Goal: Task Accomplishment & Management: Manage account settings

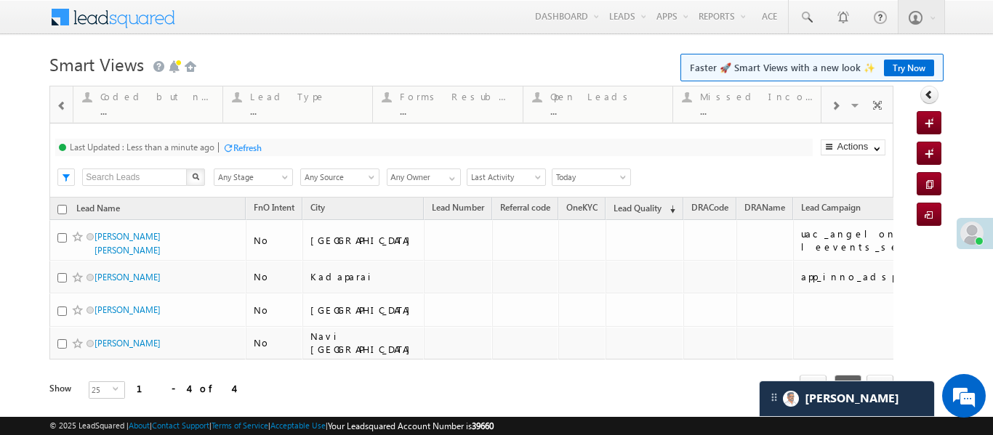
click at [54, 106] on div at bounding box center [61, 105] width 19 height 33
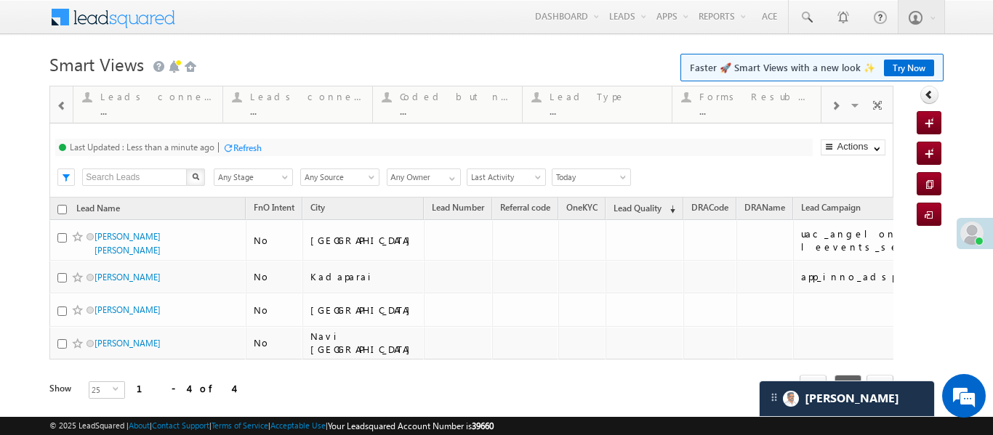
click at [54, 106] on div at bounding box center [61, 105] width 19 height 33
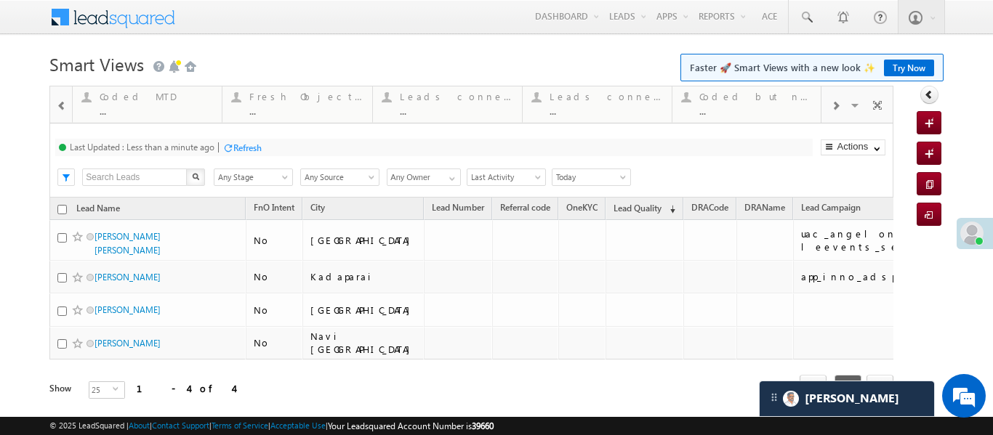
click at [54, 106] on div at bounding box center [61, 105] width 19 height 33
click at [121, 106] on div "..." at bounding box center [156, 110] width 113 height 11
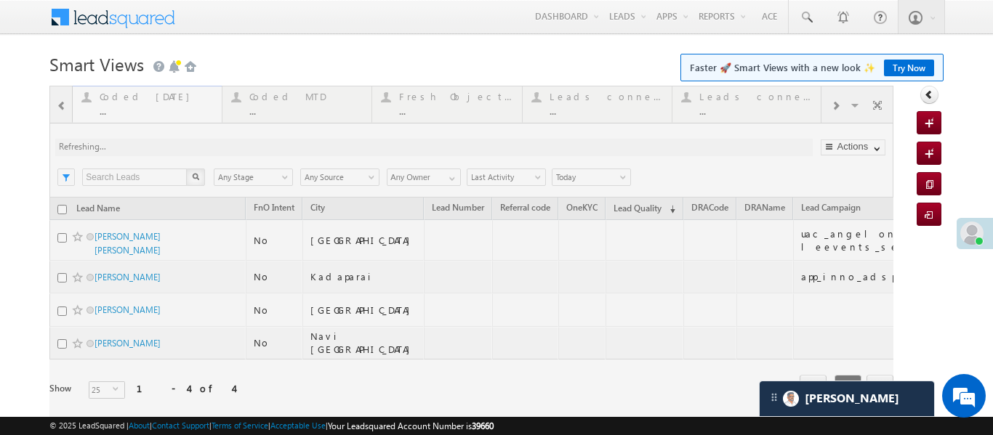
click at [121, 106] on div at bounding box center [471, 263] width 844 height 355
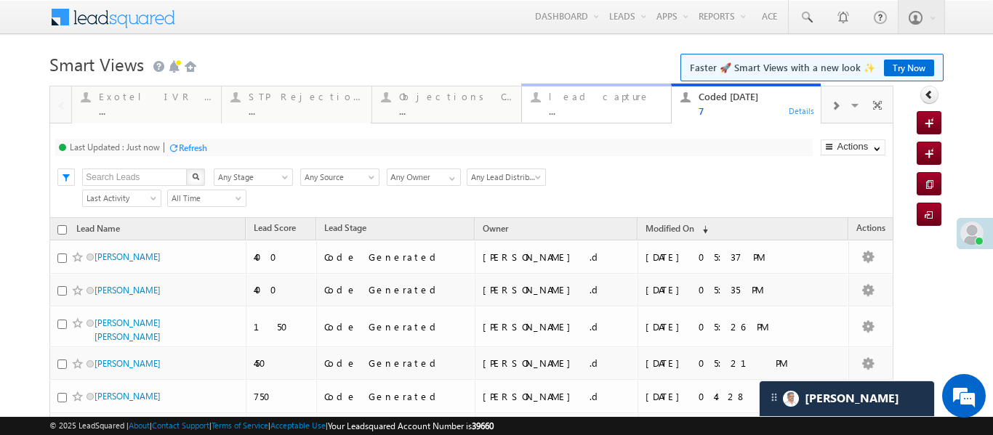
click at [609, 110] on div "..." at bounding box center [605, 110] width 113 height 11
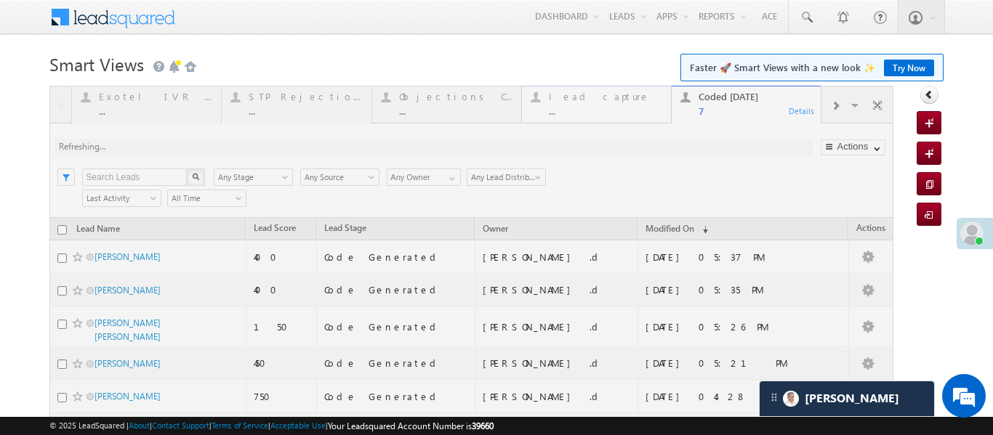
click at [609, 110] on div at bounding box center [471, 326] width 844 height 481
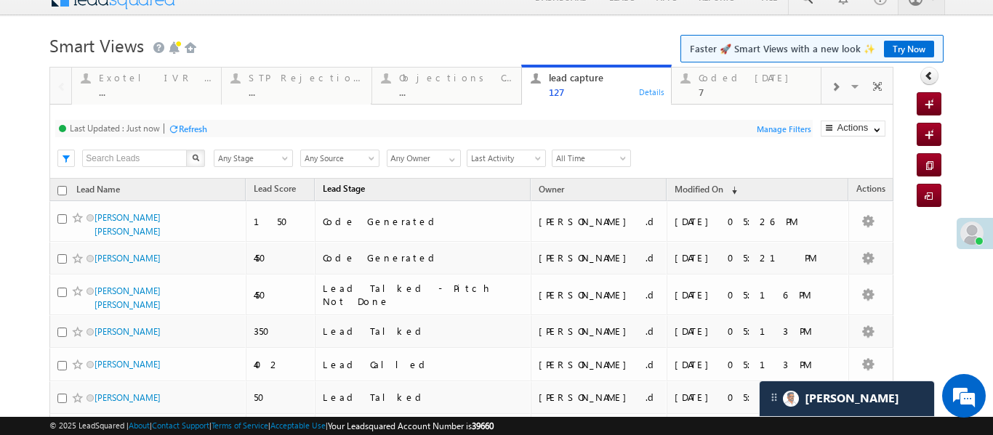
scroll to position [22, 0]
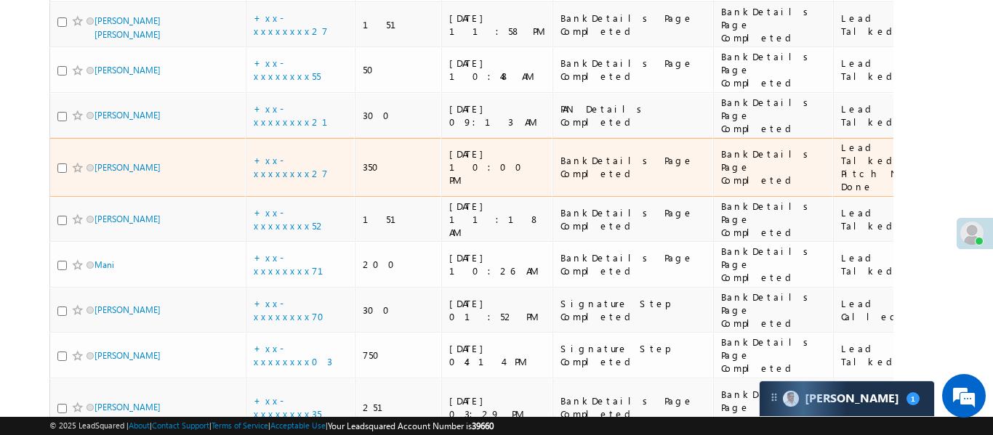
scroll to position [232, 0]
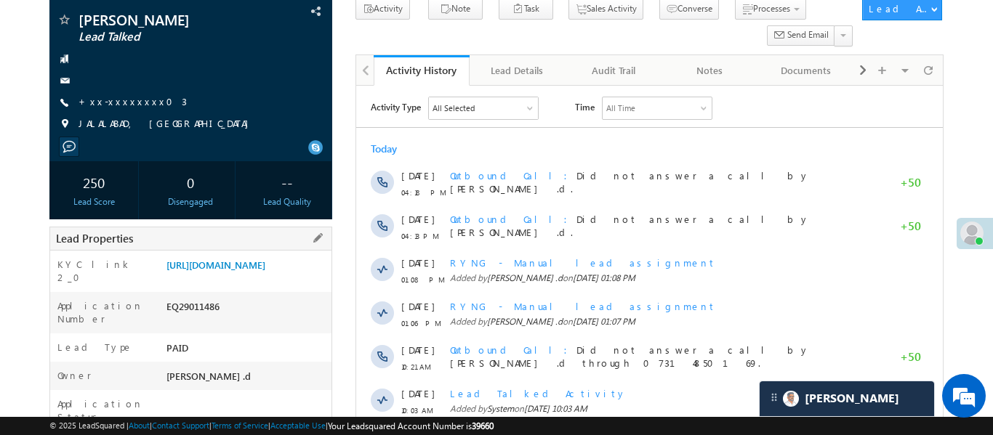
scroll to position [166, 0]
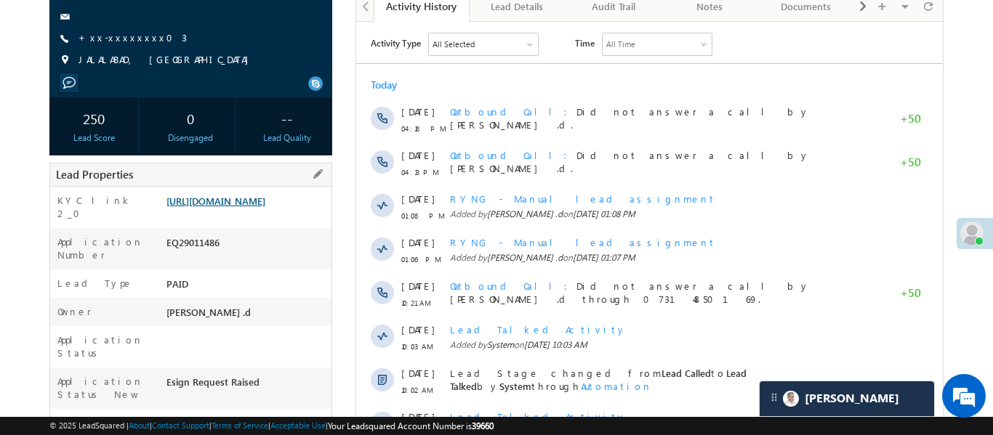
click at [265, 207] on link "https://angelbroking1-pk3em7sa.customui-test.leadsquared.com?leadId=d69ef7a1-9c…" at bounding box center [215, 201] width 99 height 12
click at [253, 207] on link "https://angelbroking1-pk3em7sa.customui-test.leadsquared.com?leadId=d69ef7a1-9c…" at bounding box center [215, 201] width 99 height 12
click at [263, 200] on link "https://angelbroking1-pk3em7sa.customui-test.leadsquared.com?leadId=d69ef7a1-9c…" at bounding box center [215, 201] width 99 height 12
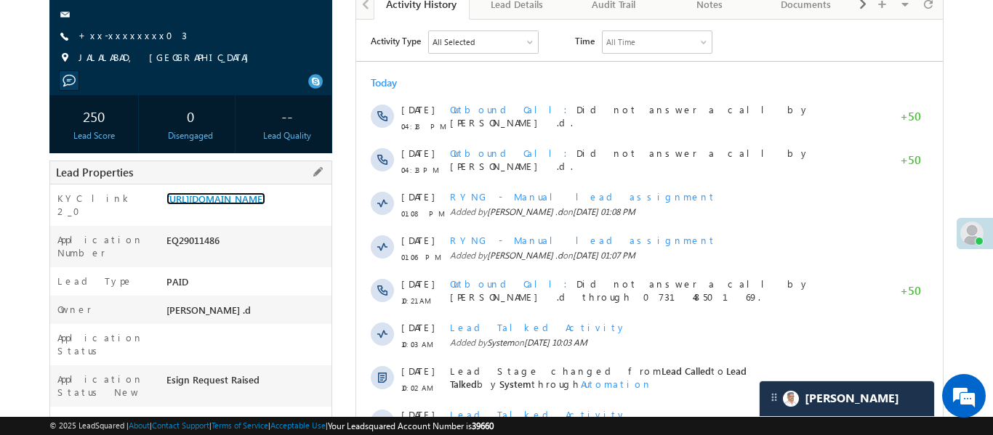
scroll to position [156, 0]
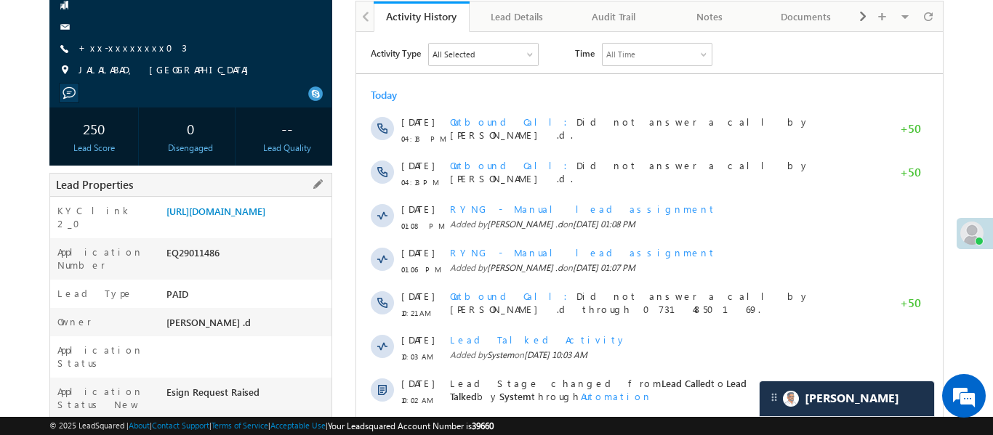
drag, startPoint x: 164, startPoint y: 214, endPoint x: 343, endPoint y: 23, distance: 261.7
click at [230, 225] on div "https://angelbroking1-pk3em7sa.customui-test.leadsquared.com?leadId=d69ef7a1-9c…" at bounding box center [247, 214] width 169 height 20
copy link "https://angelbroking1-pk3em7sa.customui-test.leadsquared.com?leadId=d69ef7a1-9c…"
click at [254, 217] on link "https://angelbroking1-pk3em7sa.customui-test.leadsquared.com?leadId=d69ef7a1-9c…" at bounding box center [215, 211] width 99 height 12
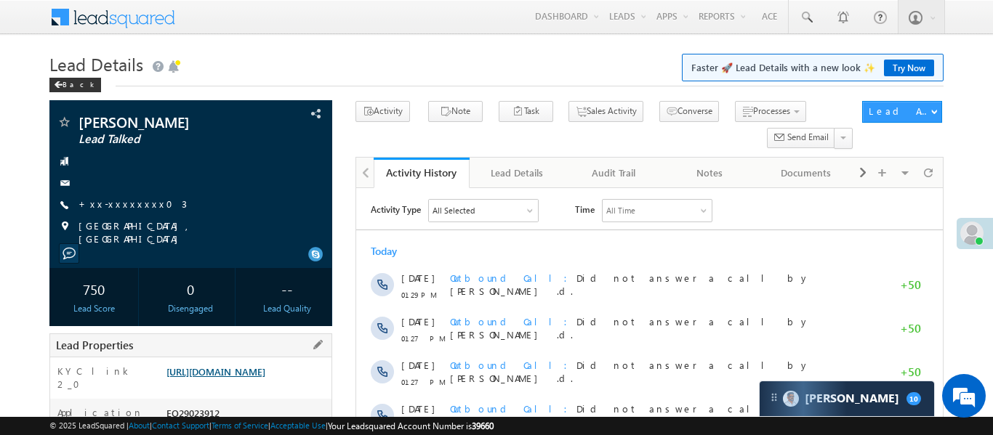
click at [265, 378] on link "[URL][DOMAIN_NAME]" at bounding box center [215, 371] width 99 height 12
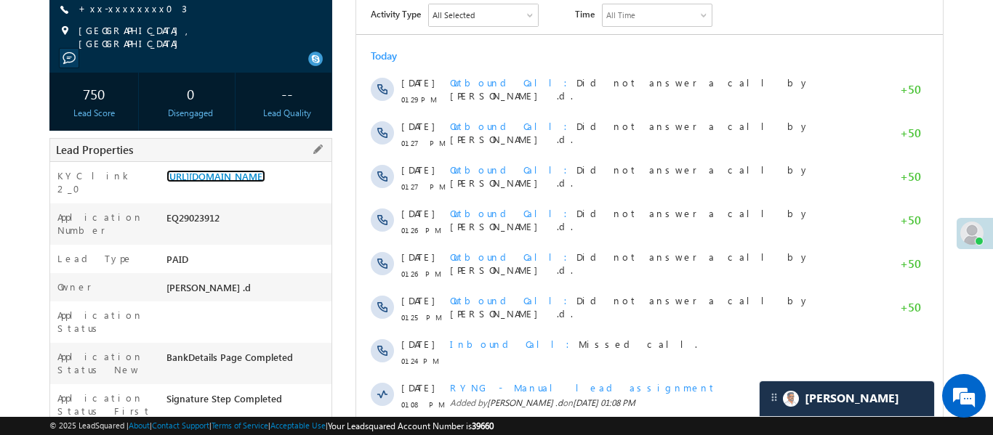
scroll to position [216, 0]
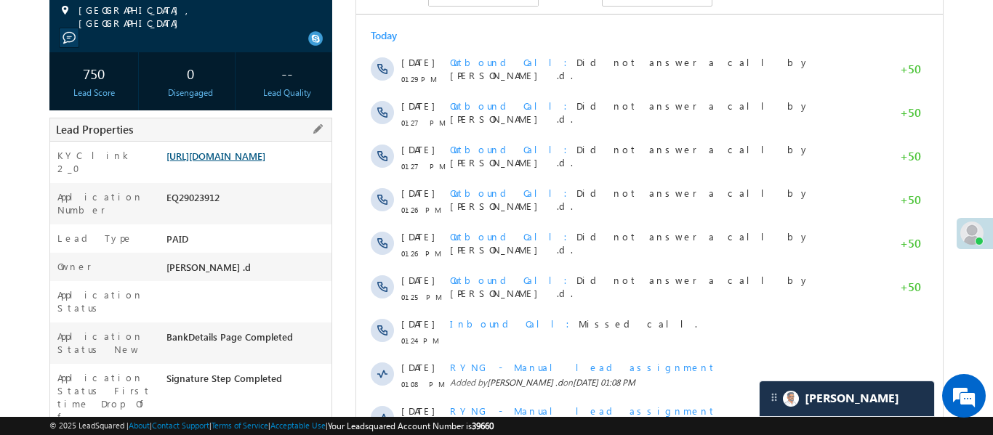
click at [265, 162] on link "[URL][DOMAIN_NAME]" at bounding box center [215, 156] width 99 height 12
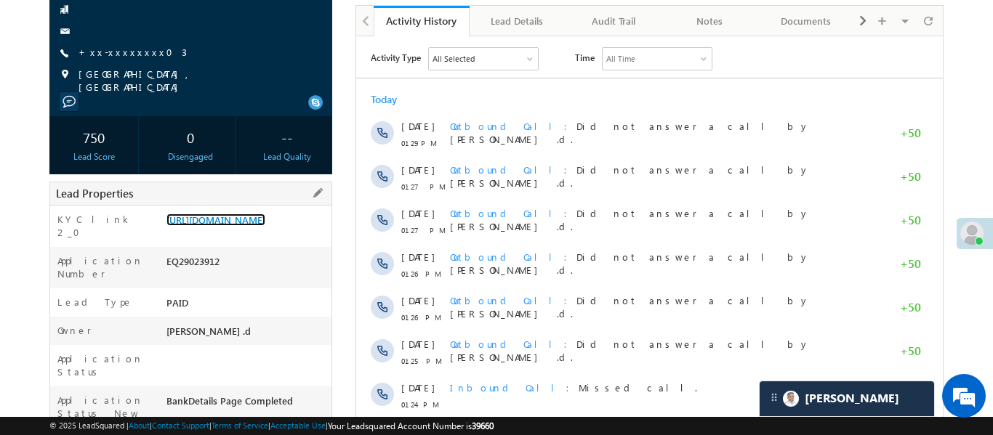
scroll to position [0, 0]
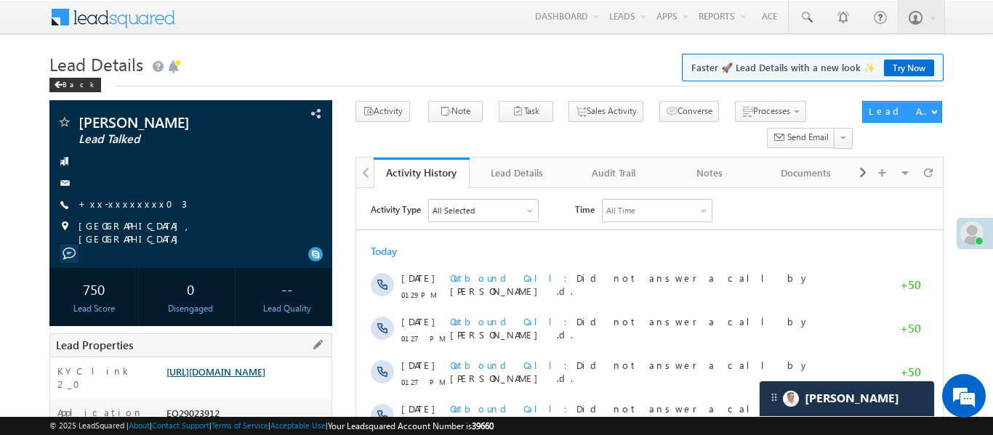
click at [248, 378] on link "[URL][DOMAIN_NAME]" at bounding box center [215, 371] width 99 height 12
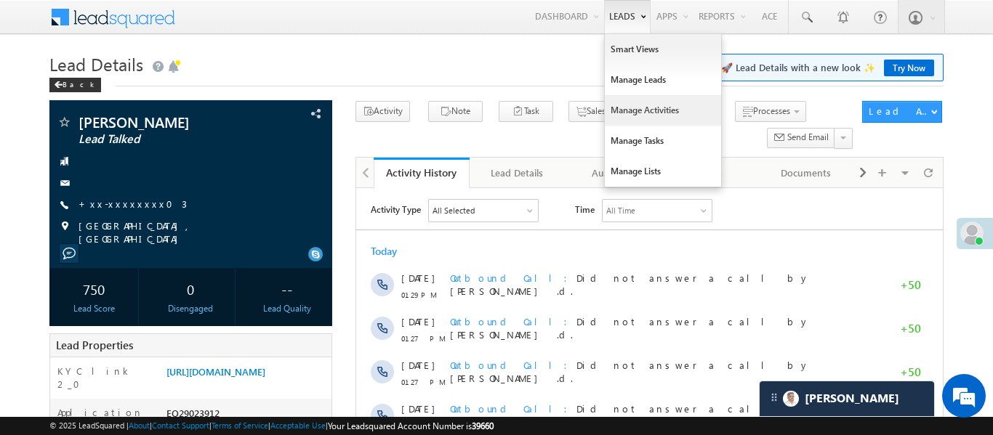
click at [632, 109] on link "Manage Activities" at bounding box center [663, 110] width 116 height 31
drag, startPoint x: 632, startPoint y: 109, endPoint x: 623, endPoint y: 91, distance: 20.1
click at [633, 109] on link "Manage Activities" at bounding box center [663, 110] width 116 height 31
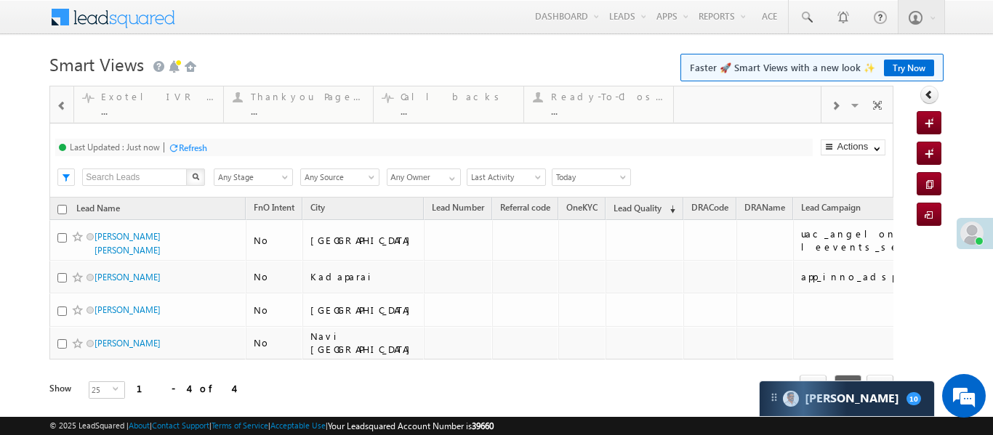
click at [833, 105] on span at bounding box center [834, 106] width 9 height 12
click at [833, 105] on div "Visible Tabs Exotel IVR 2.0 Default STP Rejection Reason Default Objections Cas…" at bounding box center [856, 103] width 71 height 35
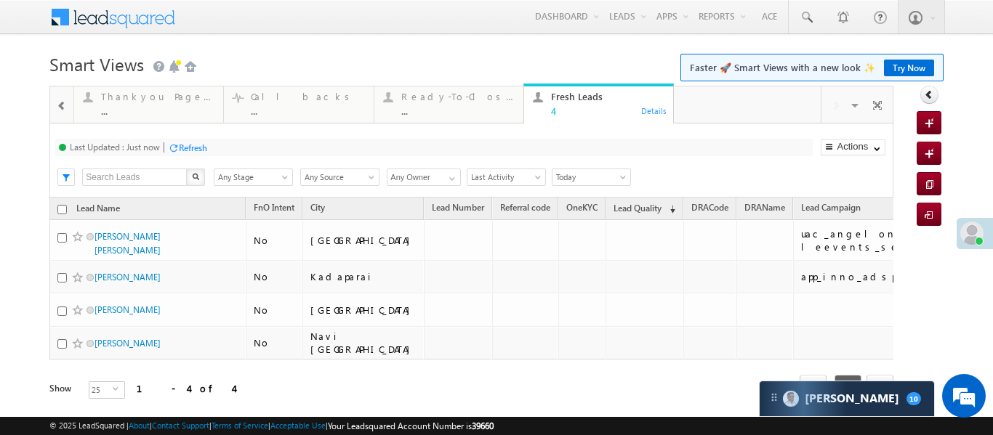
click at [833, 105] on div "Visible Tabs Exotel IVR 2.0 Default STP Rejection Reason Default Objections Cas…" at bounding box center [856, 103] width 71 height 35
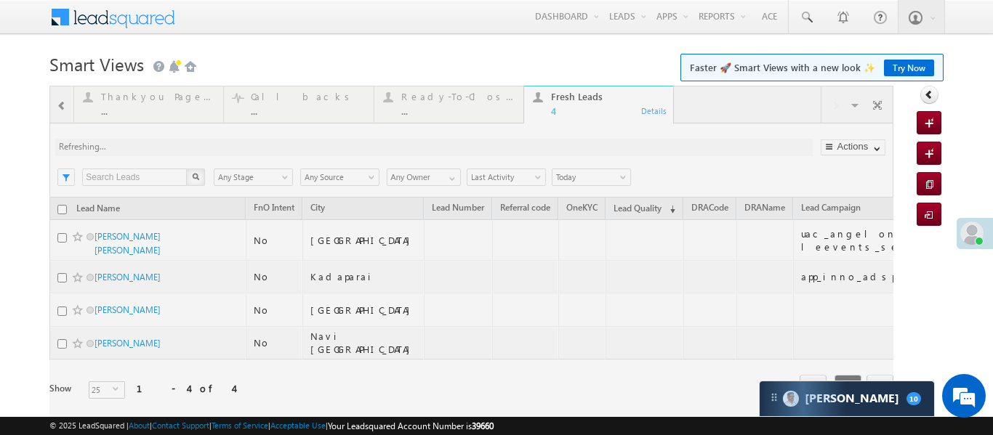
click at [67, 112] on div at bounding box center [471, 263] width 844 height 355
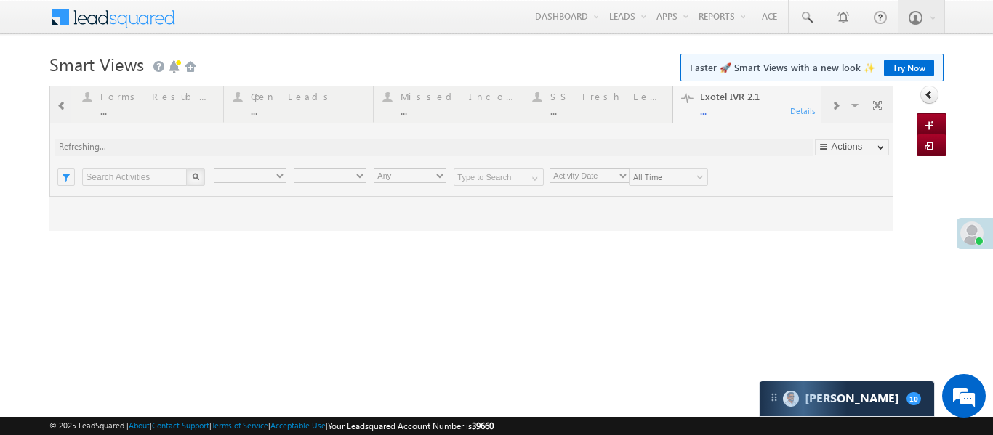
type input "Any Owner"
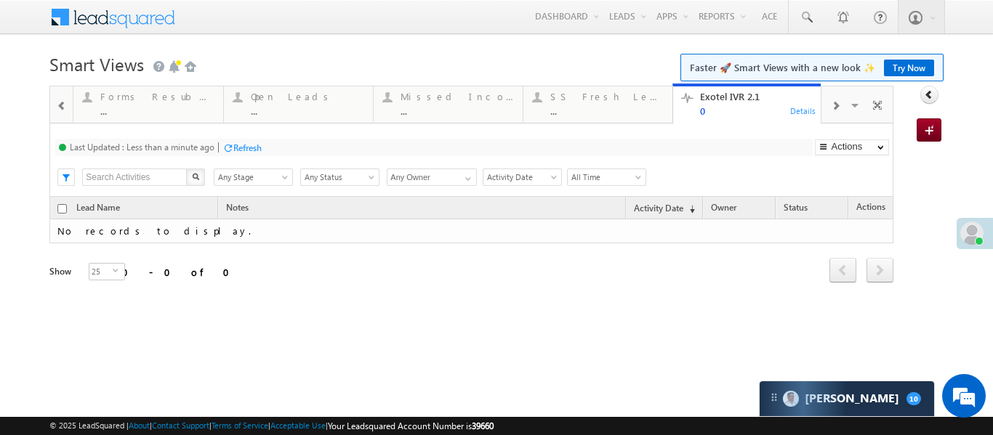
scroll to position [34, 0]
click at [59, 116] on div at bounding box center [61, 105] width 19 height 33
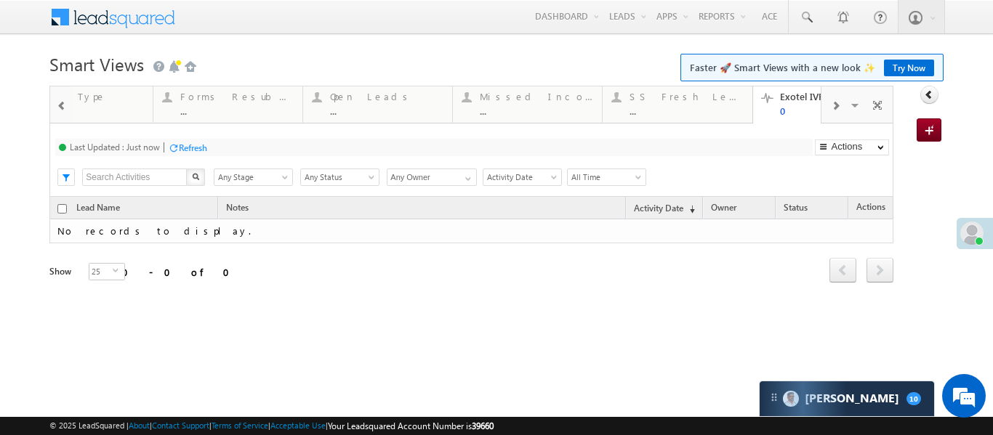
click at [59, 116] on div at bounding box center [61, 105] width 19 height 33
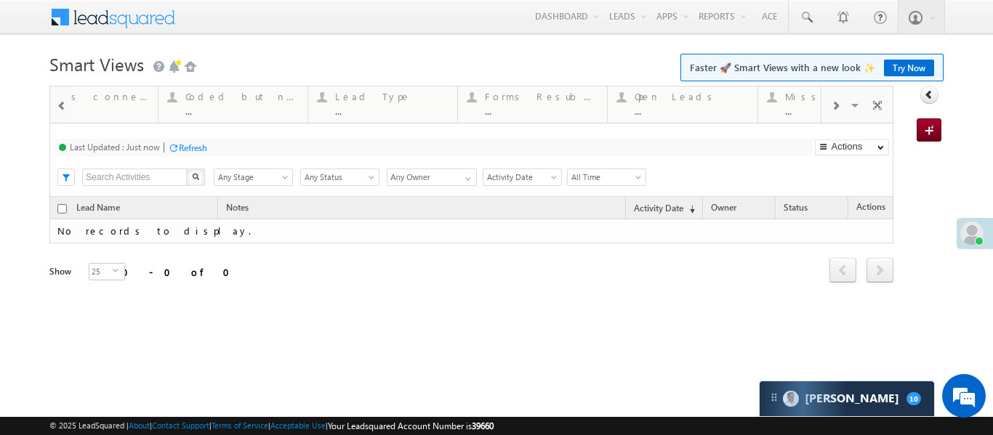
click at [59, 116] on div at bounding box center [61, 105] width 19 height 33
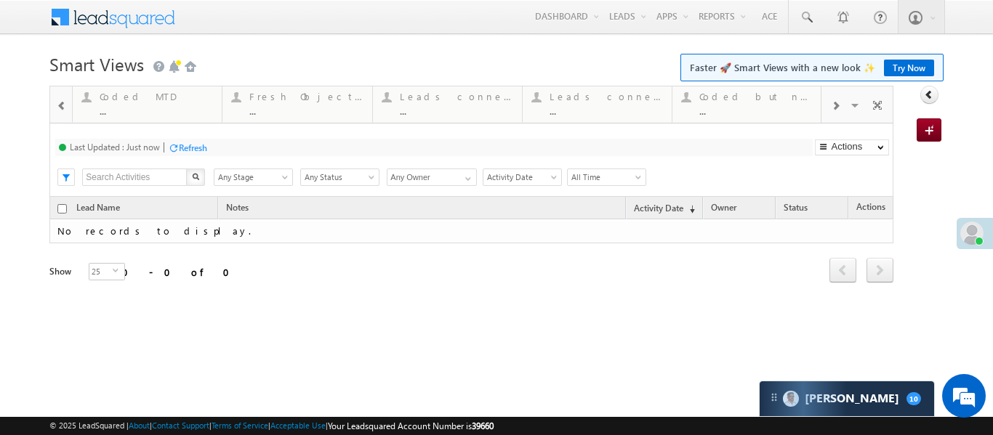
click at [59, 116] on div at bounding box center [61, 105] width 19 height 33
click at [291, 102] on div "Coded Today ..." at bounding box center [305, 102] width 113 height 28
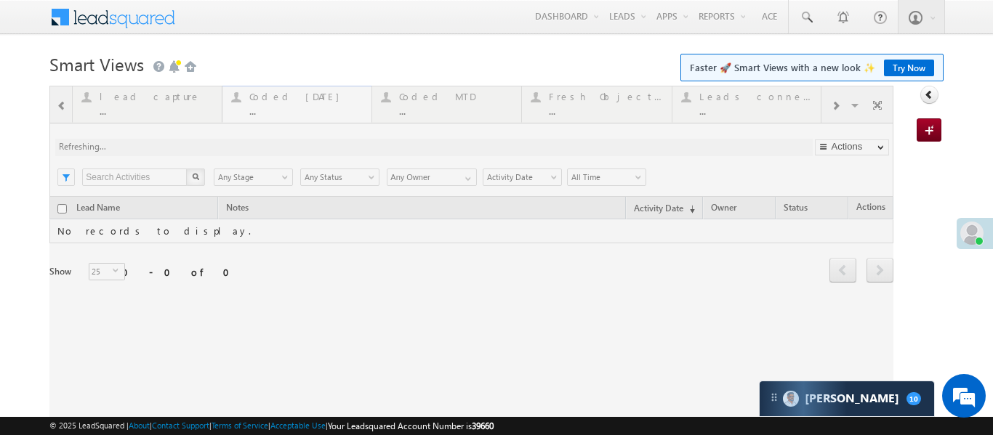
click at [291, 102] on div at bounding box center [471, 261] width 844 height 351
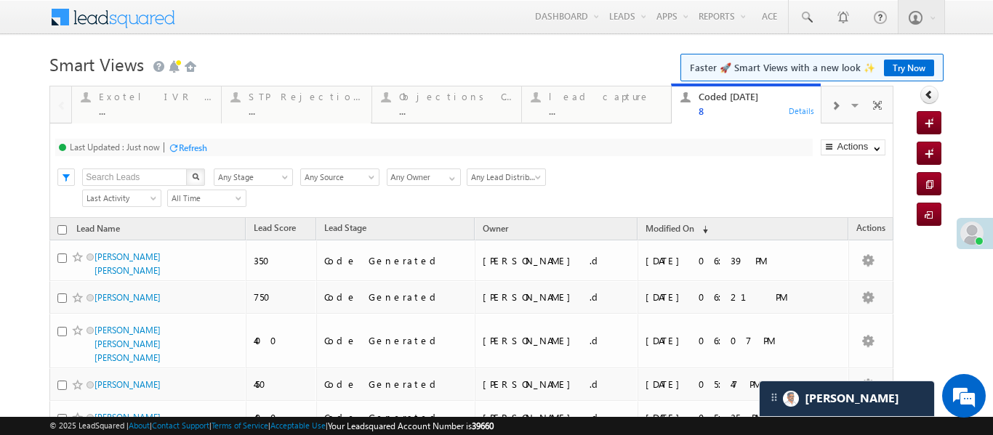
scroll to position [0, 0]
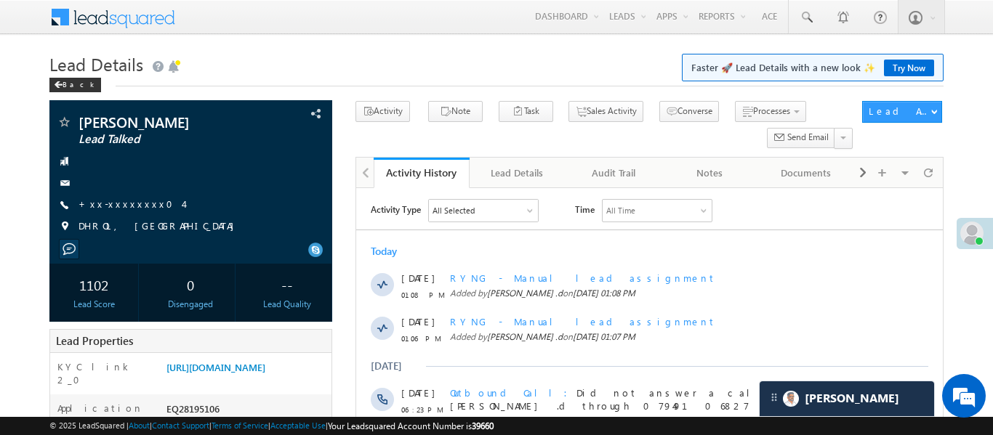
click at [130, 203] on link "+xx-xxxxxxxx04" at bounding box center [130, 204] width 105 height 12
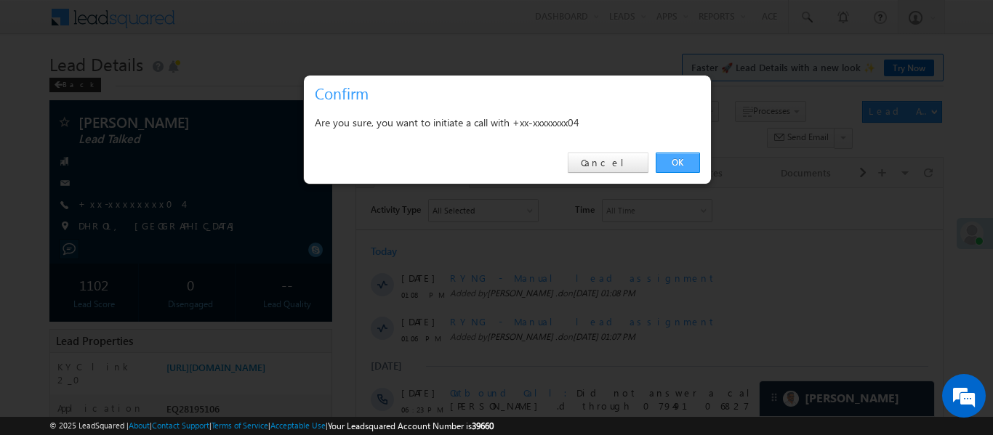
drag, startPoint x: 676, startPoint y: 156, endPoint x: 201, endPoint y: 60, distance: 485.6
click at [676, 156] on link "OK" at bounding box center [677, 163] width 44 height 20
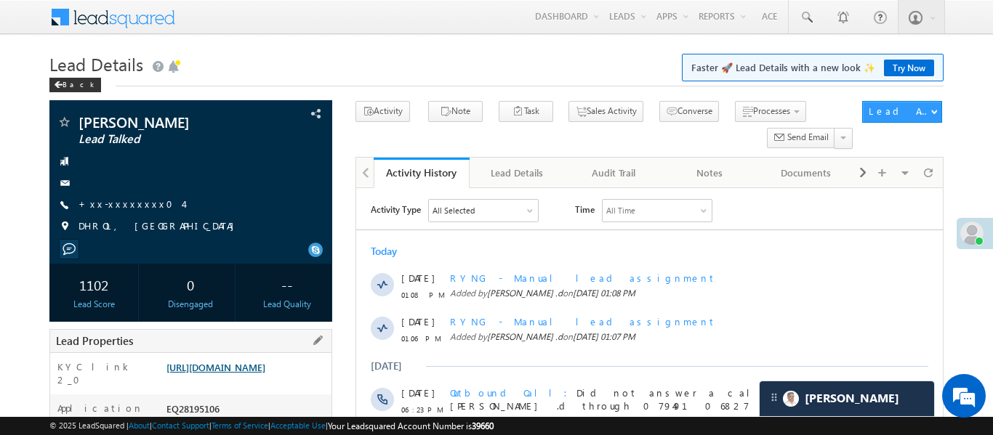
click at [265, 372] on link "https://angelbroking1-pk3em7sa.customui-test.leadsquared.com?leadId=a4aa43b2-24…" at bounding box center [215, 367] width 99 height 12
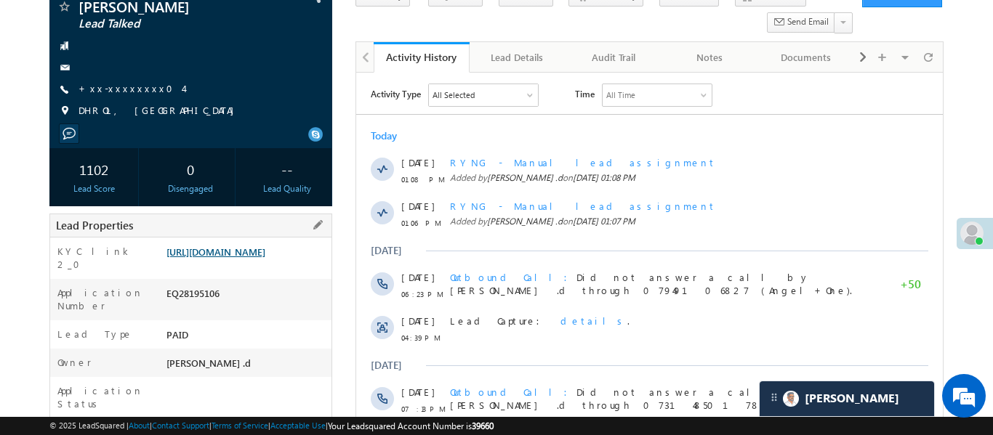
scroll to position [158, 0]
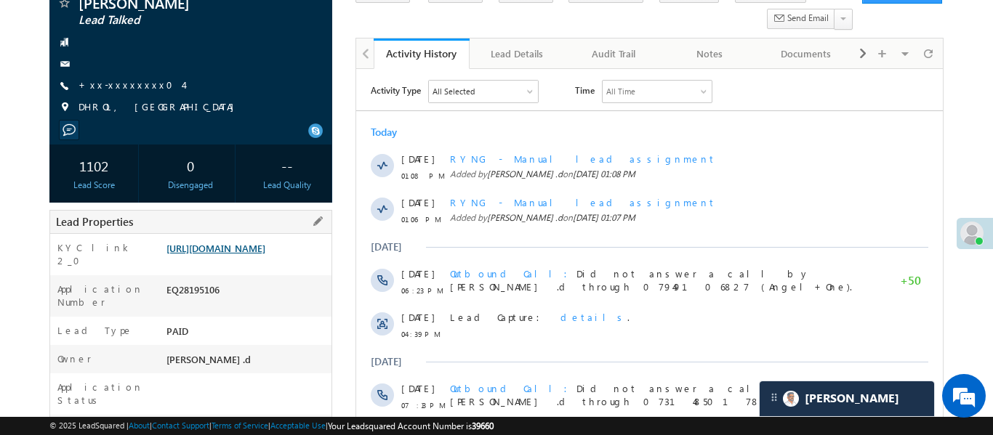
click at [265, 254] on link "https://angelbroking1-pk3em7sa.customui-test.leadsquared.com?leadId=a4aa43b2-24…" at bounding box center [215, 248] width 99 height 12
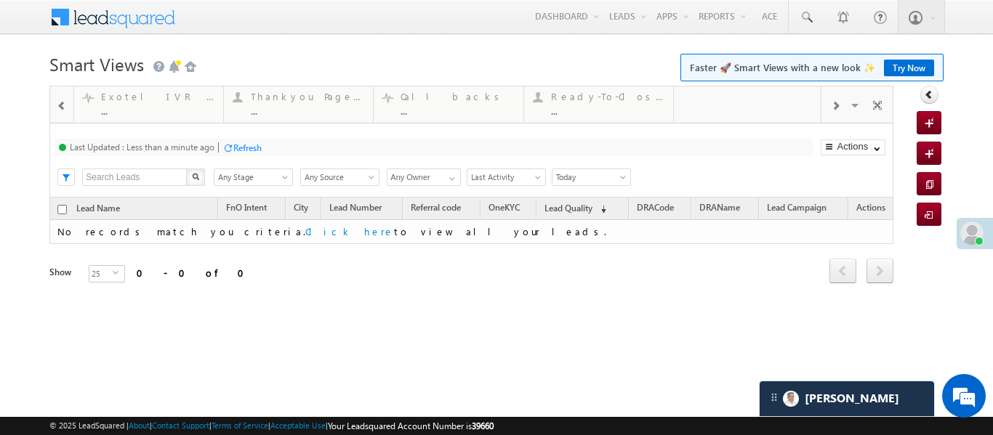
click at [51, 104] on div at bounding box center [60, 103] width 21 height 35
click at [55, 105] on div at bounding box center [61, 105] width 19 height 33
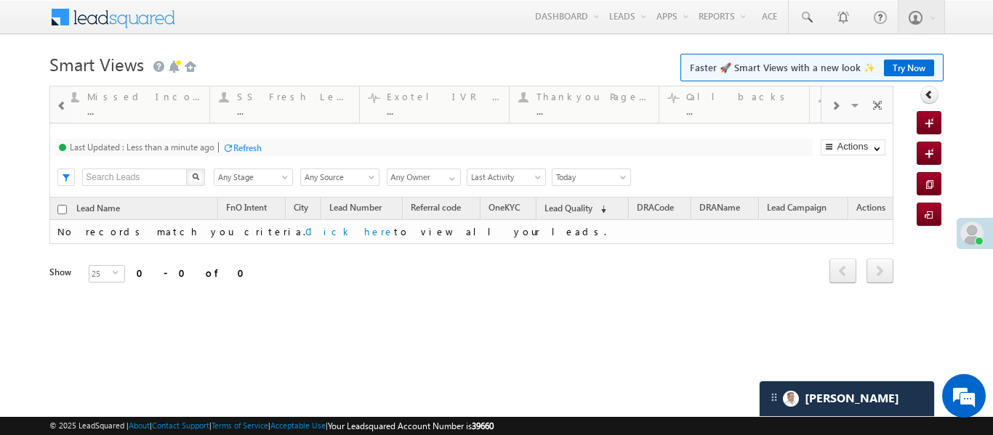
click at [55, 105] on div at bounding box center [61, 105] width 19 height 33
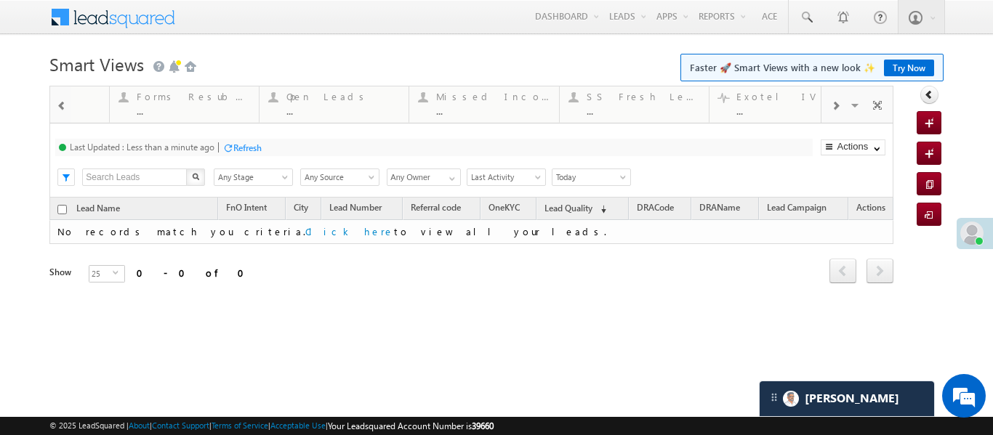
click at [55, 105] on div at bounding box center [61, 105] width 19 height 33
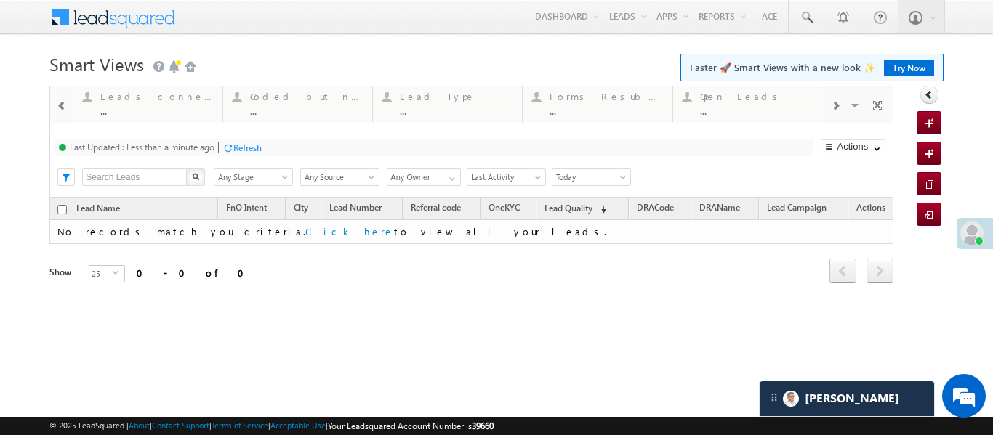
click at [55, 105] on div at bounding box center [61, 105] width 19 height 33
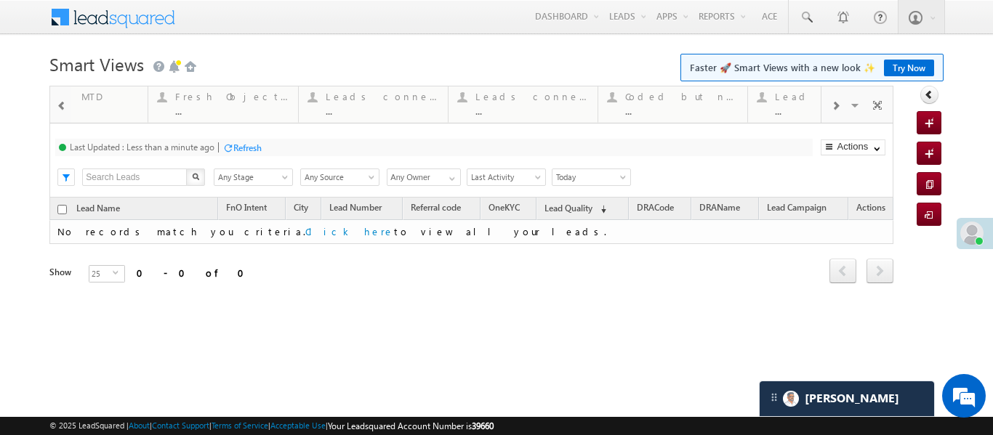
click at [55, 105] on div at bounding box center [61, 105] width 19 height 33
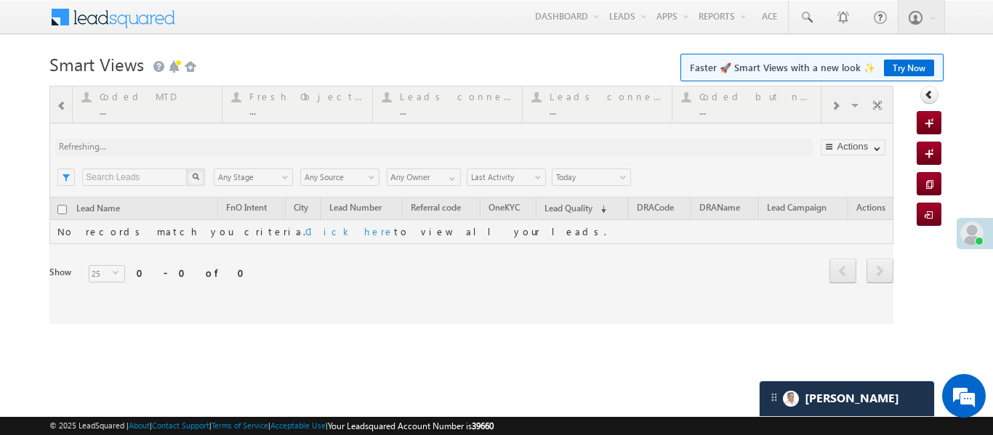
click at [295, 108] on div at bounding box center [471, 205] width 844 height 238
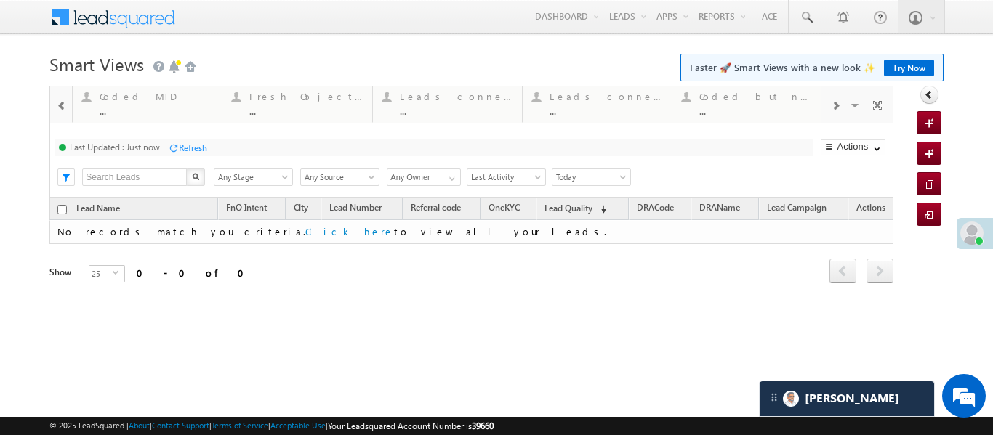
click at [65, 112] on div at bounding box center [61, 105] width 19 height 33
click at [124, 104] on div "Coded Today ..." at bounding box center [156, 102] width 113 height 28
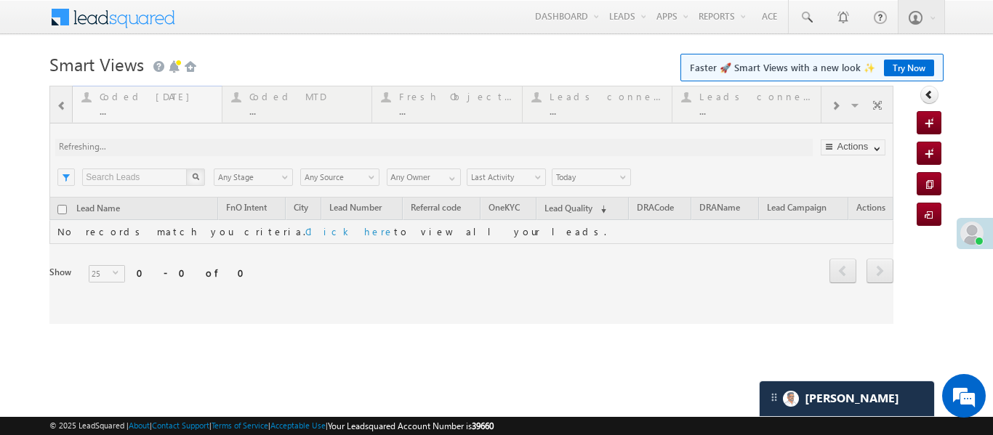
click at [124, 104] on div at bounding box center [471, 205] width 844 height 238
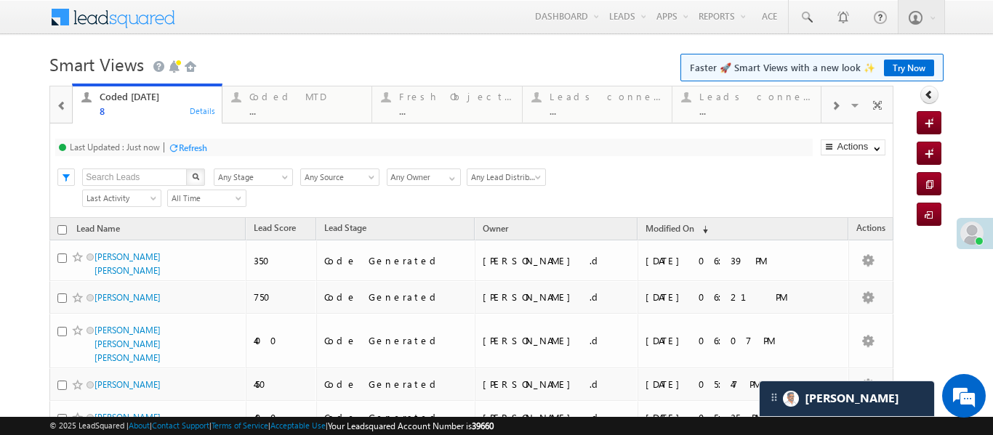
click at [60, 108] on span at bounding box center [62, 106] width 10 height 12
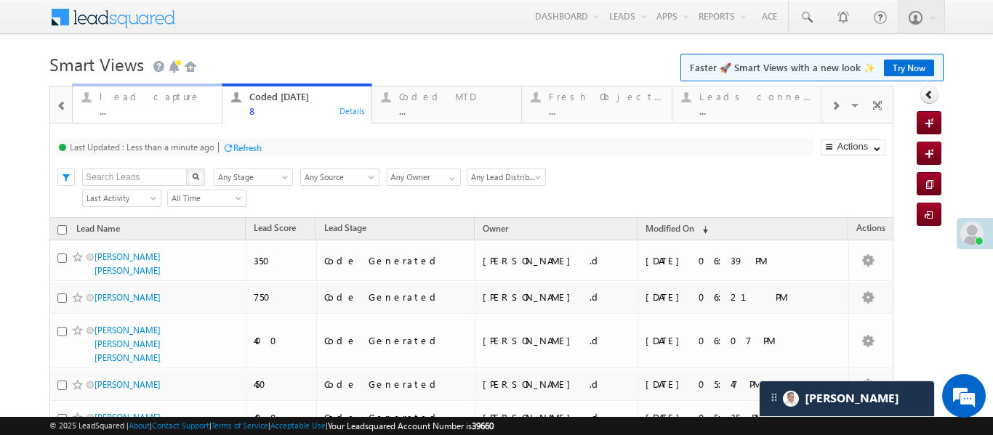
click at [102, 108] on div "..." at bounding box center [156, 110] width 113 height 11
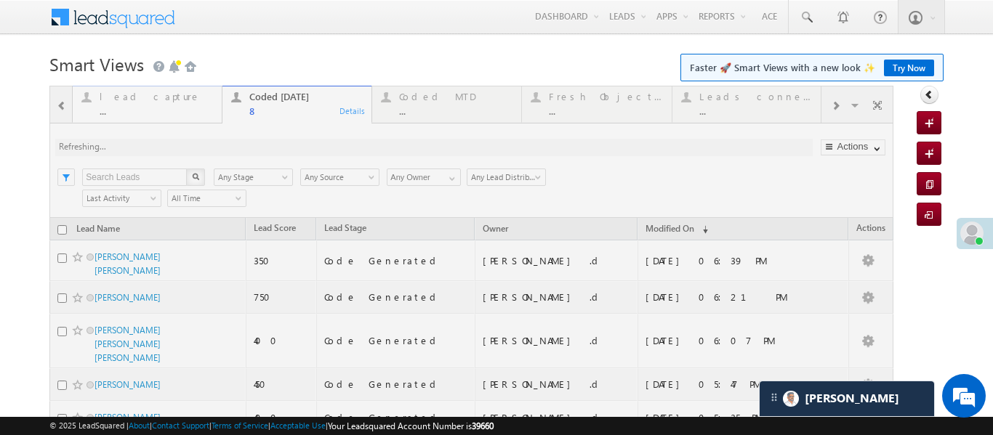
click at [102, 108] on div at bounding box center [471, 353] width 844 height 535
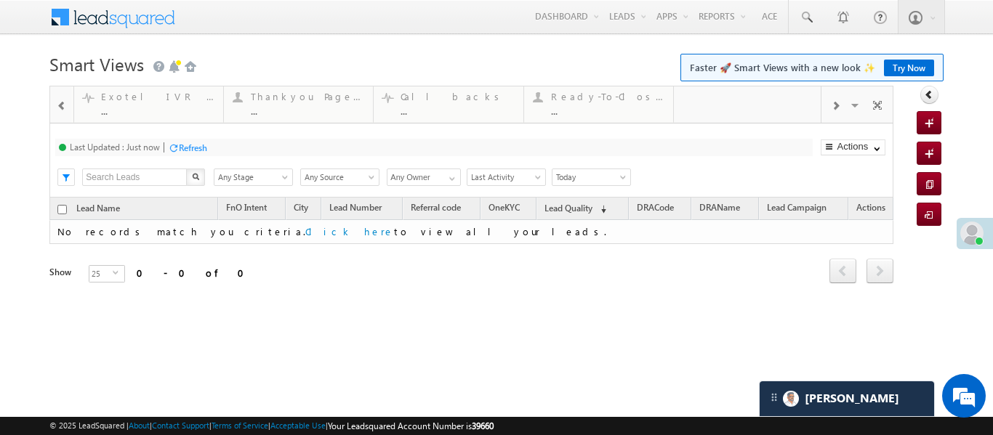
click at [59, 105] on span at bounding box center [62, 106] width 10 height 12
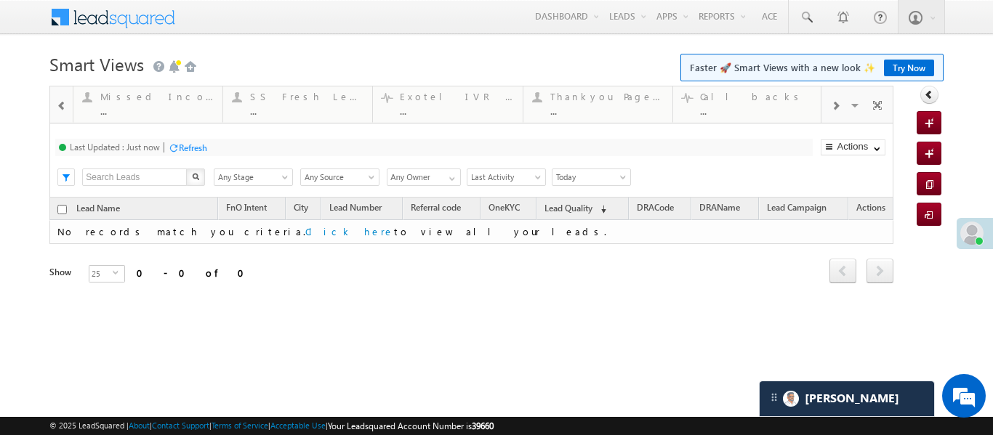
click at [59, 105] on span at bounding box center [62, 106] width 10 height 12
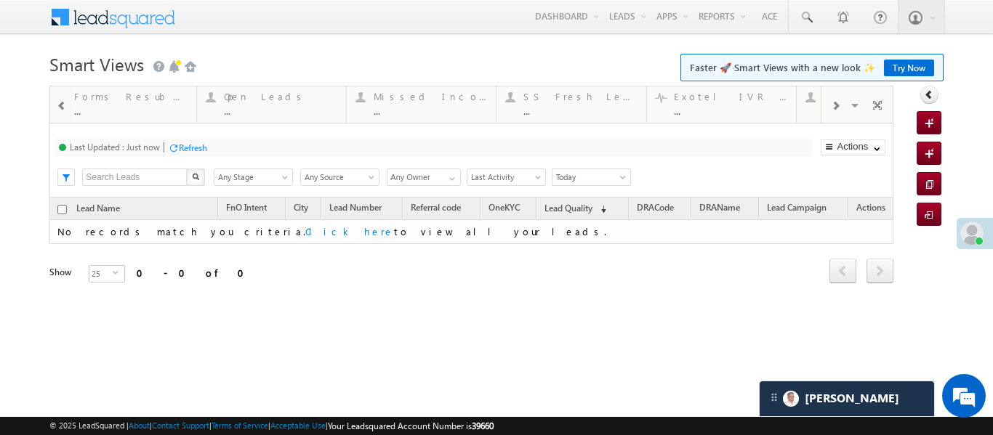
click at [59, 105] on span at bounding box center [62, 106] width 10 height 12
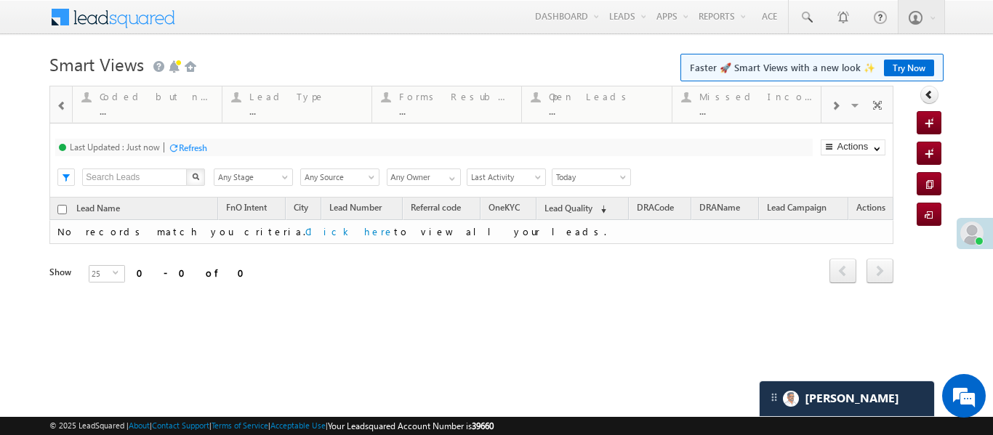
click at [59, 105] on span at bounding box center [62, 106] width 10 height 12
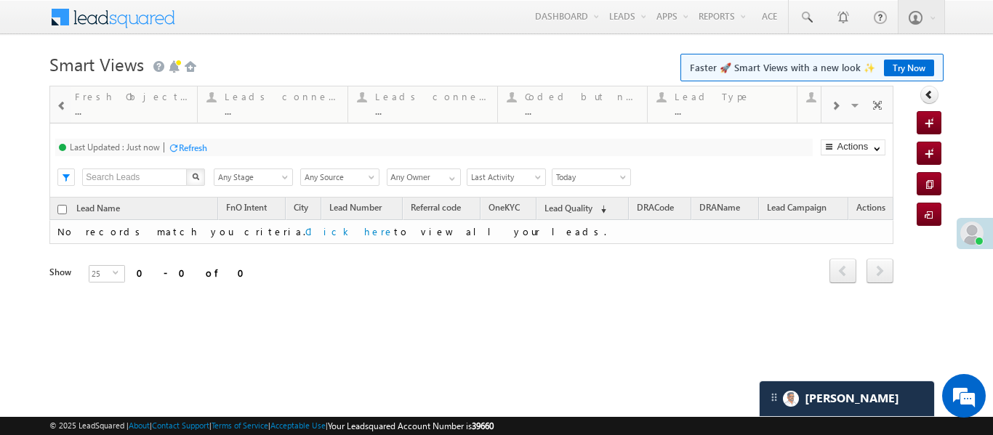
click at [59, 105] on span at bounding box center [62, 106] width 10 height 12
click at [172, 106] on div "..." at bounding box center [156, 110] width 113 height 11
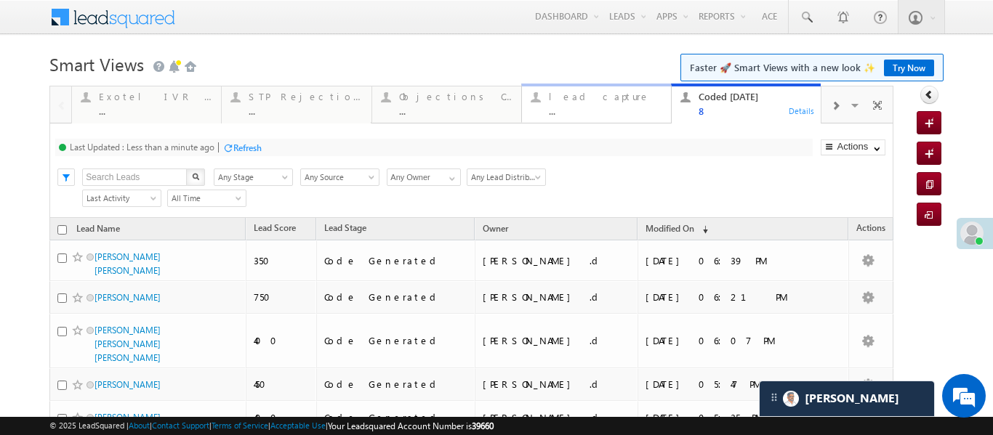
click at [565, 109] on div "..." at bounding box center [605, 110] width 113 height 11
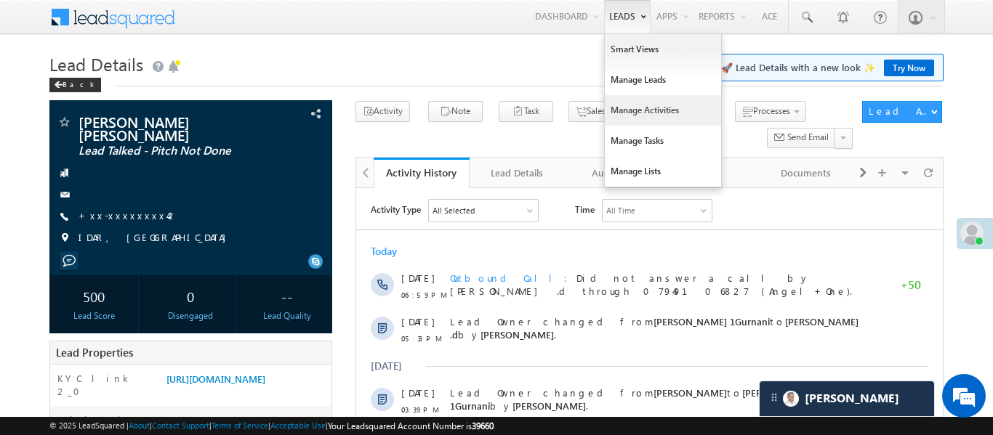
click at [650, 102] on link "Manage Activities" at bounding box center [663, 110] width 116 height 31
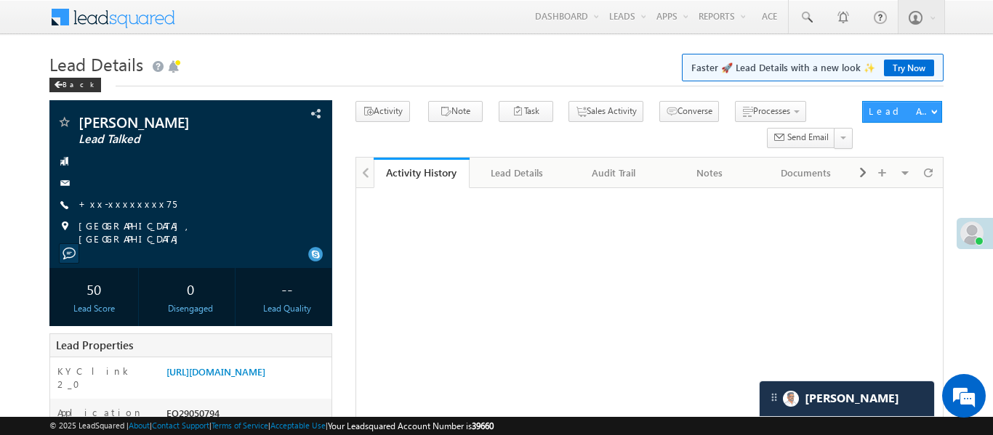
scroll to position [60, 0]
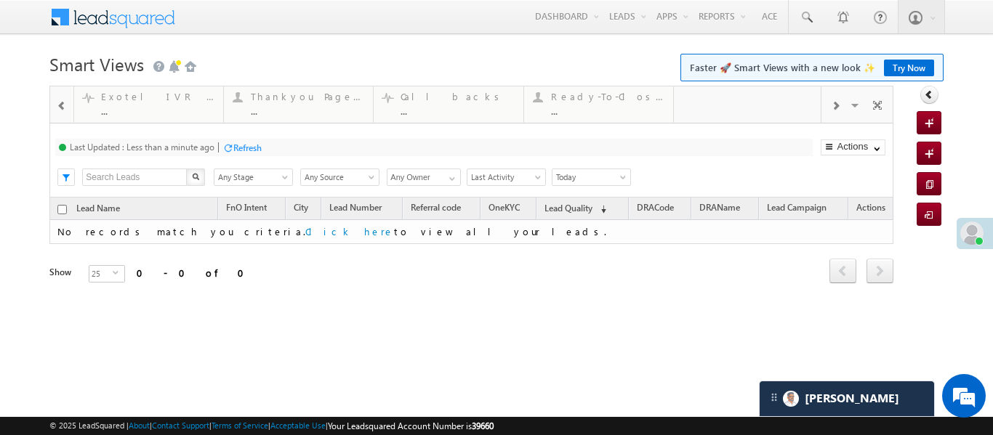
click at [58, 107] on span at bounding box center [62, 106] width 10 height 12
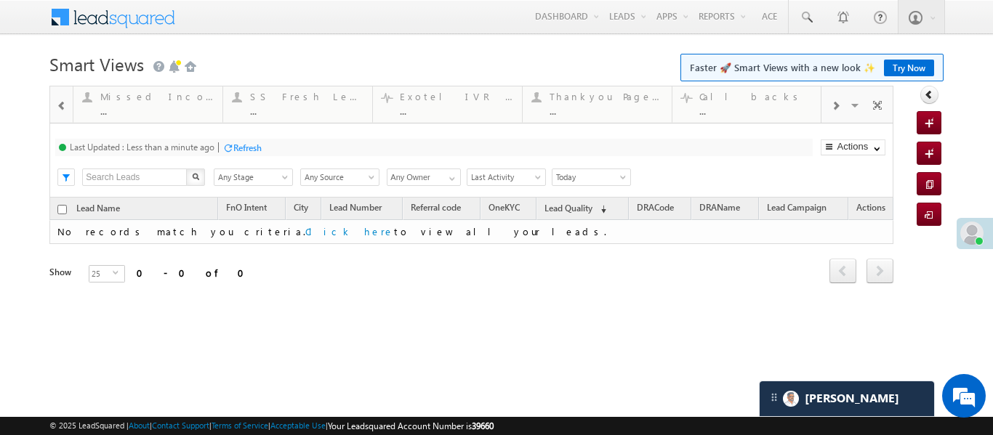
click at [58, 107] on span at bounding box center [62, 106] width 10 height 12
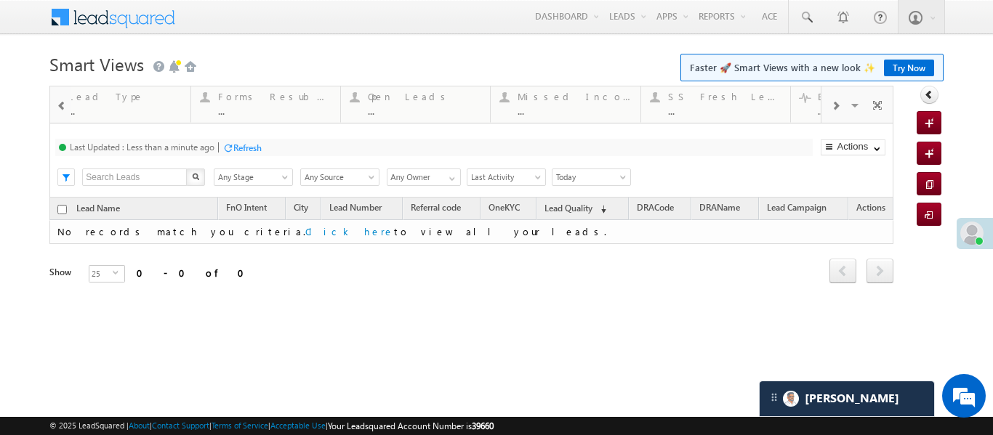
click at [58, 107] on span at bounding box center [62, 106] width 10 height 12
click at [52, 110] on div at bounding box center [60, 103] width 21 height 35
click at [57, 109] on span at bounding box center [62, 106] width 10 height 12
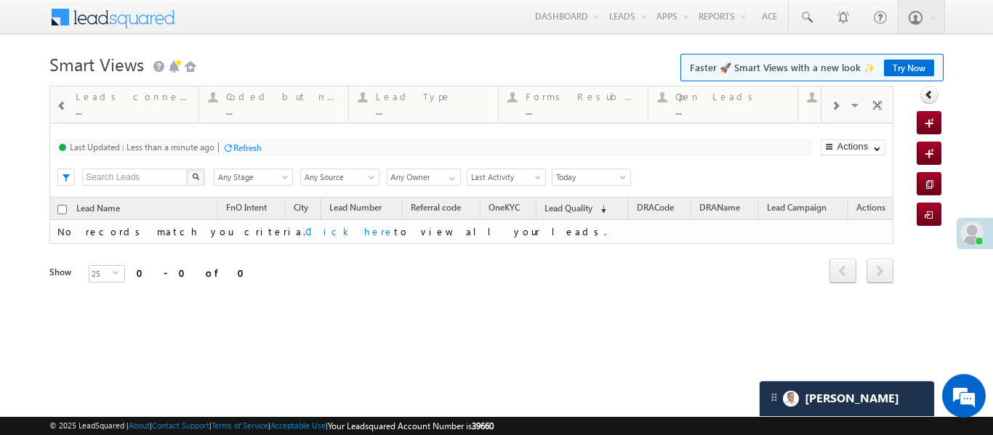
click at [57, 109] on span at bounding box center [62, 106] width 10 height 12
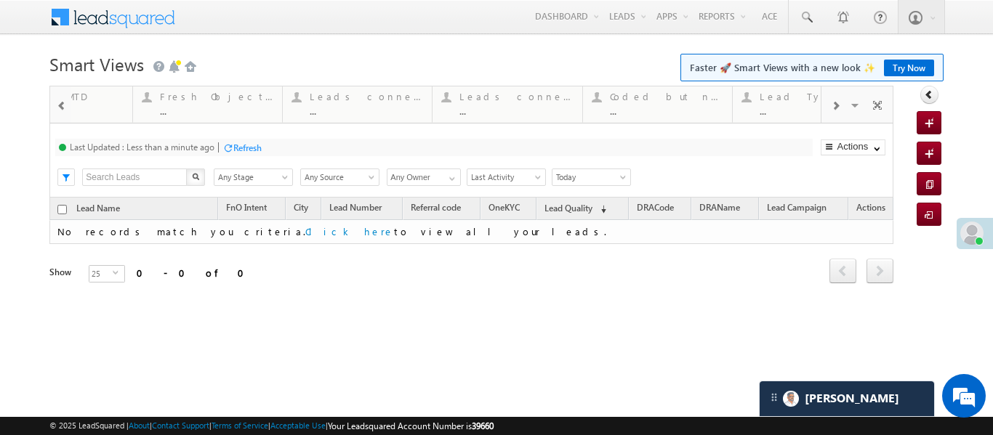
click at [57, 109] on span at bounding box center [62, 106] width 10 height 12
click at [131, 103] on div "Coded Today ..." at bounding box center [156, 102] width 113 height 28
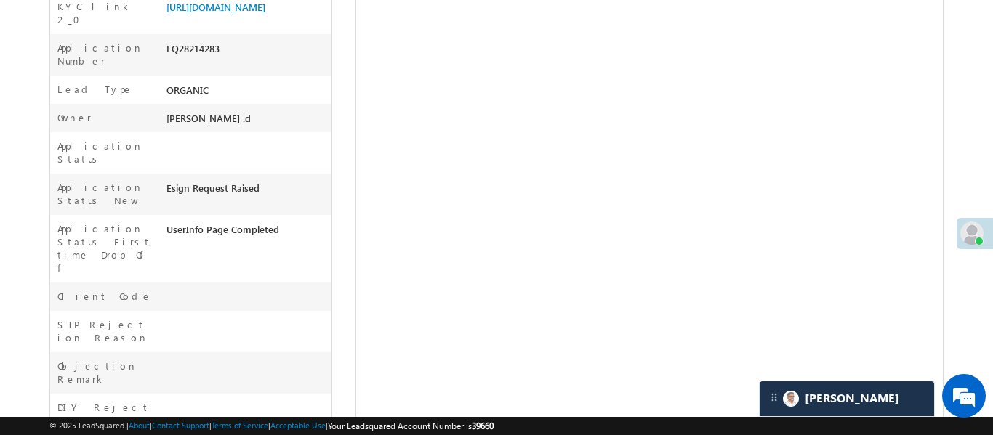
scroll to position [360, 0]
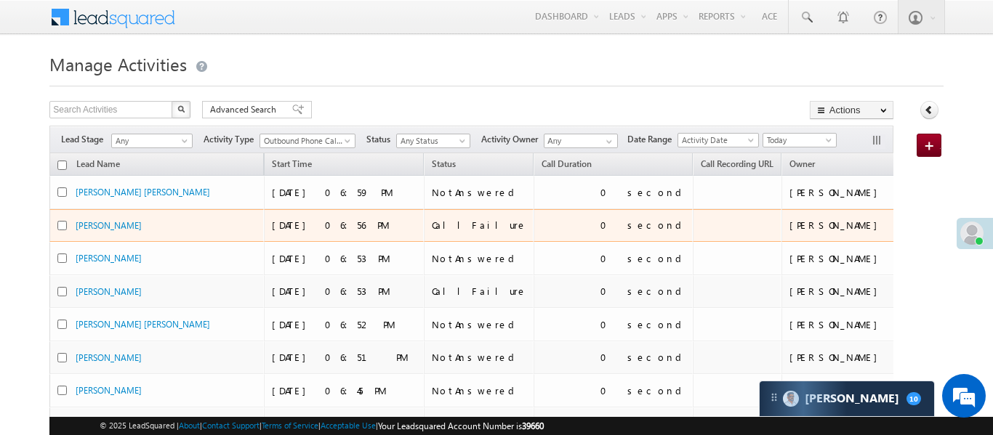
scroll to position [77, 0]
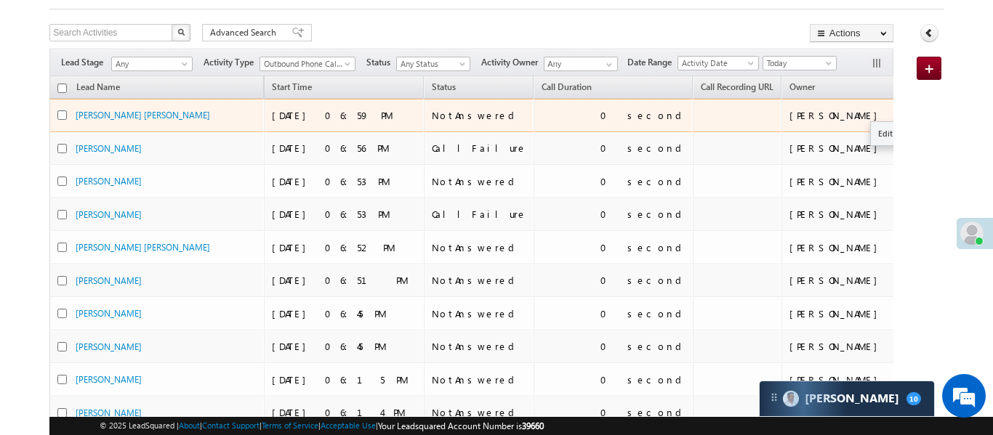
click at [929, 108] on button "button" at bounding box center [936, 115] width 15 height 15
click at [870, 126] on link "Edit" at bounding box center [906, 133] width 73 height 17
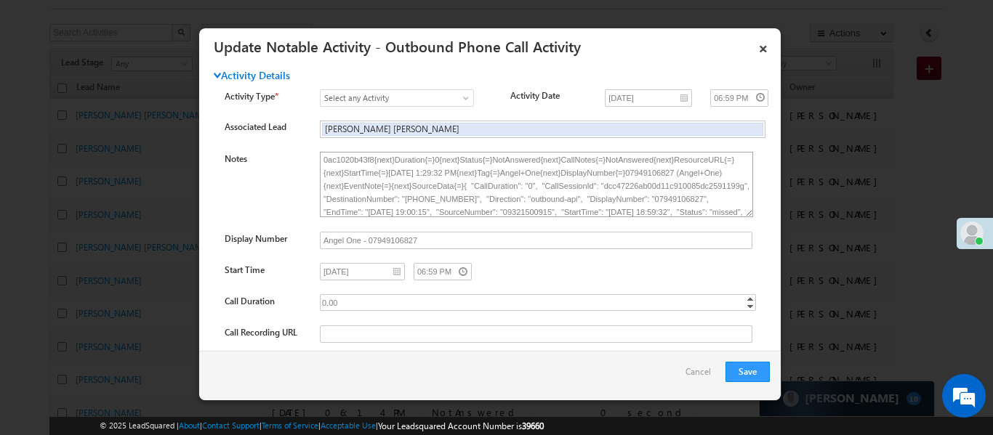
scroll to position [0, 0]
click at [546, 259] on div "Notes Display Number [DATE] 0" at bounding box center [503, 285] width 556 height 267
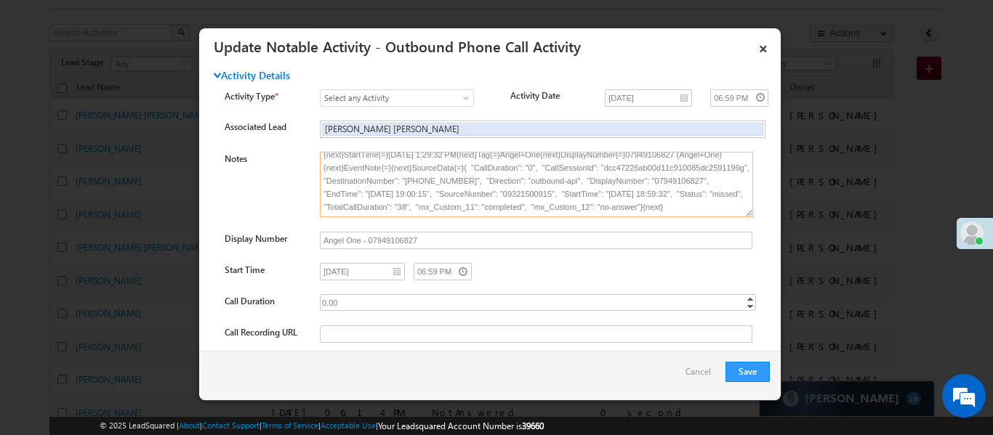
drag, startPoint x: 421, startPoint y: 202, endPoint x: 450, endPoint y: 206, distance: 28.6
click at [450, 206] on textarea "Caller{=}Aakansha .d{next}UserId{=}{next}UserId{=}ad38da89-9e89-11e9-823e-0ac10…" at bounding box center [536, 184] width 433 height 65
click at [534, 235] on input "Angel One - 07949106827" at bounding box center [536, 240] width 432 height 17
drag, startPoint x: 464, startPoint y: 184, endPoint x: 415, endPoint y: 183, distance: 49.4
click at [418, 182] on textarea "Caller{=}Aakansha .d{next}UserId{=}{next}UserId{=}ad38da89-9e89-11e9-823e-0ac10…" at bounding box center [536, 184] width 433 height 65
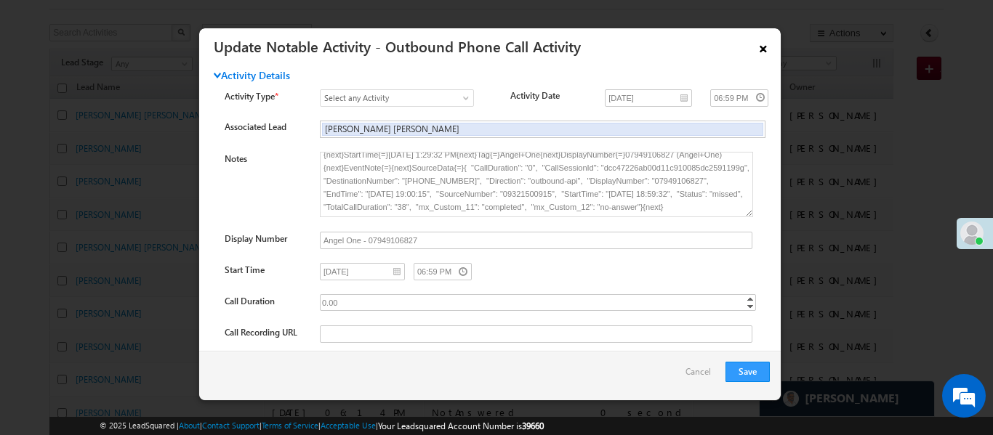
click at [764, 47] on link "×" at bounding box center [763, 45] width 25 height 25
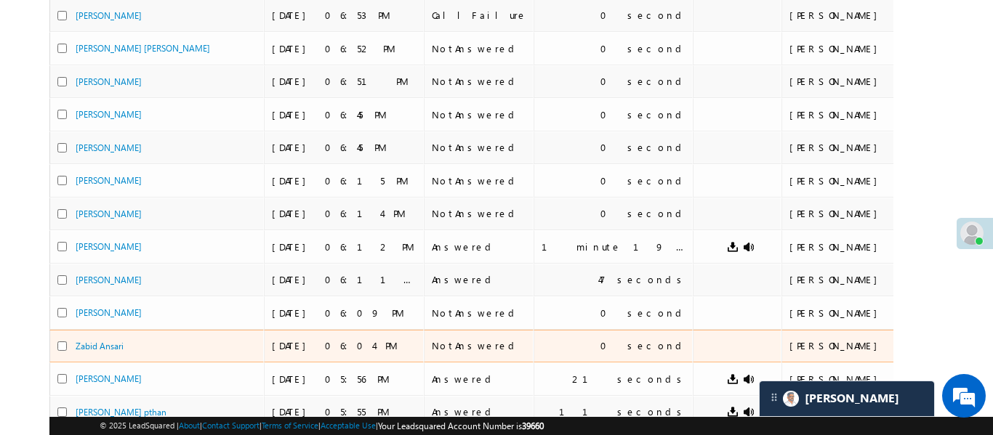
scroll to position [0, 0]
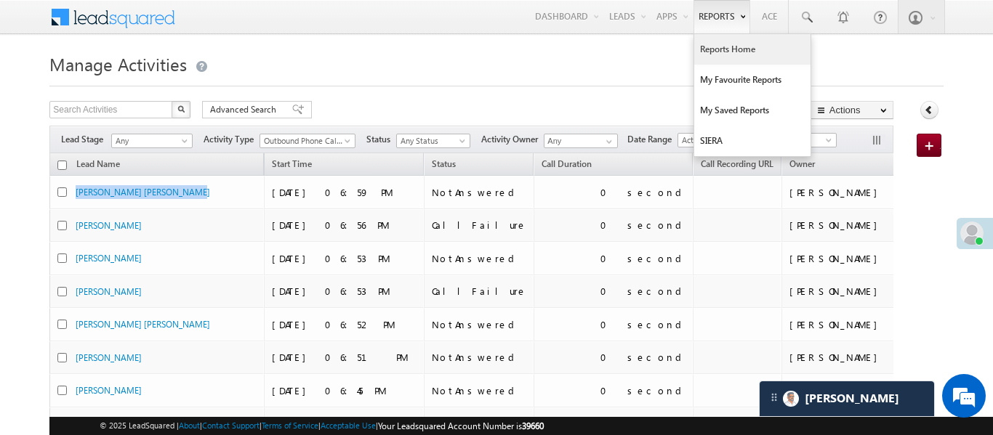
click at [732, 57] on link "Reports Home" at bounding box center [752, 49] width 116 height 31
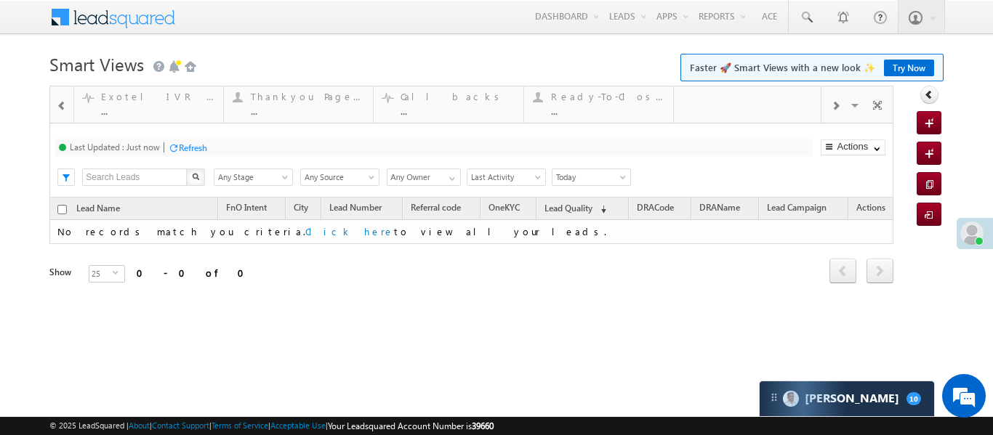
click at [64, 102] on span at bounding box center [62, 106] width 10 height 12
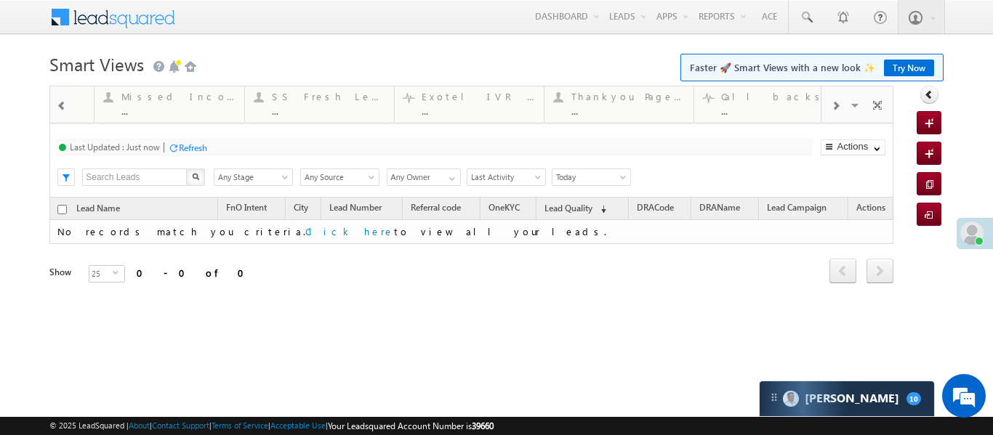
click at [64, 102] on span at bounding box center [62, 106] width 10 height 12
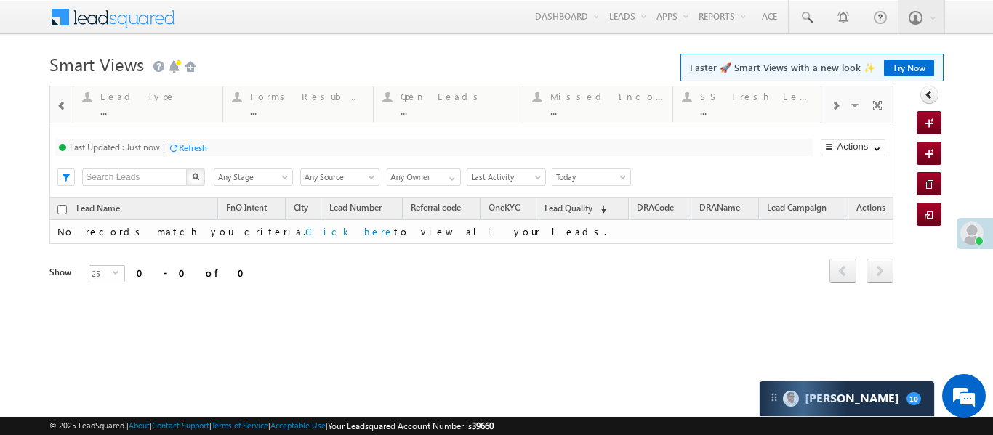
click at [64, 102] on span at bounding box center [62, 106] width 10 height 12
click at [55, 105] on div at bounding box center [61, 105] width 19 height 33
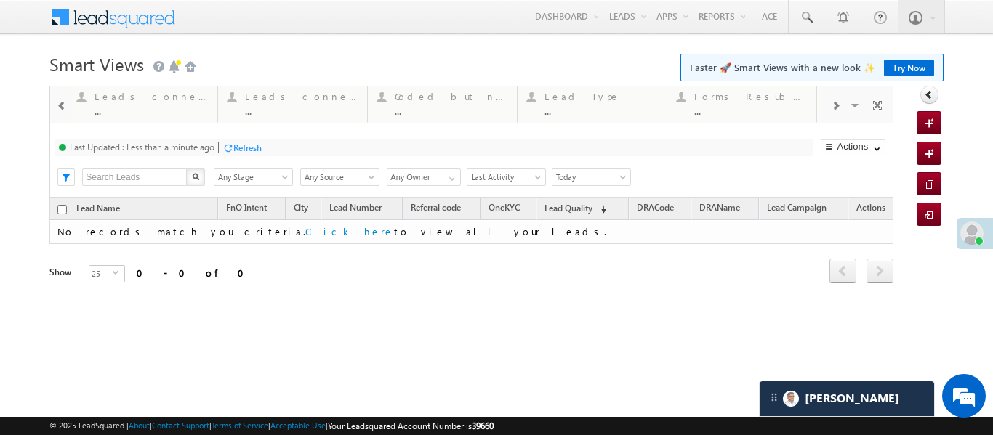
click at [55, 105] on div at bounding box center [61, 105] width 19 height 33
click at [54, 105] on div at bounding box center [61, 105] width 19 height 33
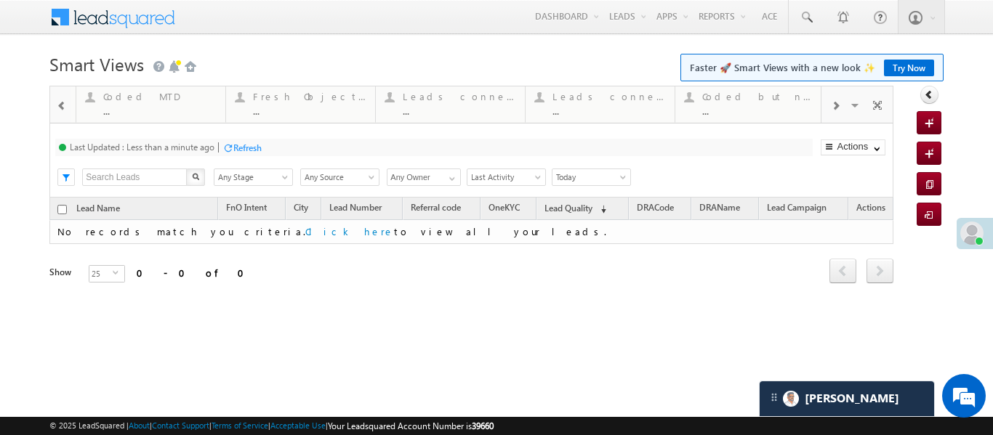
click at [54, 105] on div at bounding box center [61, 105] width 19 height 33
click at [102, 104] on div "Coded Today ..." at bounding box center [156, 102] width 113 height 28
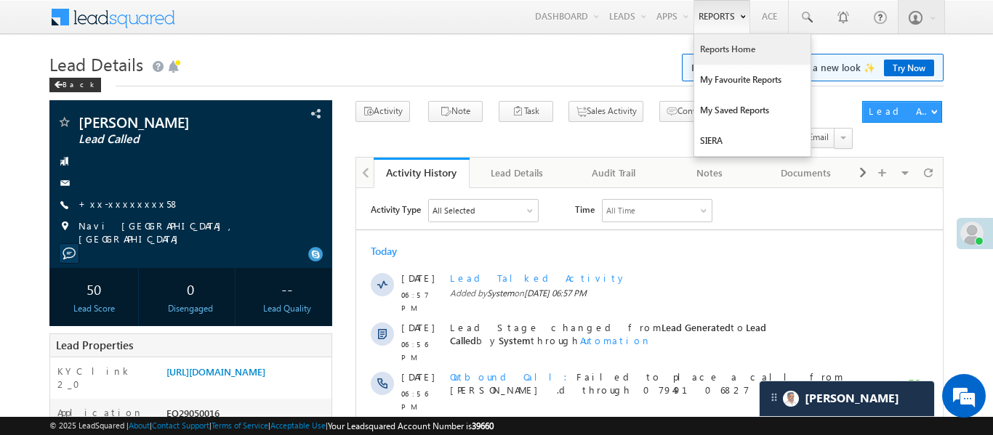
click at [736, 57] on link "Reports Home" at bounding box center [752, 49] width 116 height 31
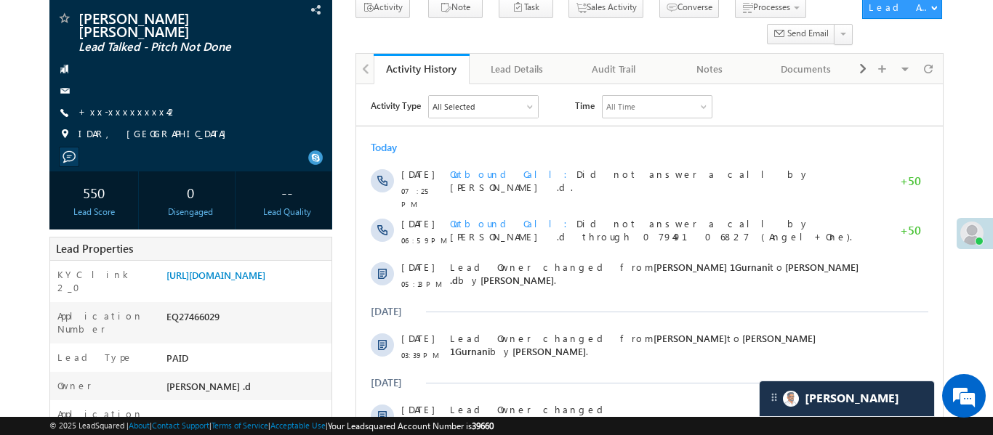
scroll to position [31, 0]
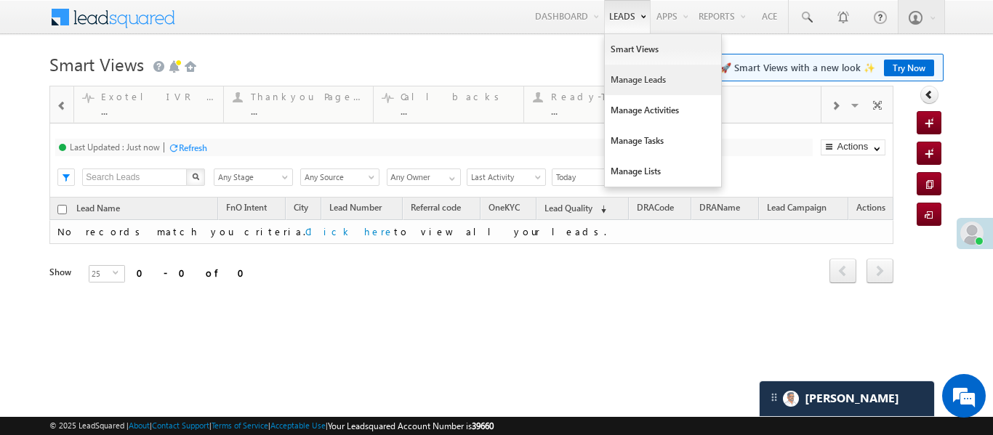
click at [639, 84] on link "Manage Leads" at bounding box center [663, 80] width 116 height 31
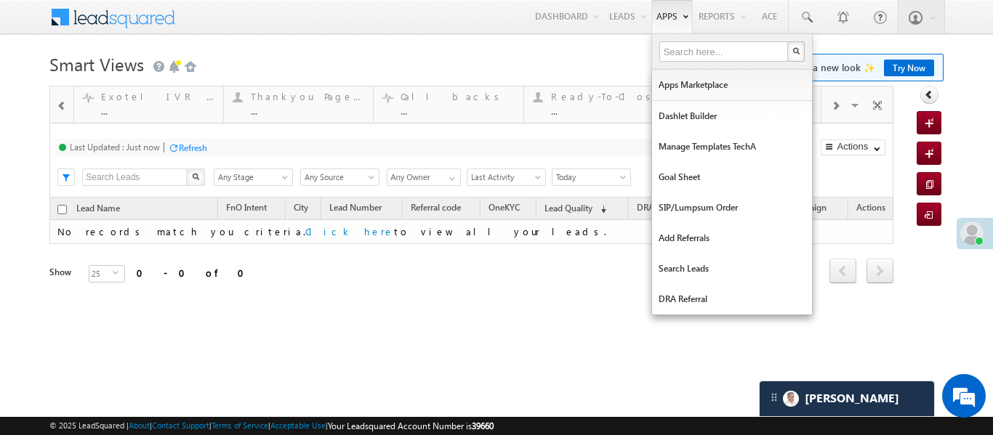
drag, startPoint x: 639, startPoint y: 84, endPoint x: 655, endPoint y: 9, distance: 76.4
click at [0, 0] on link "Manage Leads" at bounding box center [0, 0] width 0 height 0
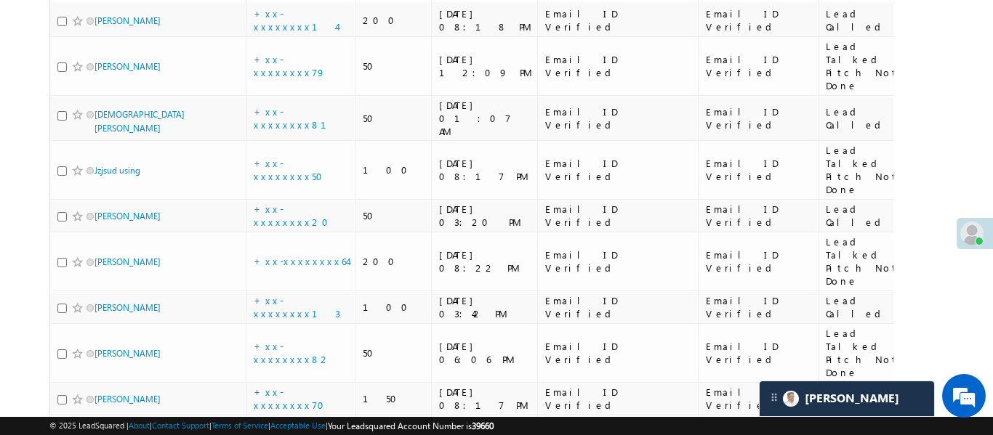
scroll to position [198, 0]
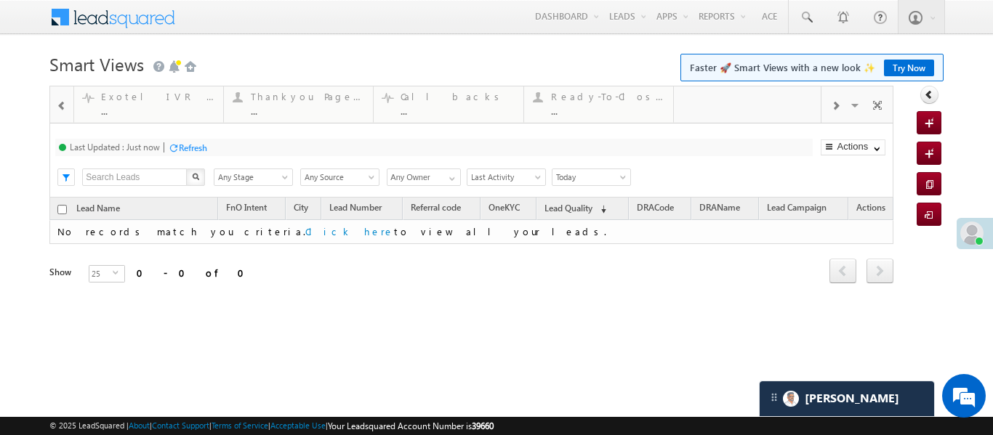
click at [65, 97] on div at bounding box center [61, 105] width 19 height 33
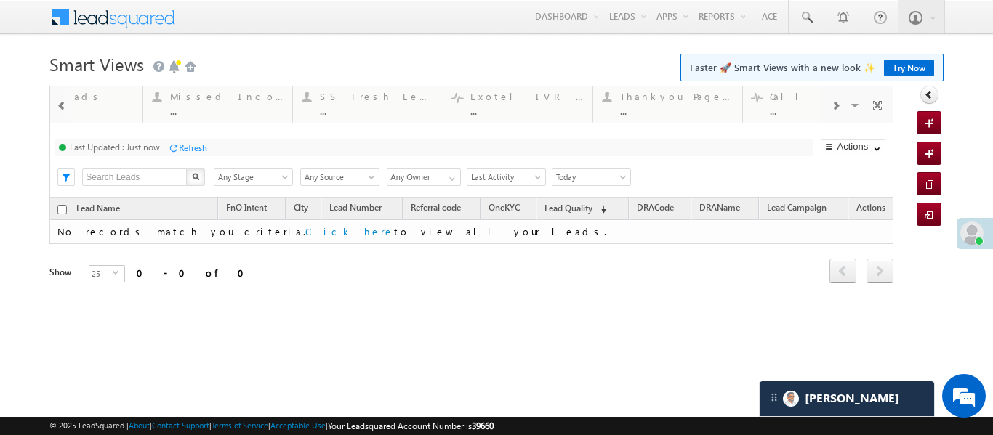
click at [65, 97] on div at bounding box center [61, 105] width 19 height 33
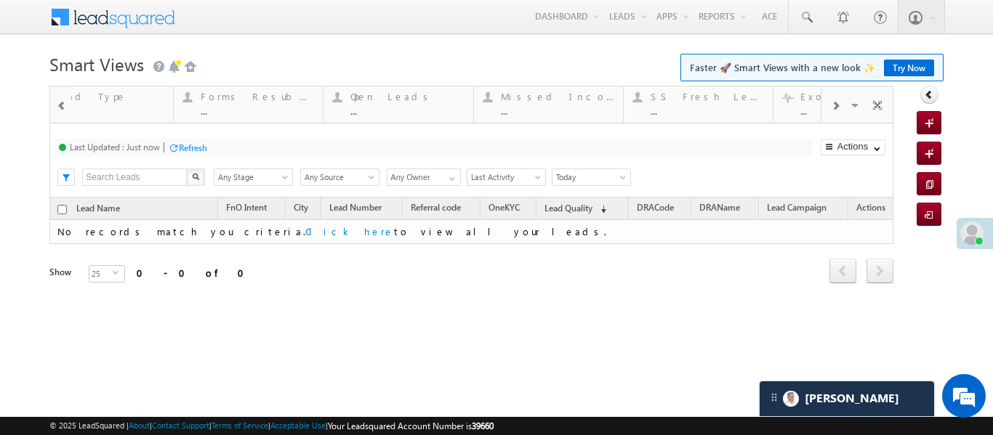
click at [65, 97] on div at bounding box center [61, 105] width 19 height 33
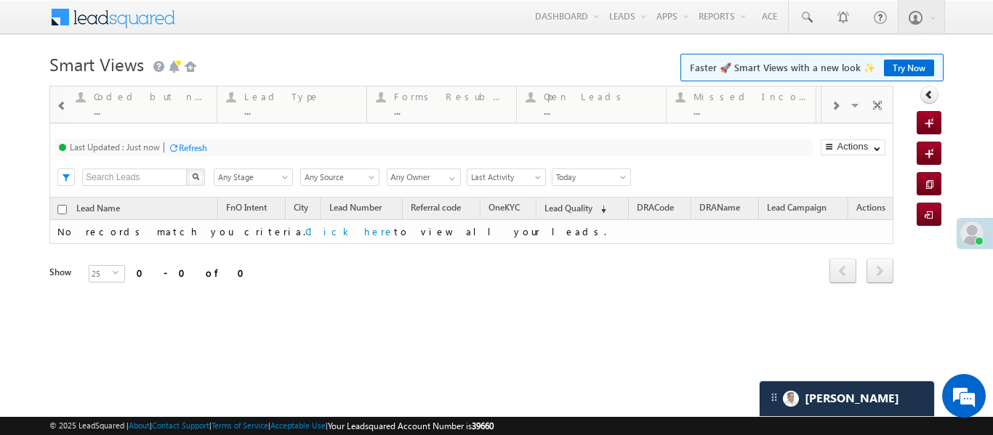
click at [65, 97] on div at bounding box center [61, 105] width 19 height 33
click at [61, 96] on div at bounding box center [61, 105] width 19 height 33
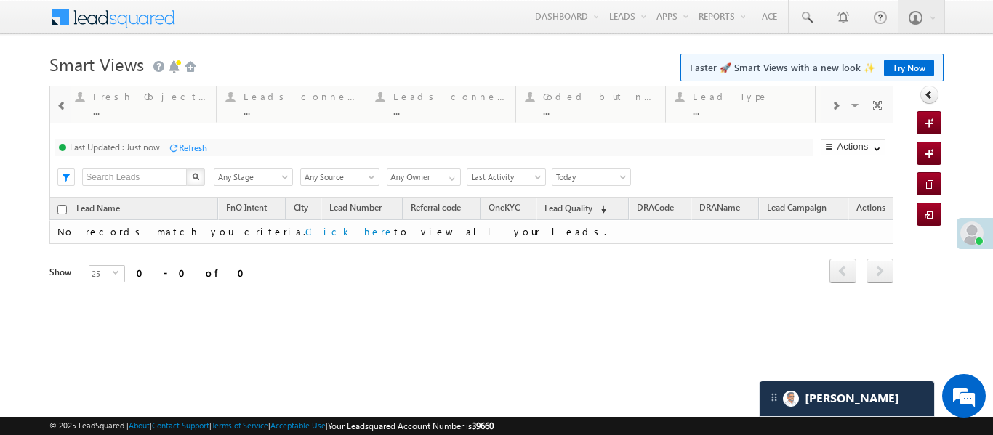
click at [61, 96] on div at bounding box center [61, 105] width 19 height 33
click at [147, 101] on div "Coded MTD" at bounding box center [156, 97] width 113 height 12
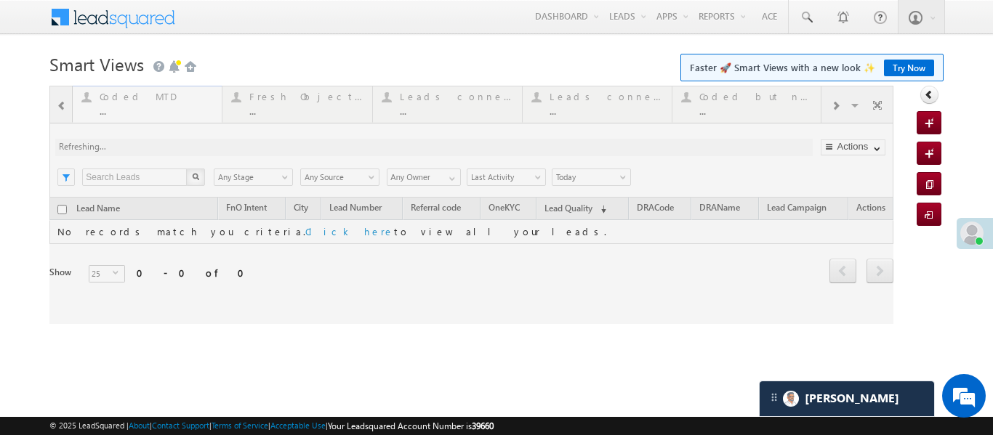
click at [147, 101] on div at bounding box center [471, 205] width 844 height 238
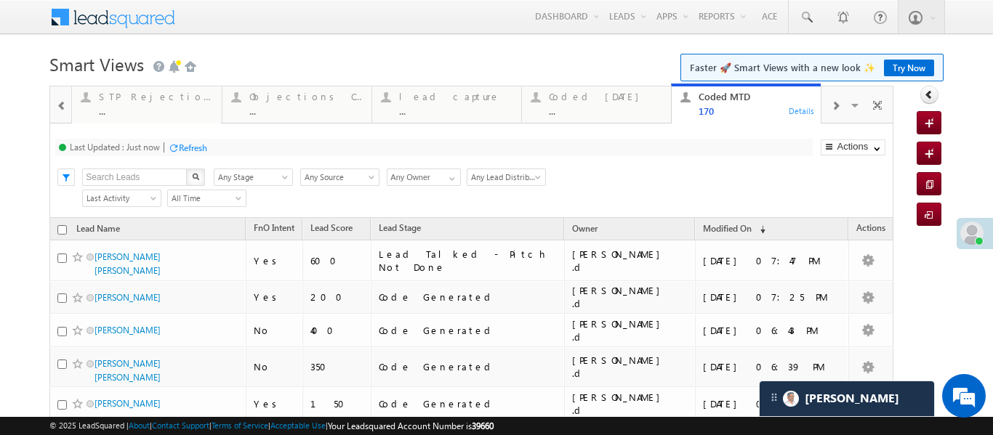
click at [58, 102] on span at bounding box center [62, 106] width 10 height 12
click at [716, 95] on div "Coded Today" at bounding box center [754, 97] width 113 height 12
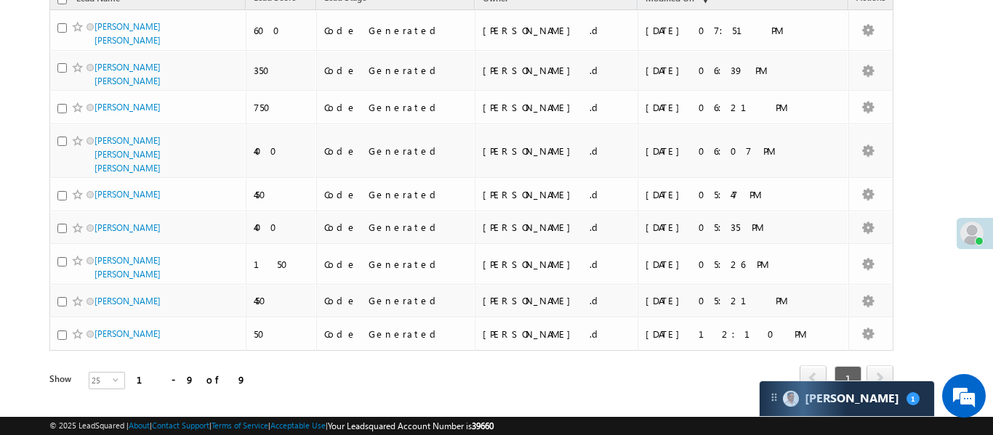
scroll to position [237, 0]
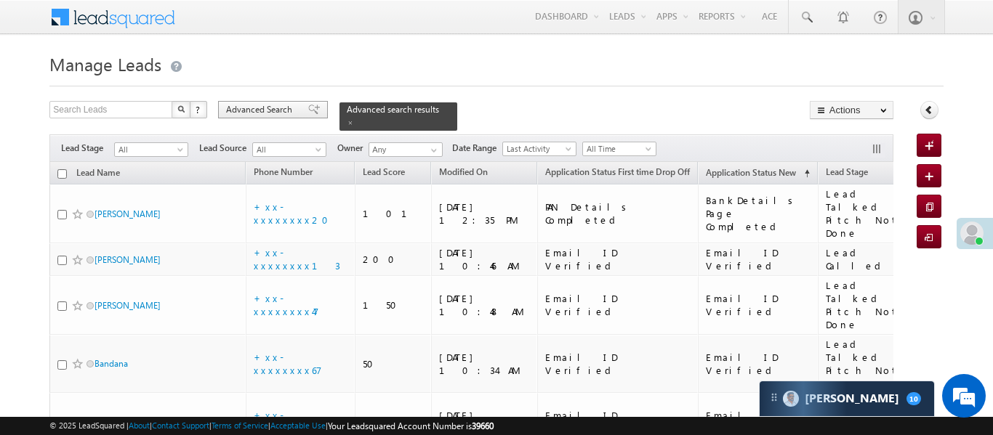
click at [288, 105] on span "Advanced Search" at bounding box center [261, 109] width 70 height 13
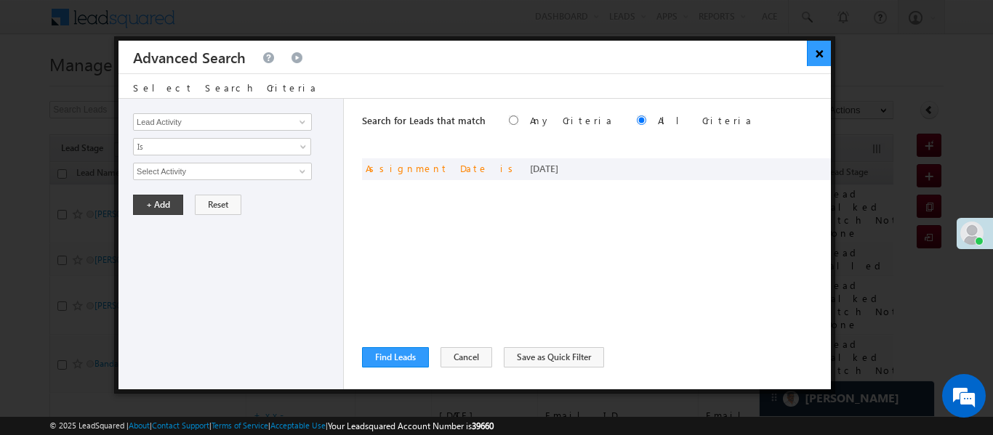
click at [823, 49] on button "×" at bounding box center [819, 53] width 24 height 25
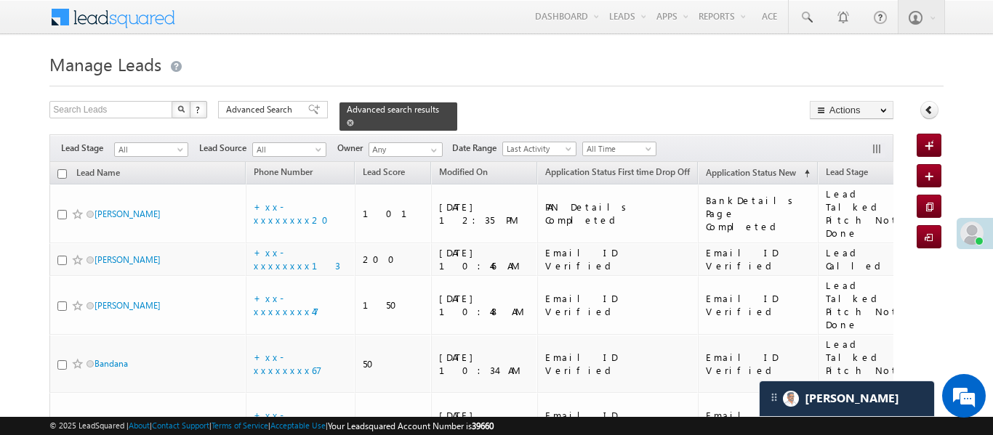
click at [354, 119] on span at bounding box center [350, 122] width 7 height 7
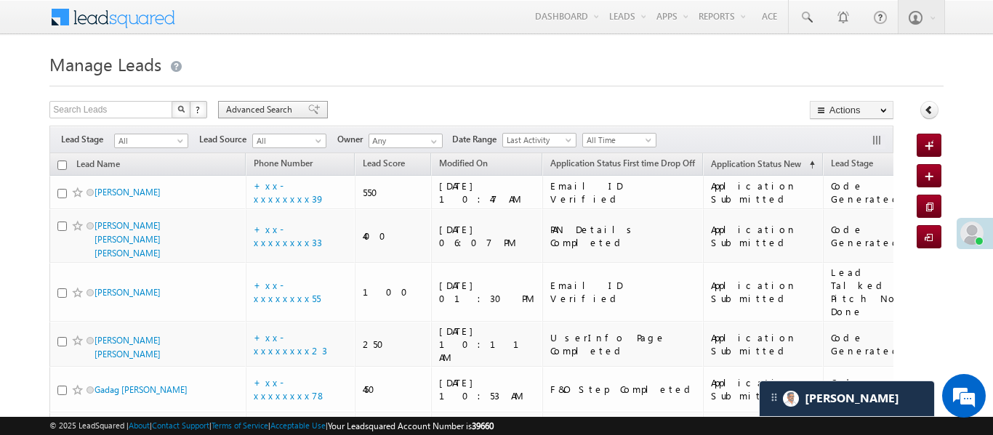
click at [264, 107] on span "Advanced Search" at bounding box center [261, 109] width 70 height 13
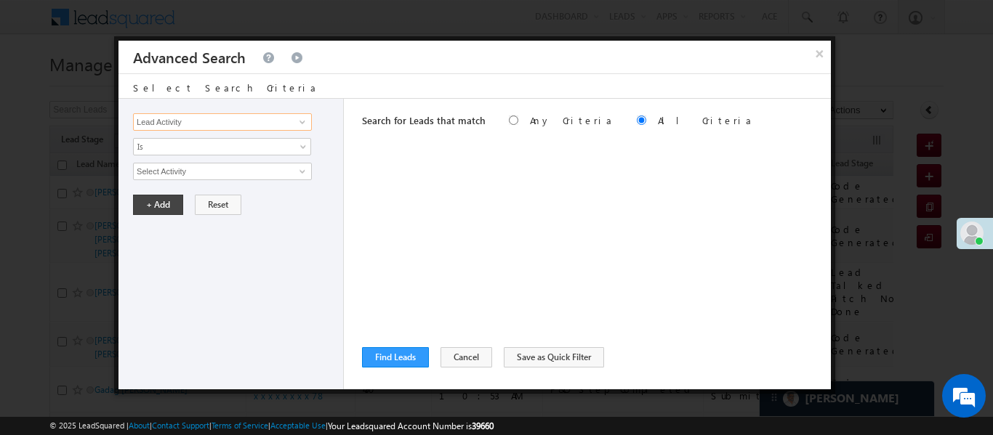
click at [287, 117] on input "Lead Activity" at bounding box center [222, 121] width 179 height 17
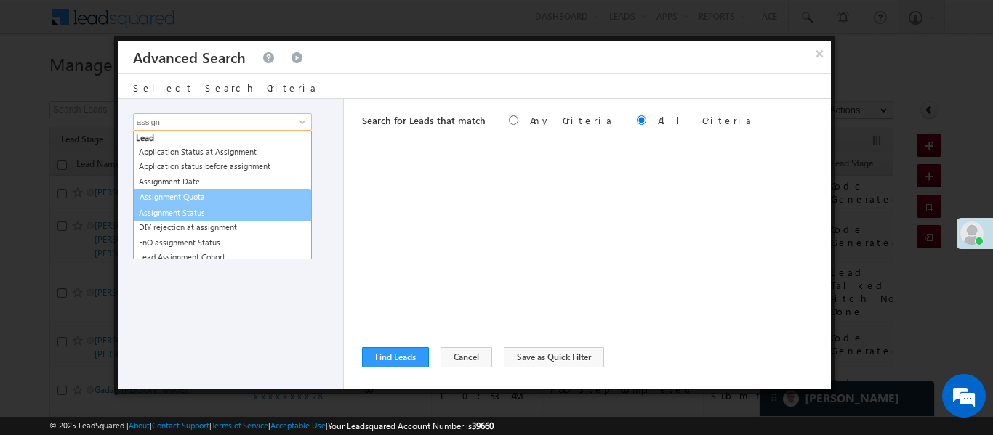
scroll to position [7, 0]
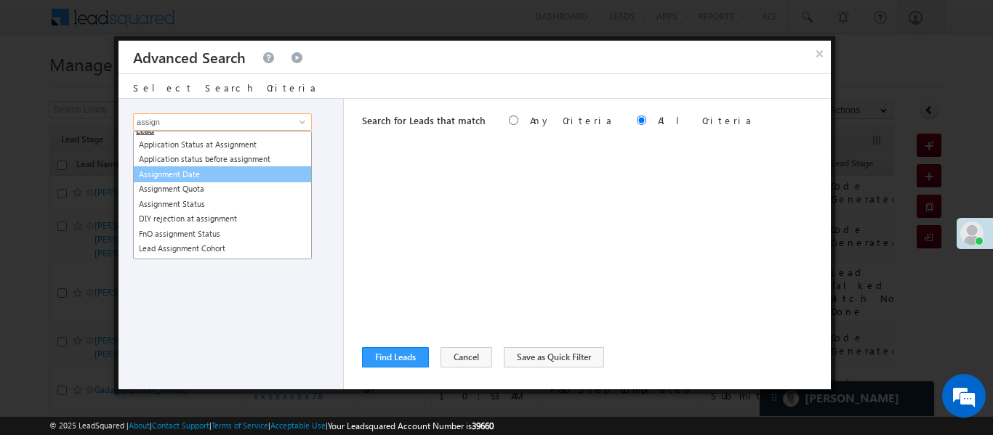
click at [185, 172] on link "Assignment Date" at bounding box center [222, 174] width 179 height 17
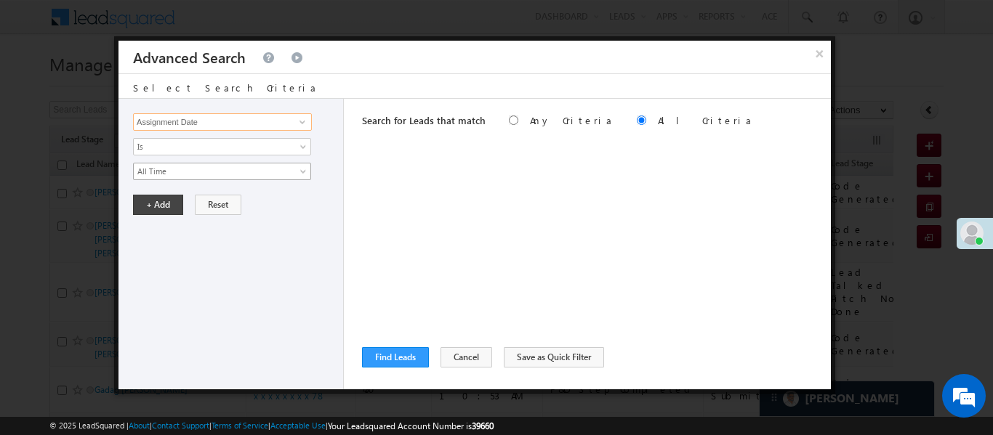
type input "Assignment Date"
click at [180, 176] on span "All Time" at bounding box center [213, 171] width 158 height 13
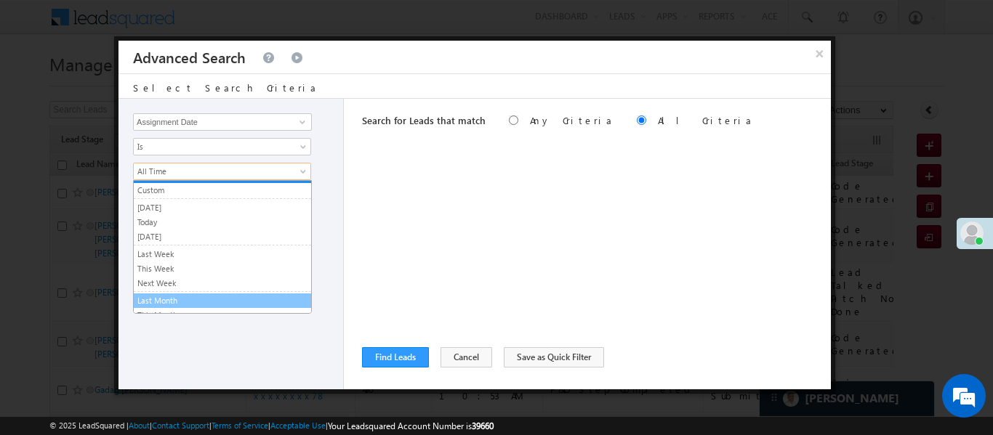
scroll to position [23, 0]
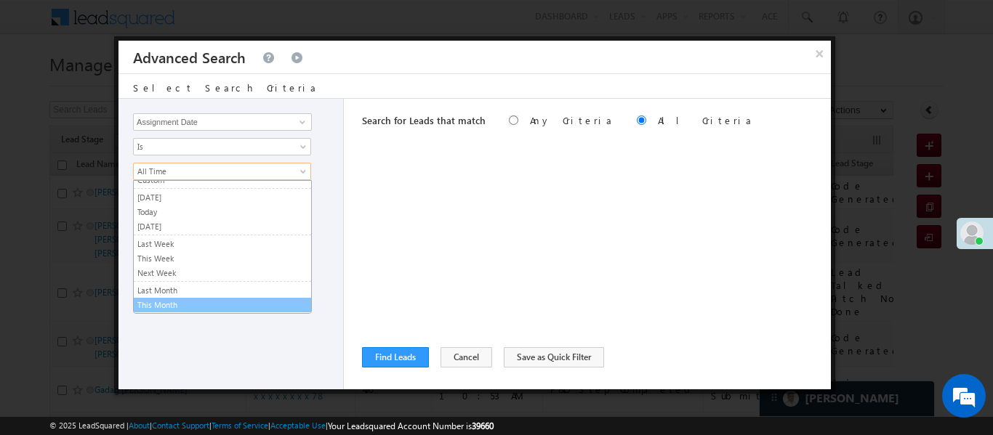
click at [172, 308] on link "This Month" at bounding box center [222, 305] width 177 height 13
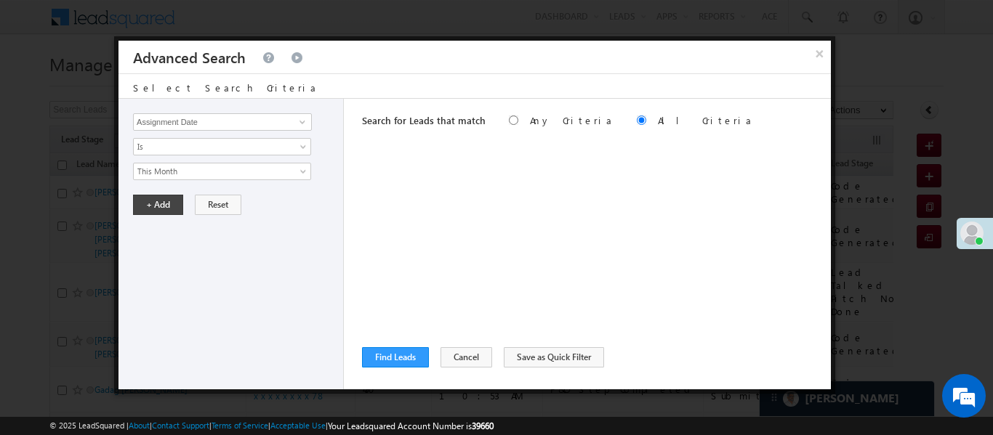
click at [161, 215] on div "Lead Activity Task Sales Group Prospect Id WA Last Message Timestamp 4th Day Di…" at bounding box center [230, 244] width 225 height 291
click at [158, 206] on button "+ Add" at bounding box center [158, 205] width 50 height 20
click at [406, 357] on button "Find Leads" at bounding box center [395, 357] width 67 height 20
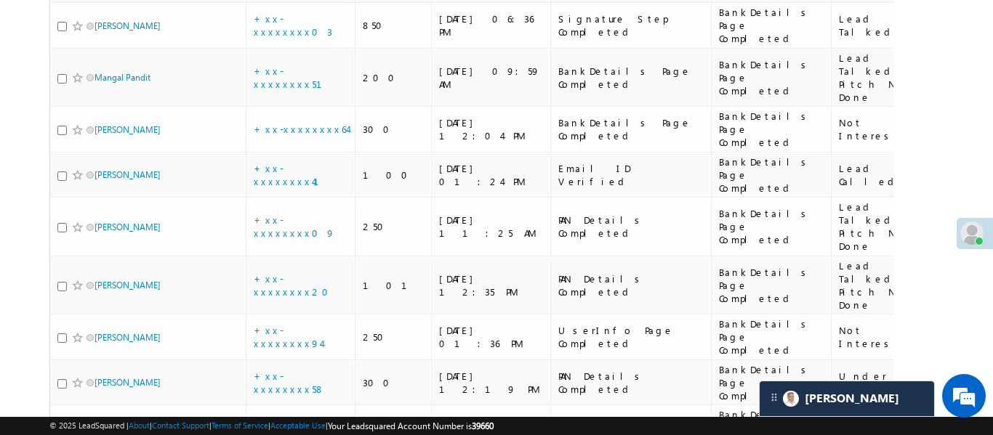
scroll to position [8145, 0]
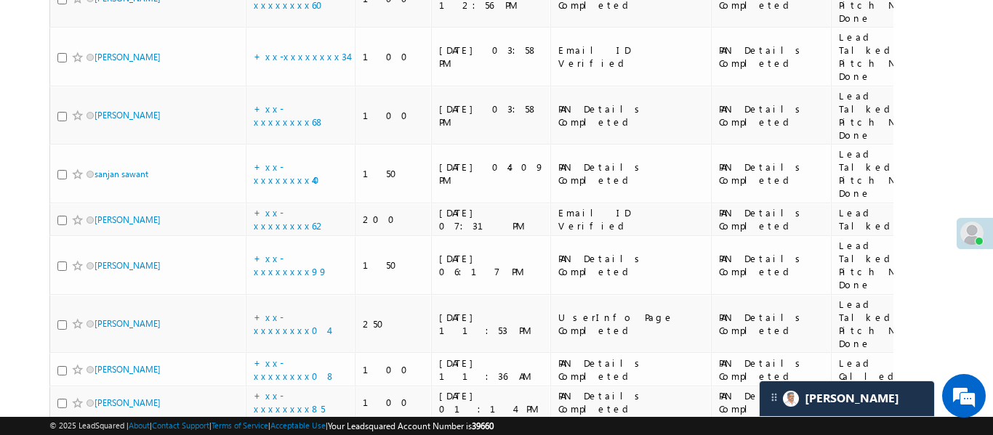
scroll to position [8085, 0]
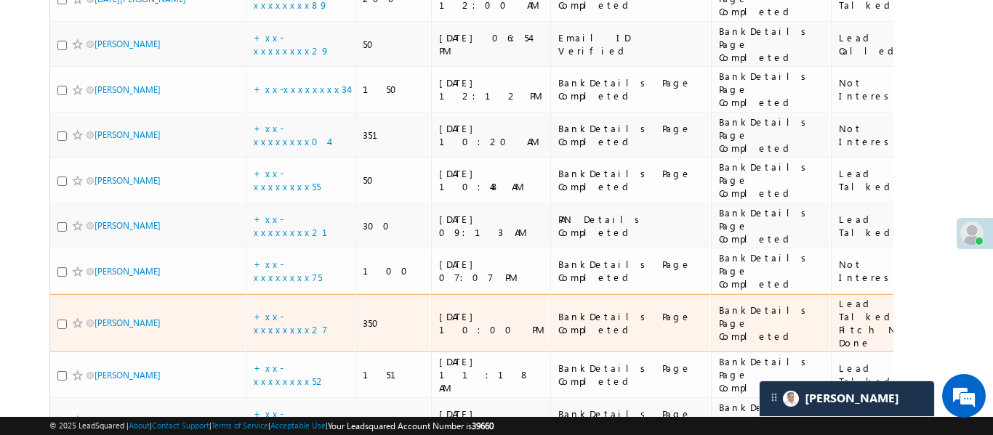
scroll to position [582, 0]
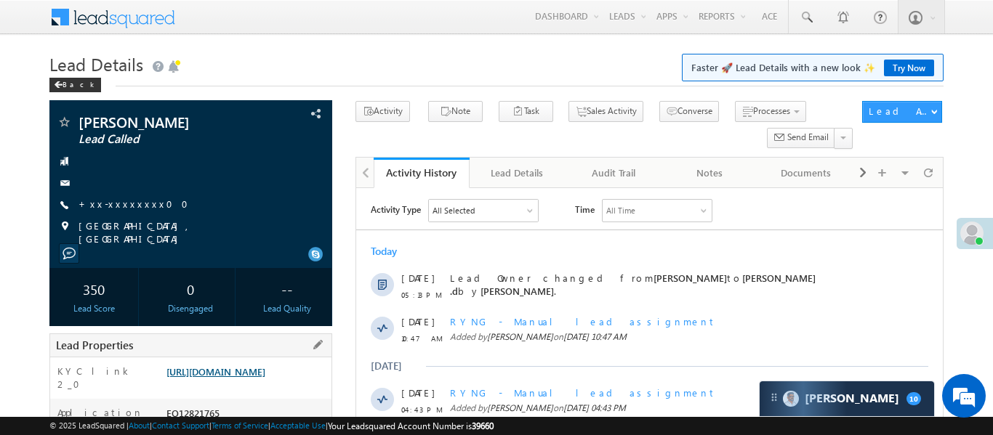
click at [259, 378] on link "[URL][DOMAIN_NAME]" at bounding box center [215, 371] width 99 height 12
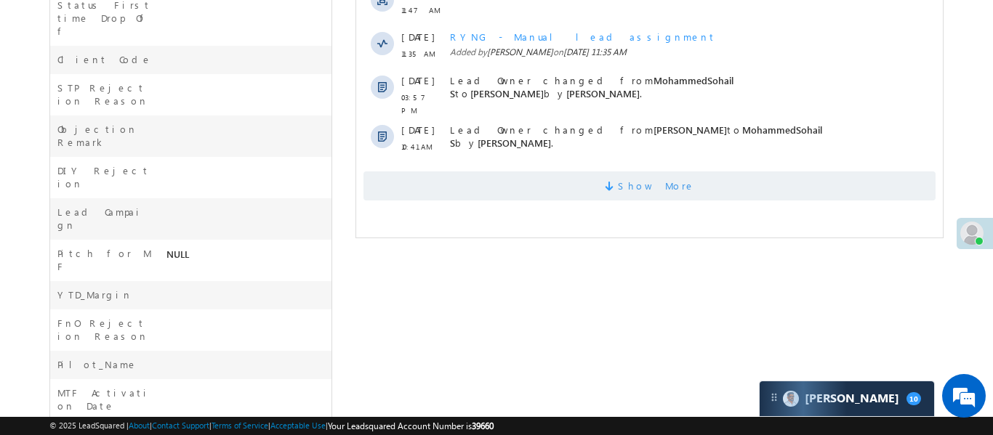
click at [628, 190] on span "Show More" at bounding box center [649, 185] width 572 height 29
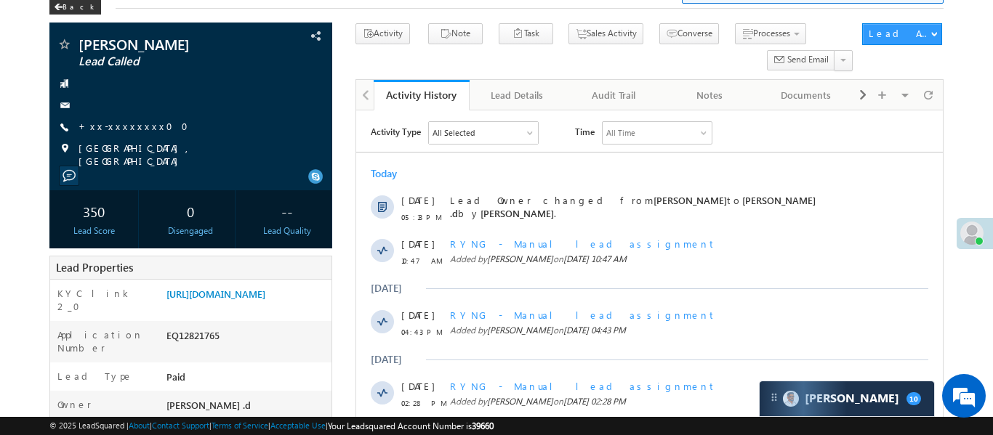
scroll to position [51, 0]
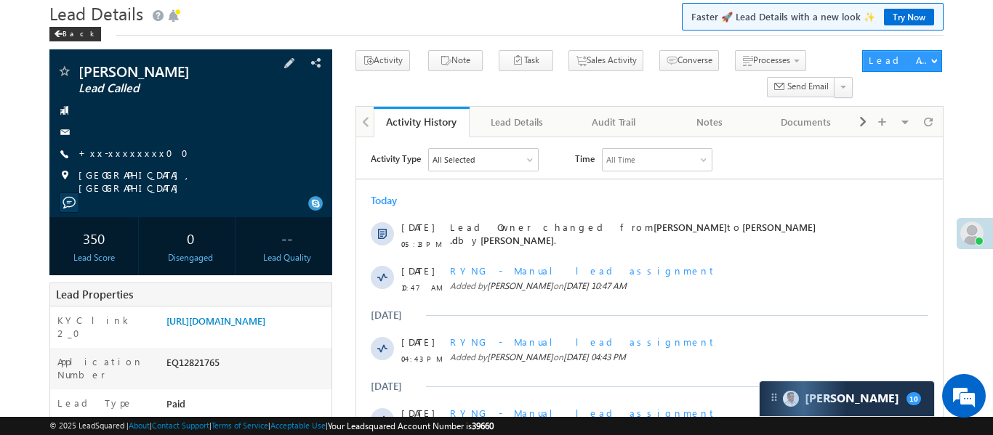
click at [129, 143] on div "[PERSON_NAME] Lead Called +xx-xxxxxxxx00" at bounding box center [191, 129] width 268 height 131
click at [137, 157] on link "+xx-xxxxxxxx00" at bounding box center [137, 153] width 118 height 12
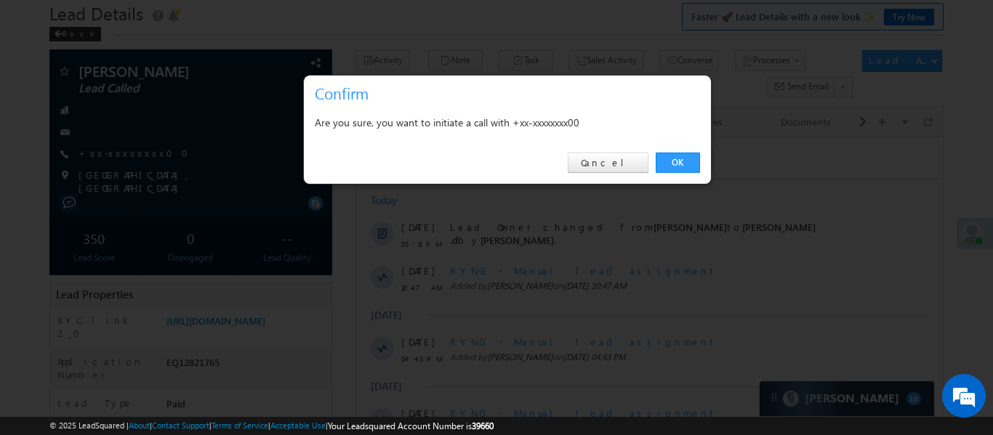
click at [686, 151] on div "OK Cancel" at bounding box center [507, 162] width 407 height 41
click at [686, 172] on link "OK" at bounding box center [677, 163] width 44 height 20
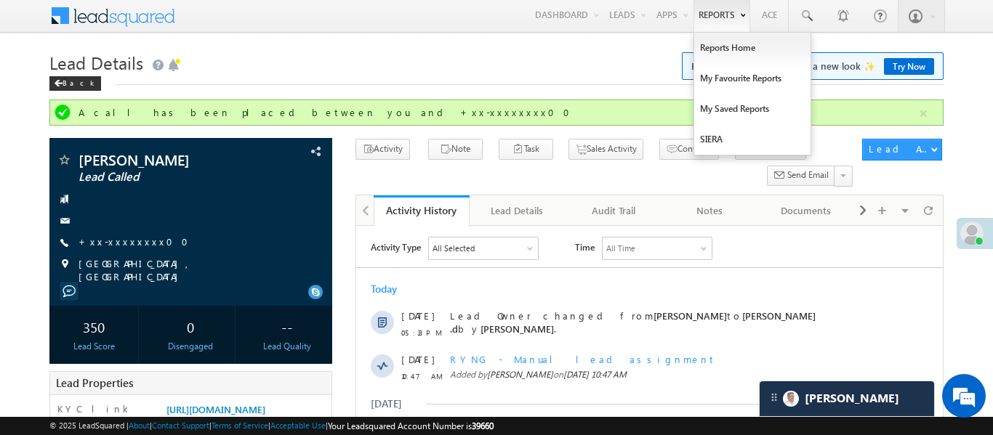
scroll to position [0, 0]
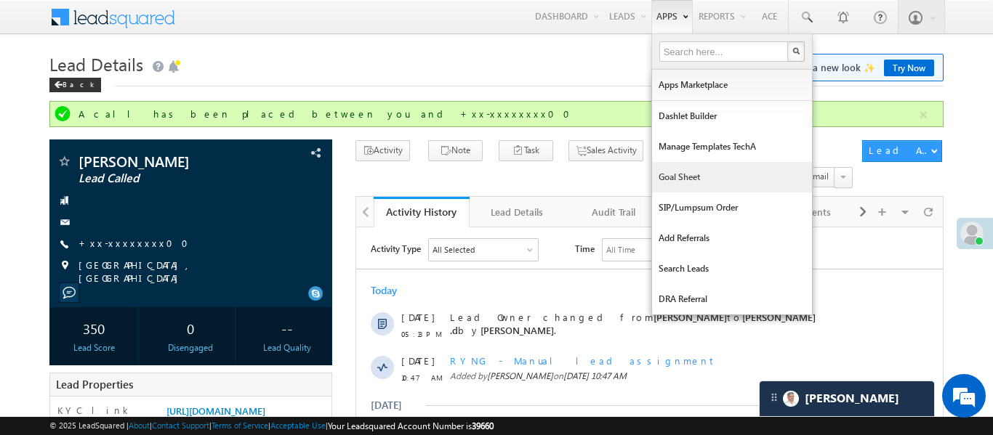
click at [692, 177] on link "Goal Sheet" at bounding box center [732, 177] width 160 height 31
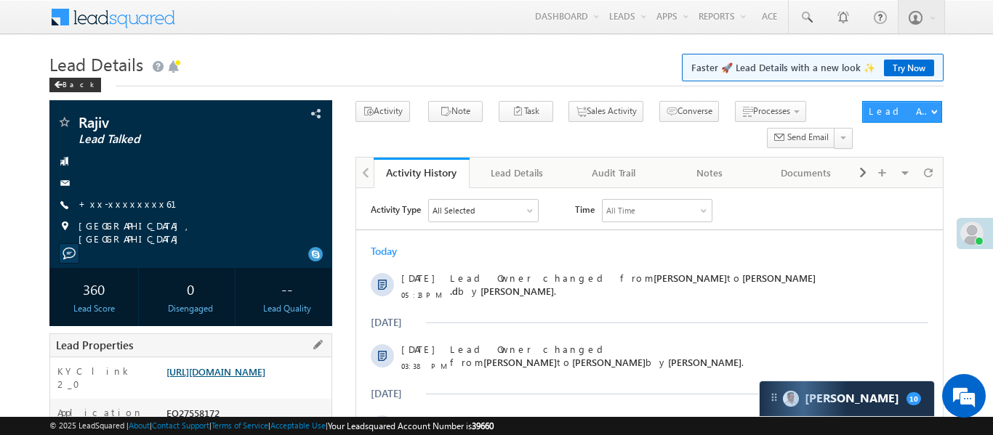
click at [265, 378] on link "[URL][DOMAIN_NAME]" at bounding box center [215, 371] width 99 height 12
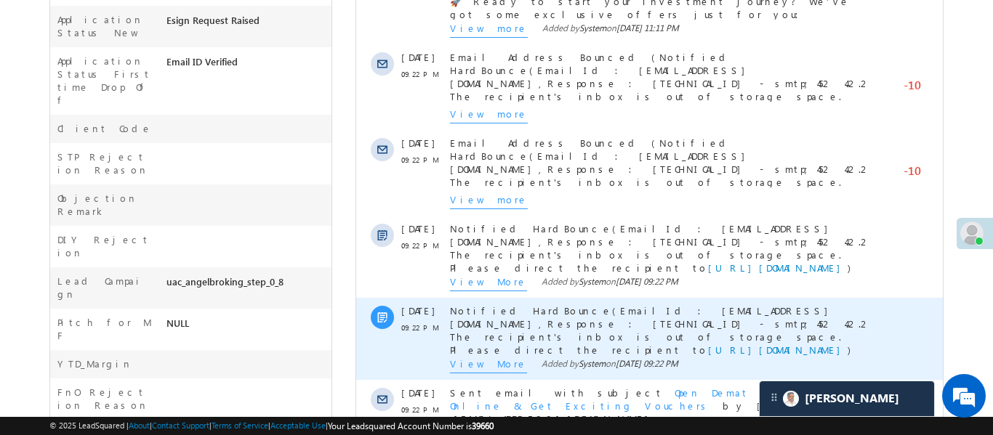
scroll to position [648, 0]
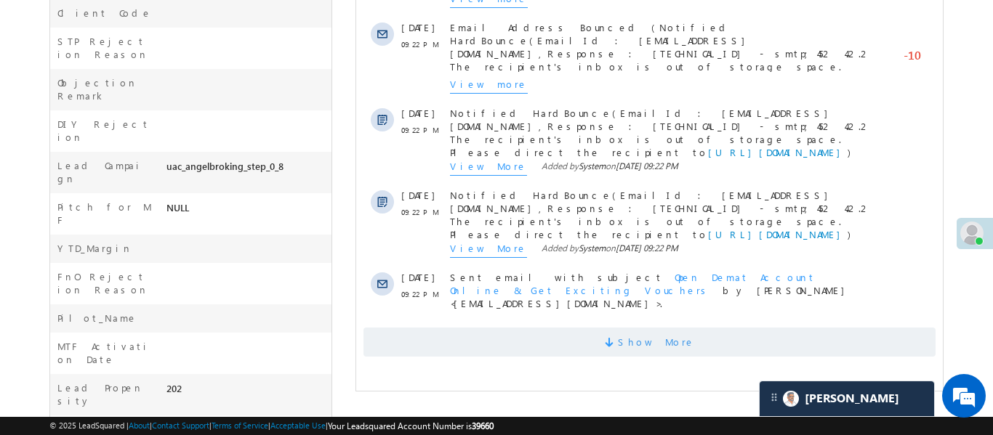
click at [518, 329] on span "Show More" at bounding box center [649, 342] width 572 height 29
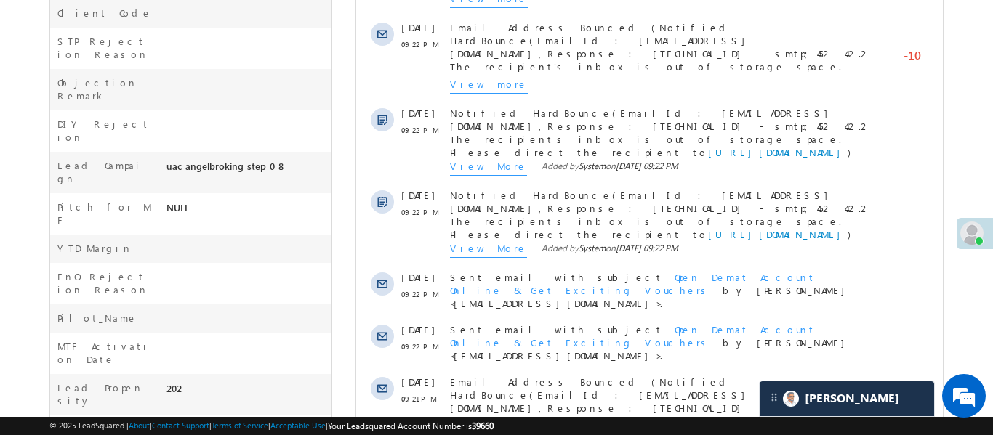
scroll to position [1335, 0]
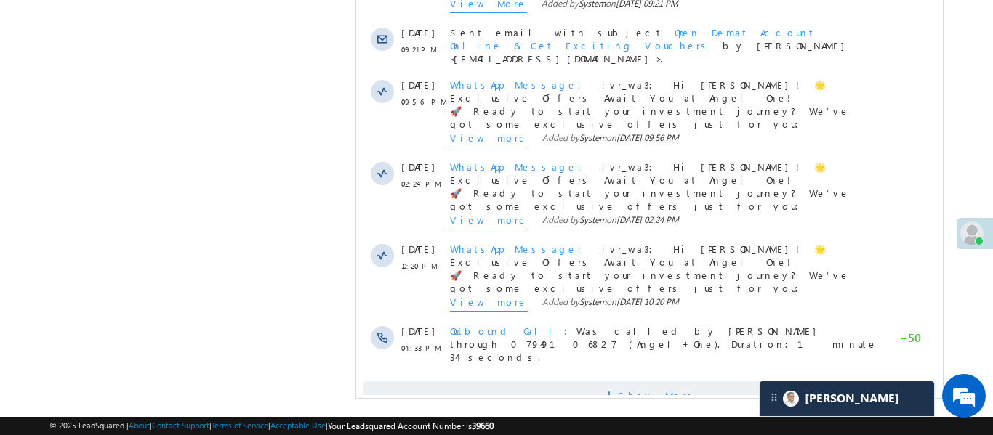
click at [592, 381] on span "Show More" at bounding box center [649, 395] width 572 height 29
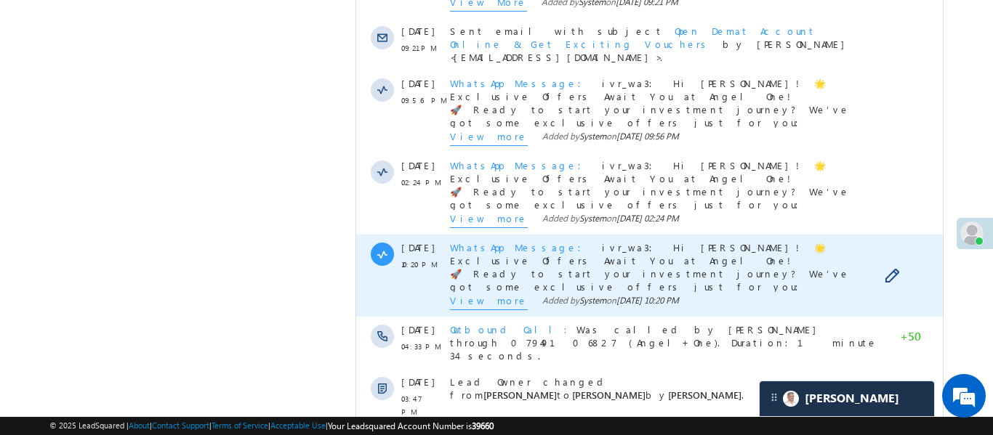
scroll to position [1771, 0]
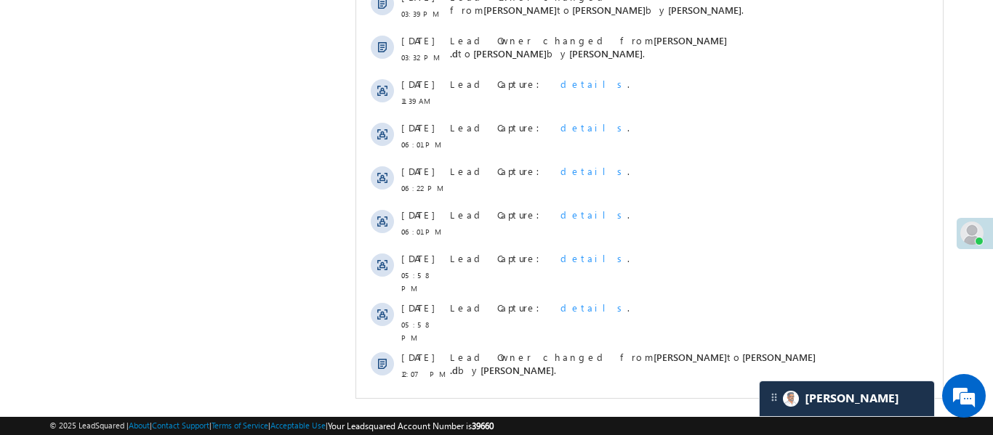
click at [578, 399] on span "Show More" at bounding box center [649, 413] width 572 height 29
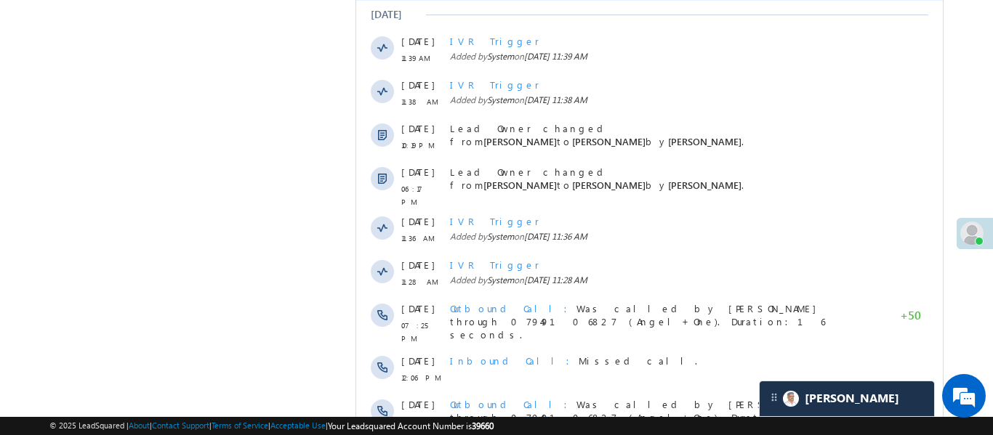
scroll to position [2234, 0]
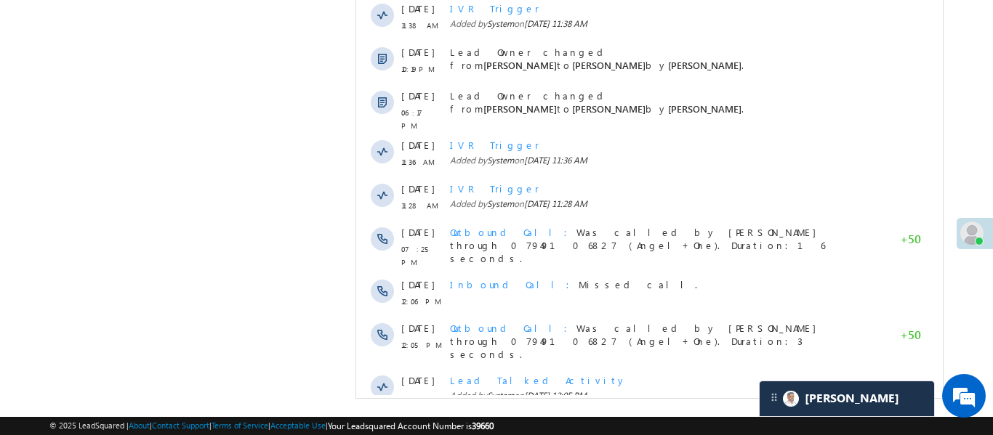
click at [570, 422] on span "Show More" at bounding box center [649, 436] width 572 height 29
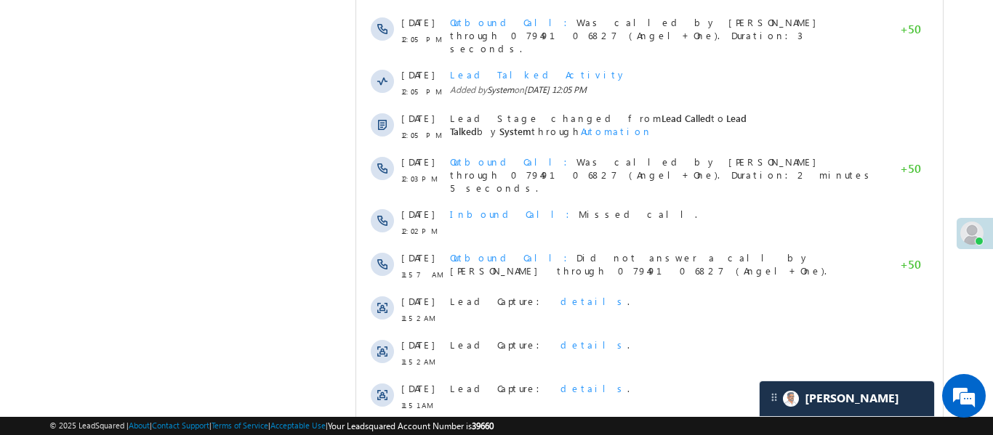
scroll to position [2670, 0]
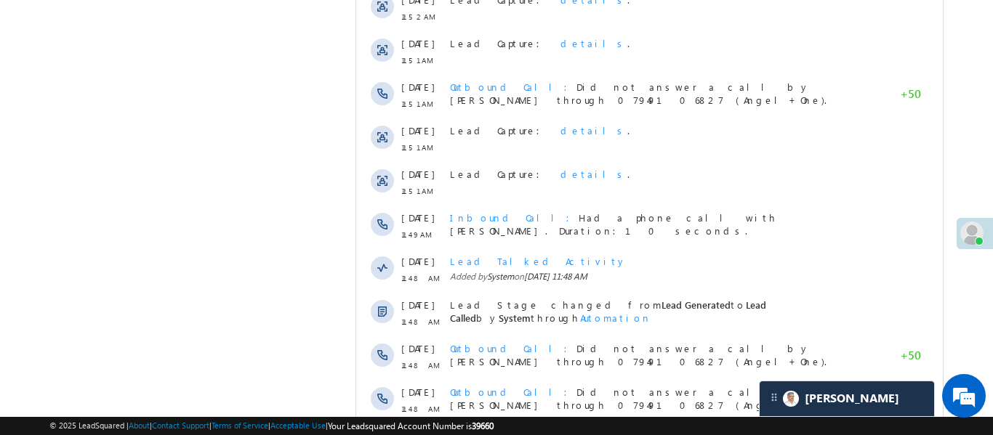
scroll to position [3106, 0]
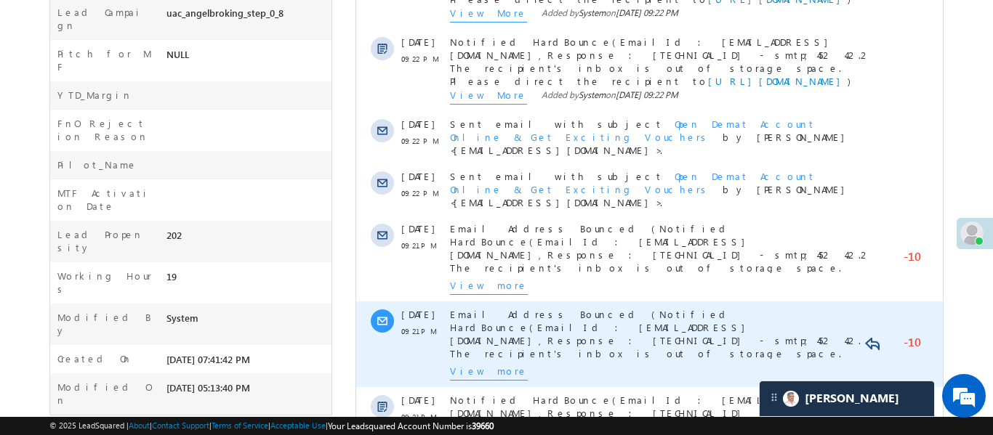
scroll to position [0, 0]
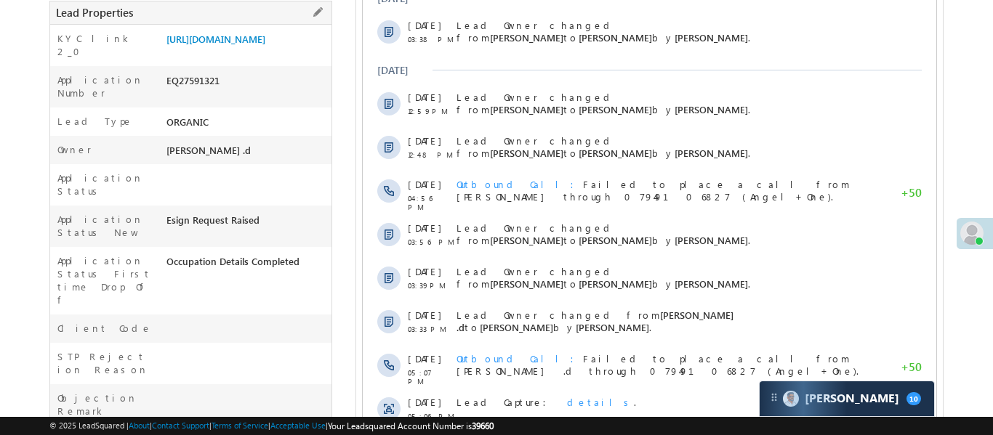
scroll to position [331, 0]
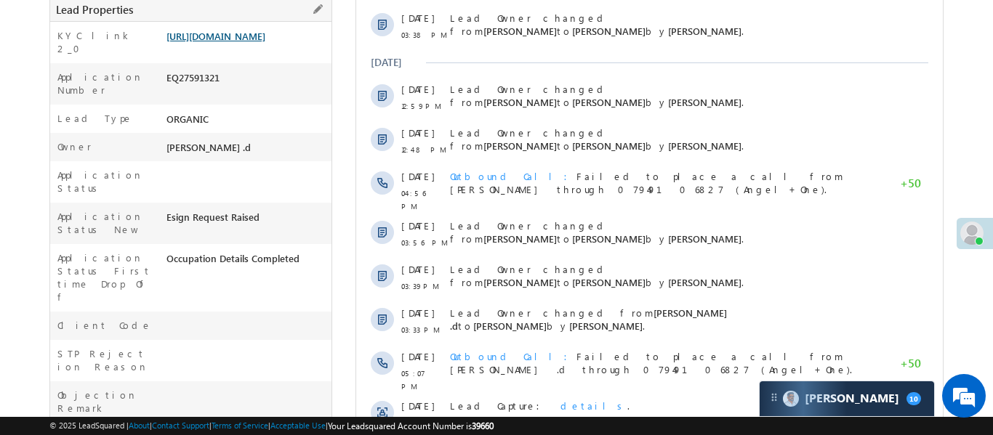
click at [265, 42] on link "https://angelbroking1-pk3em7sa.customui-test.leadsquared.com?leadId=a94a17ba-40…" at bounding box center [215, 36] width 99 height 12
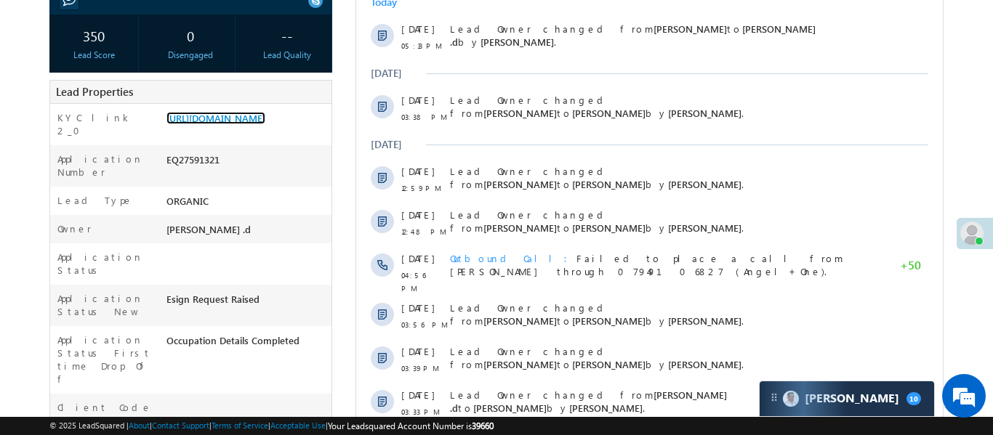
scroll to position [20, 0]
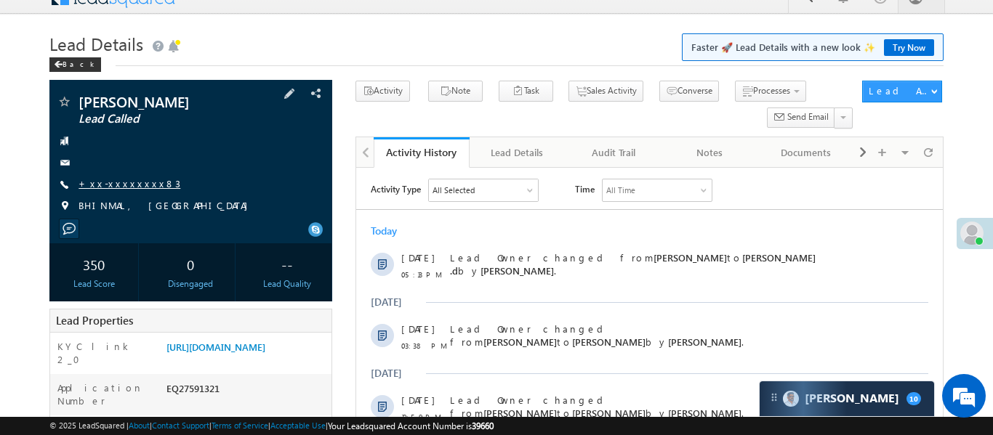
click at [120, 186] on link "+xx-xxxxxxxx83" at bounding box center [129, 183] width 102 height 12
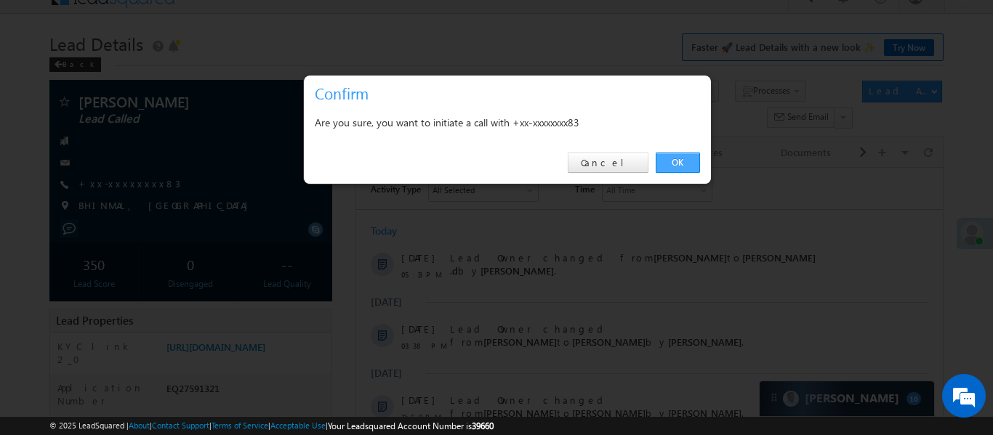
click at [692, 158] on link "OK" at bounding box center [677, 163] width 44 height 20
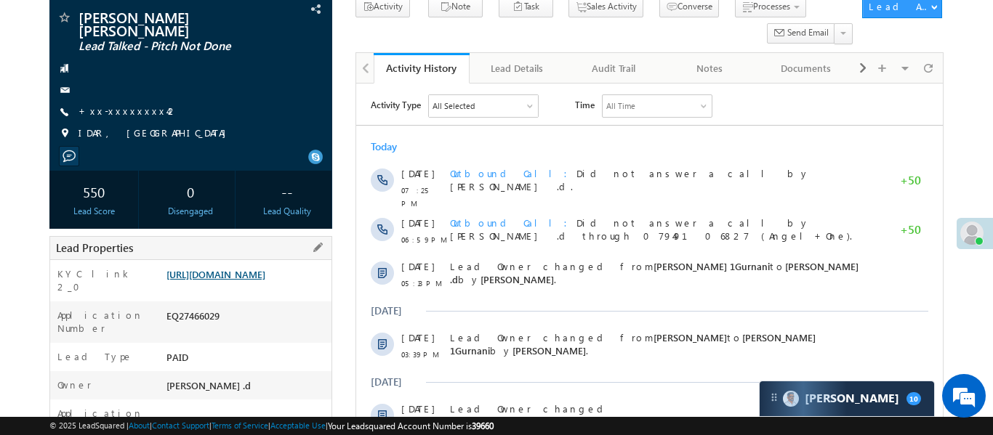
click at [265, 280] on link "[URL][DOMAIN_NAME]" at bounding box center [215, 274] width 99 height 12
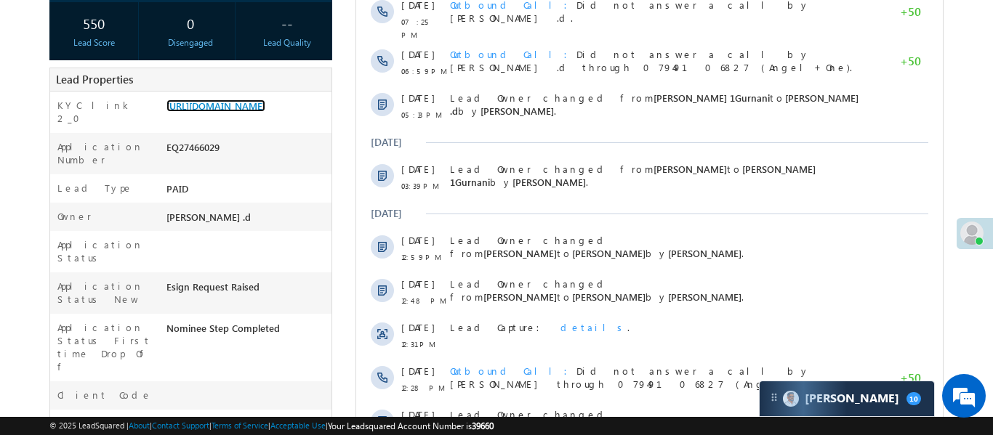
scroll to position [485, 0]
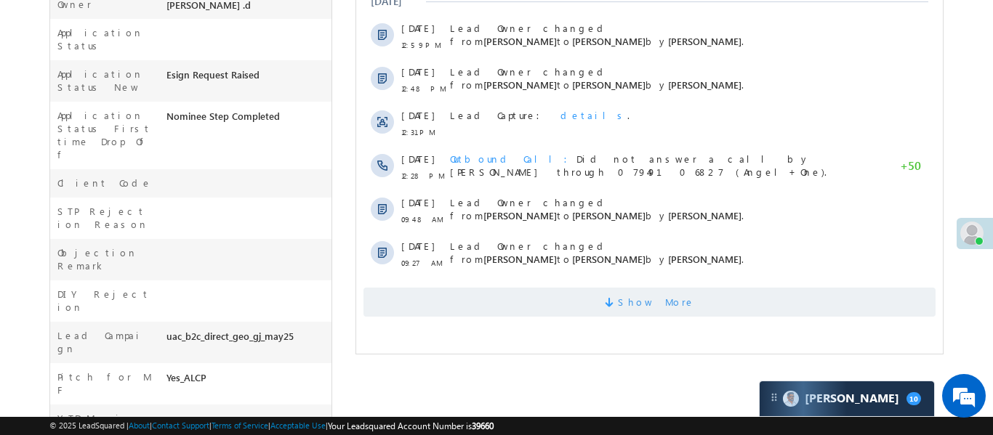
click at [549, 297] on span "Show More" at bounding box center [649, 302] width 572 height 29
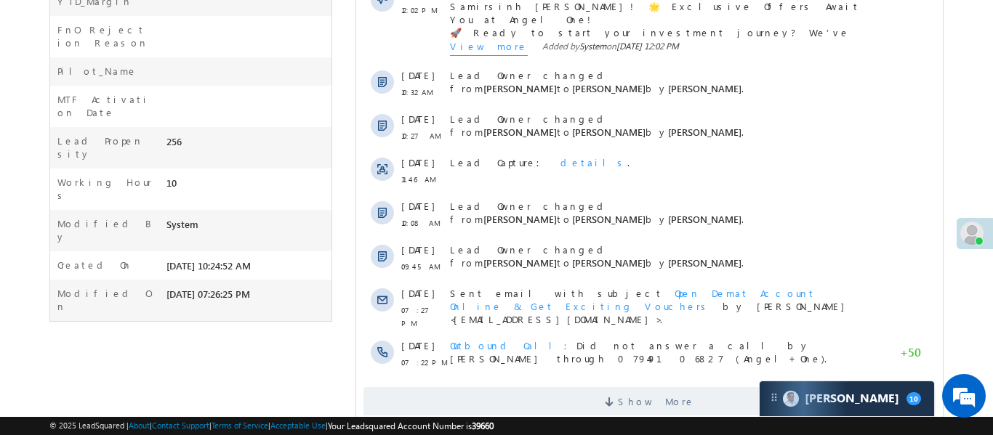
scroll to position [924, 0]
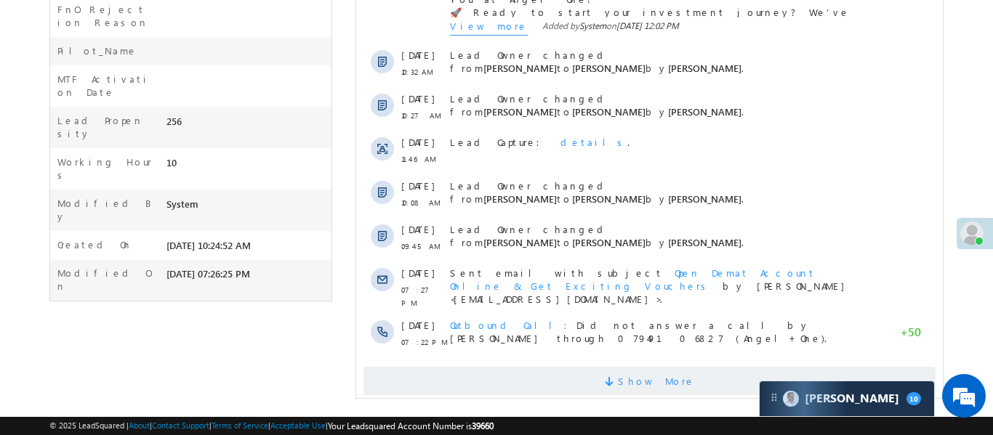
click at [581, 367] on span "Show More" at bounding box center [649, 381] width 572 height 29
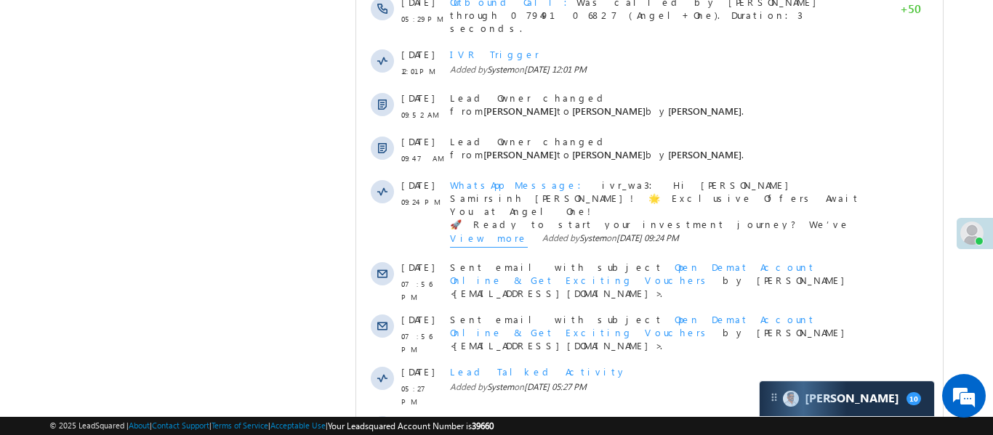
scroll to position [1399, 0]
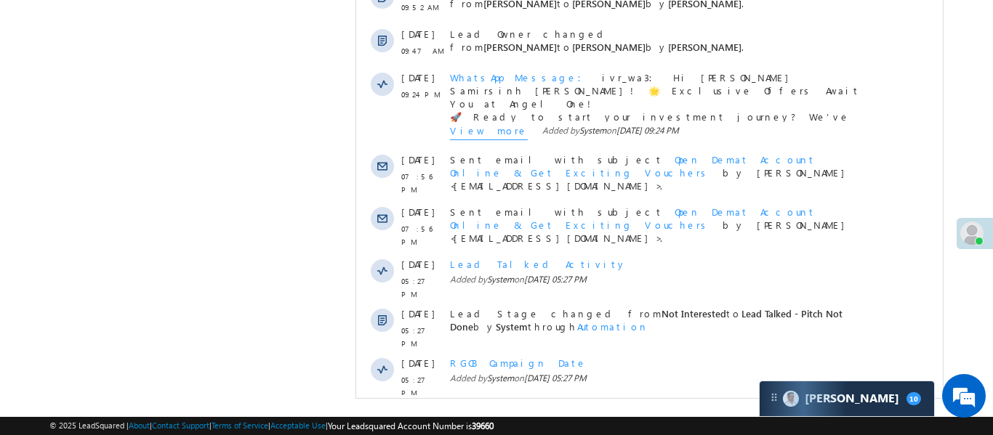
click at [614, 411] on span "Show More" at bounding box center [649, 425] width 572 height 29
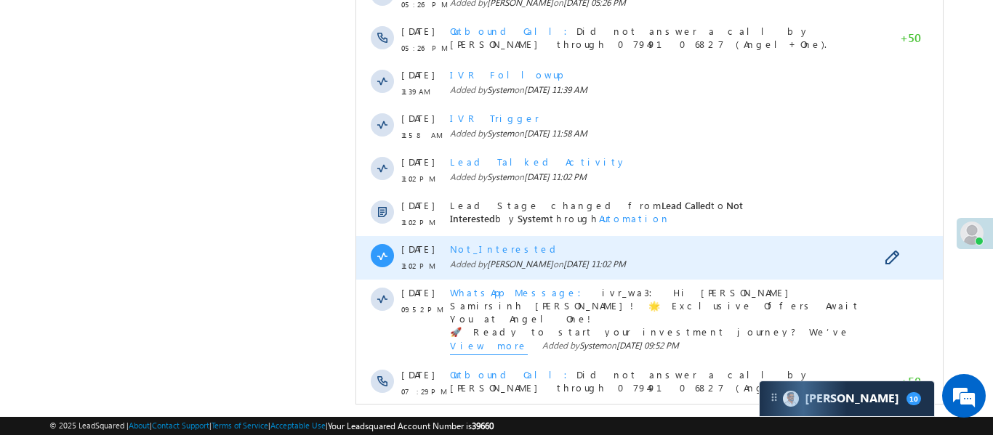
scroll to position [1873, 0]
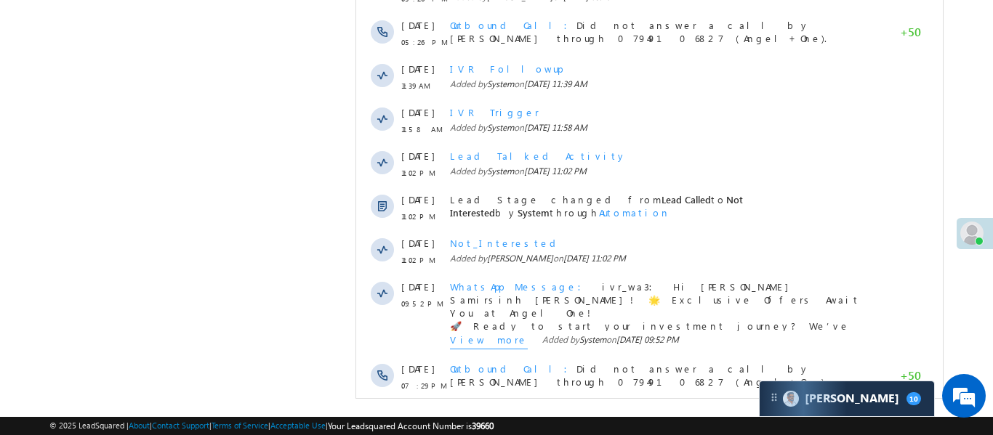
click at [655, 411] on span "Show More" at bounding box center [655, 425] width 77 height 29
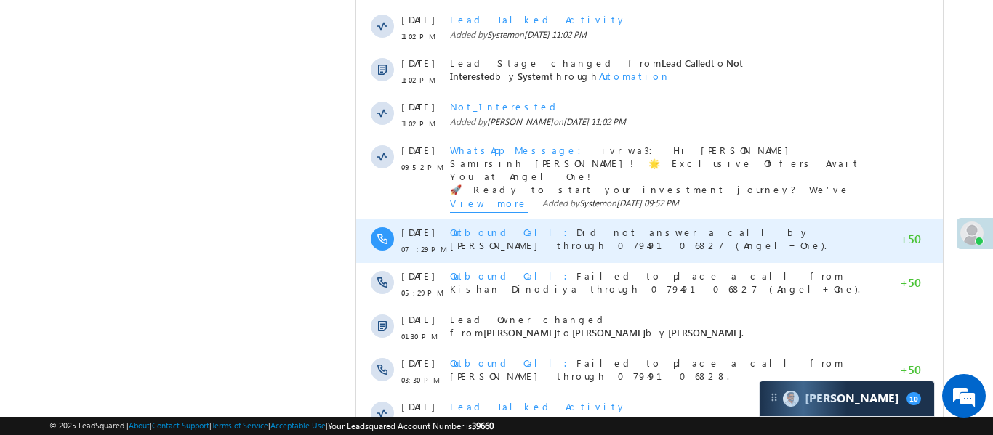
scroll to position [2309, 0]
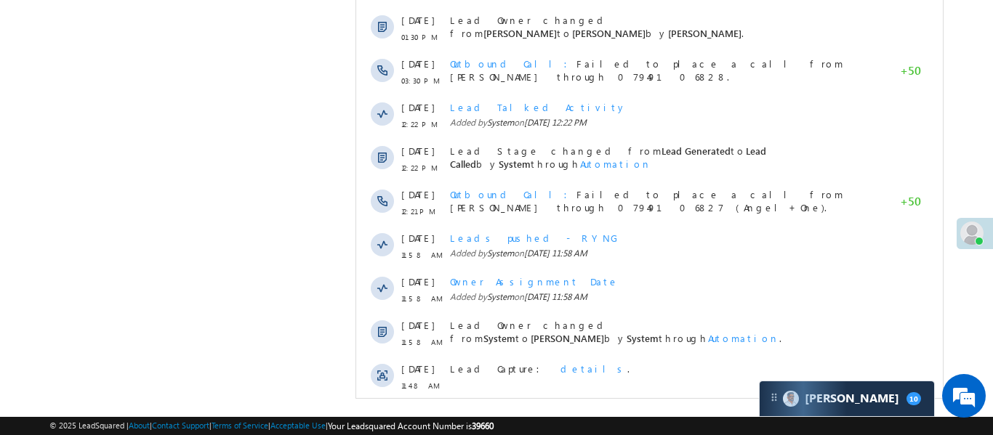
click at [619, 411] on span "Show More" at bounding box center [649, 425] width 572 height 29
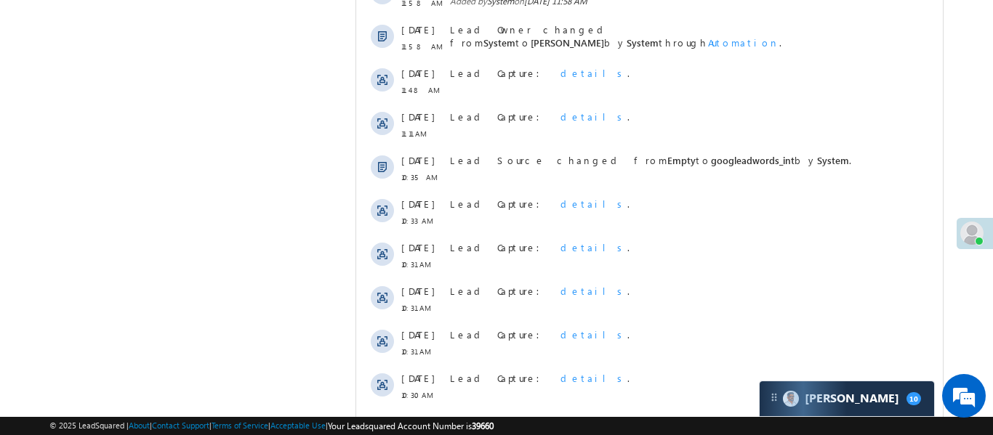
scroll to position [2745, 0]
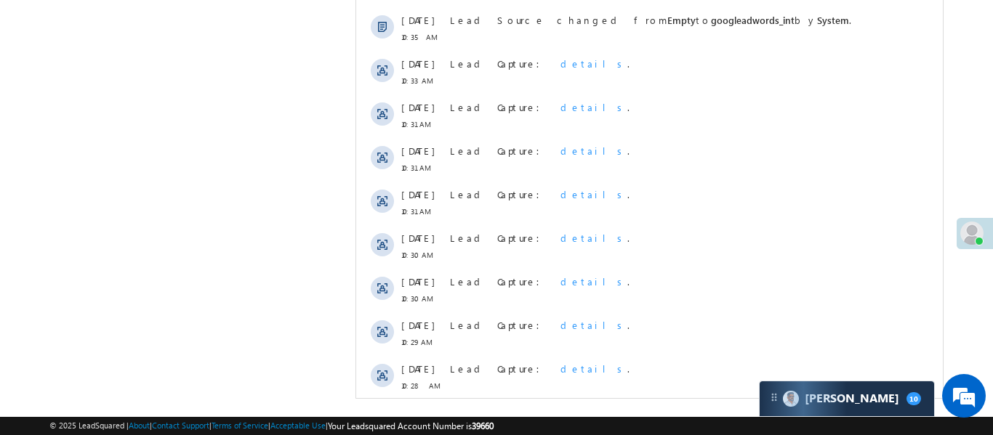
click at [548, 411] on span "Show More" at bounding box center [649, 425] width 572 height 29
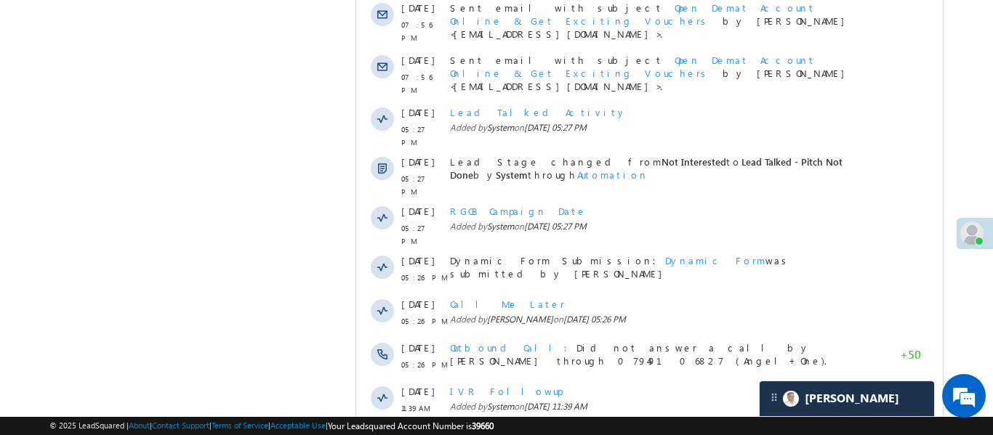
scroll to position [1462, 0]
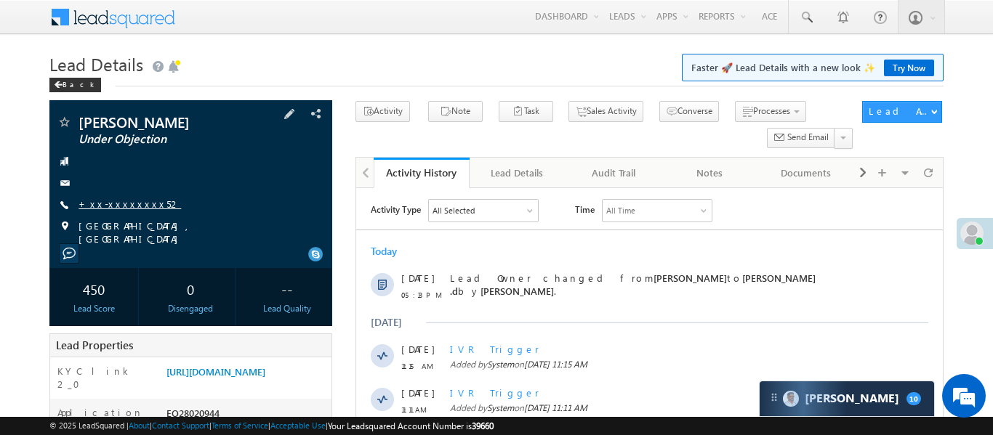
click at [138, 210] on link "+xx-xxxxxxxx52" at bounding box center [129, 204] width 102 height 12
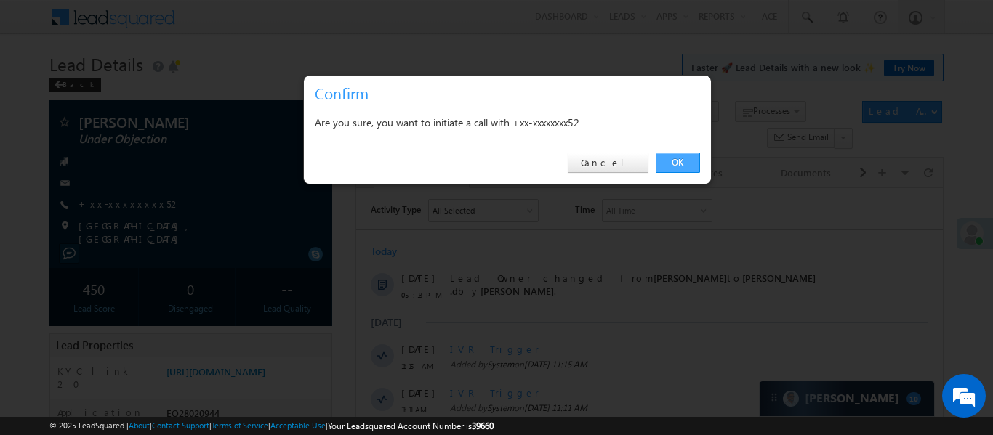
click at [685, 150] on div "OK Cancel" at bounding box center [507, 162] width 407 height 41
click at [685, 164] on link "OK" at bounding box center [677, 163] width 44 height 20
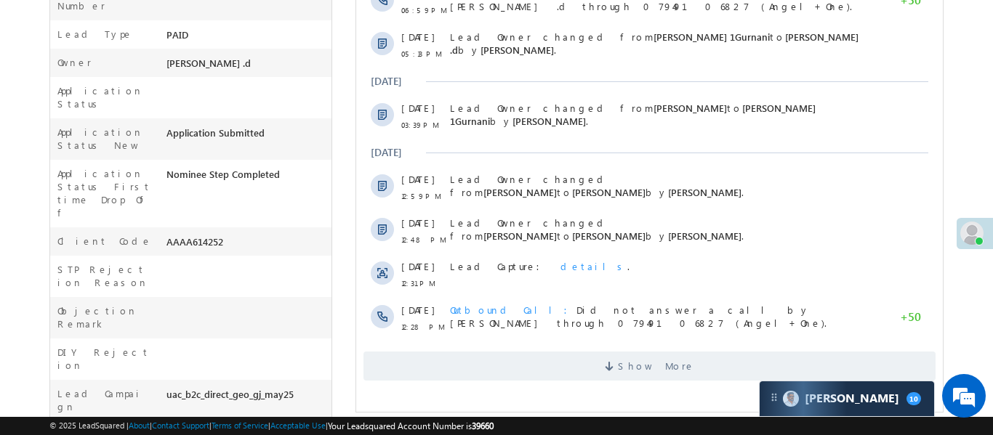
scroll to position [20, 0]
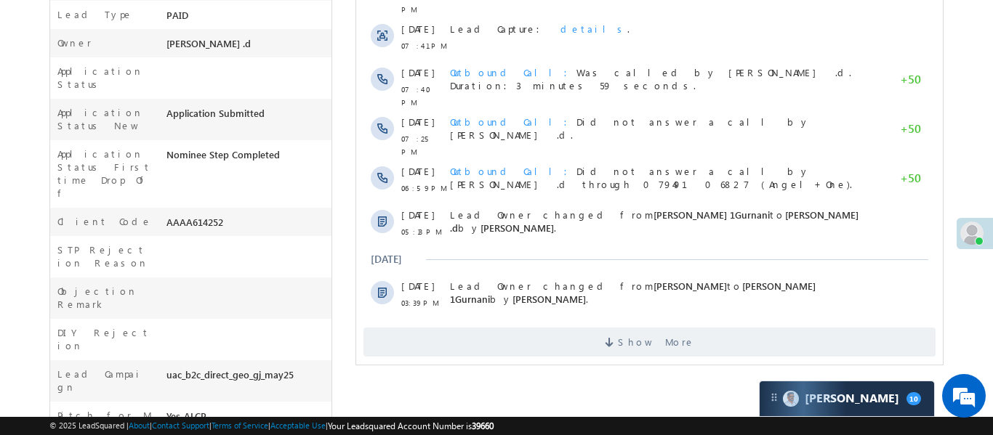
scroll to position [450, 0]
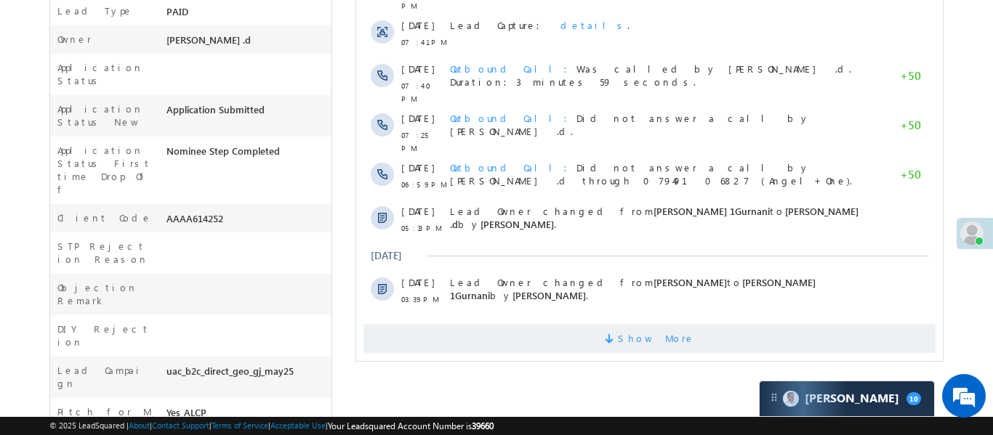
click at [618, 324] on span "Show More" at bounding box center [649, 338] width 572 height 29
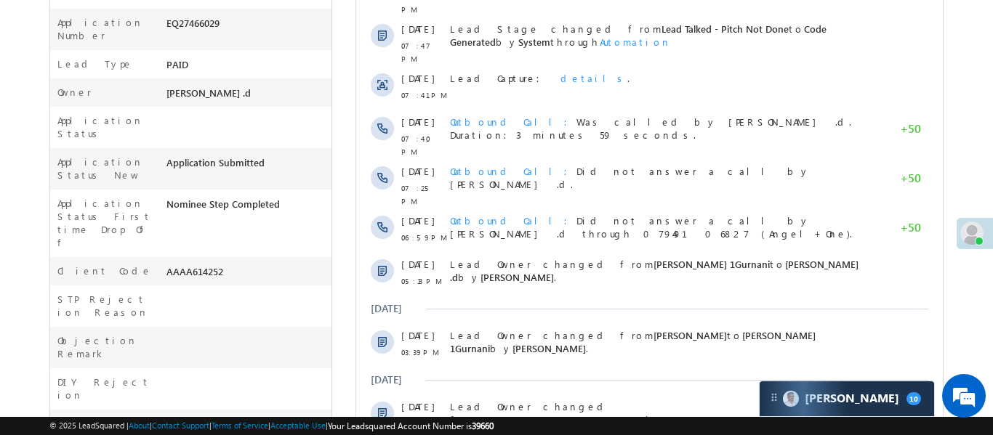
scroll to position [0, 0]
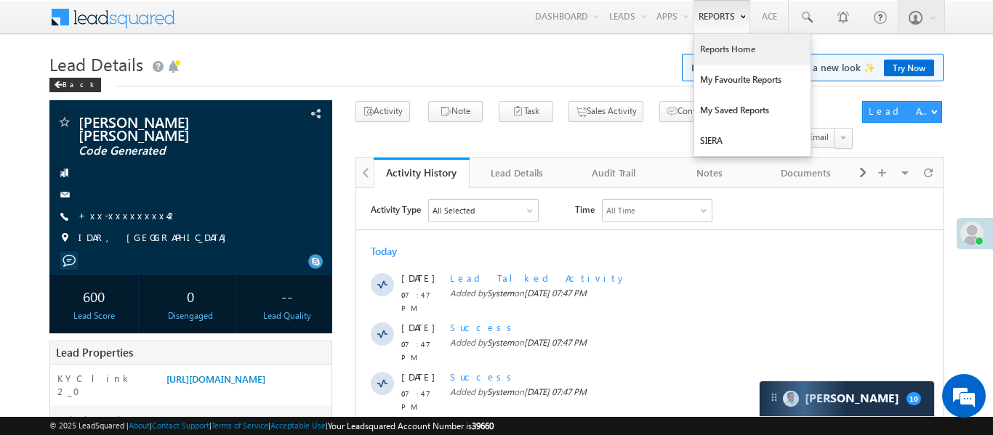
click at [727, 50] on link "Reports Home" at bounding box center [752, 49] width 116 height 31
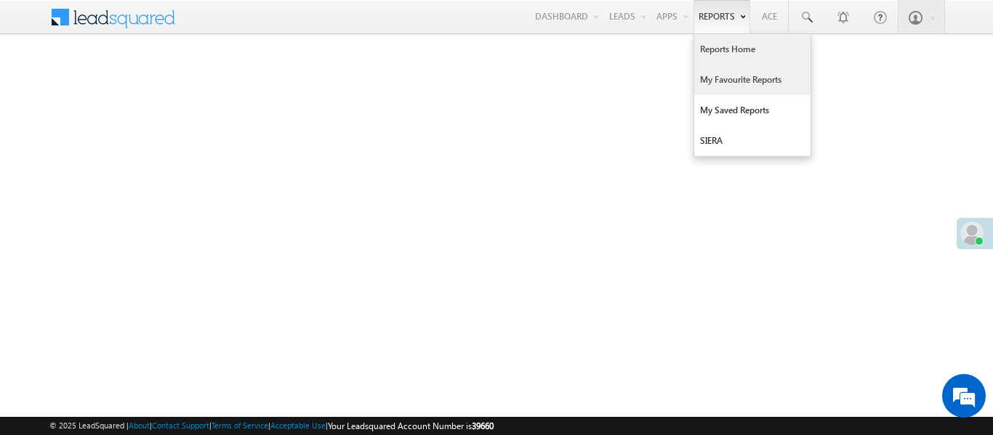
click at [735, 84] on link "My Favourite Reports" at bounding box center [752, 80] width 116 height 31
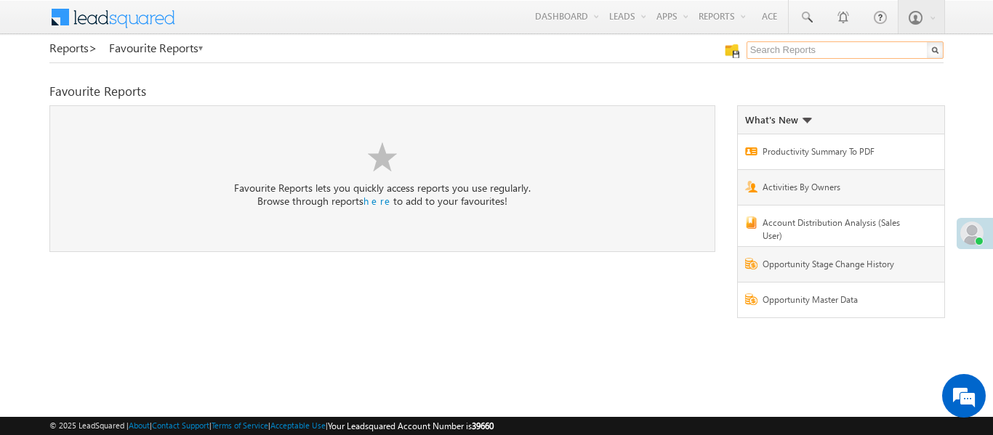
click at [785, 57] on input "text" at bounding box center [844, 49] width 197 height 17
type input "me to others"
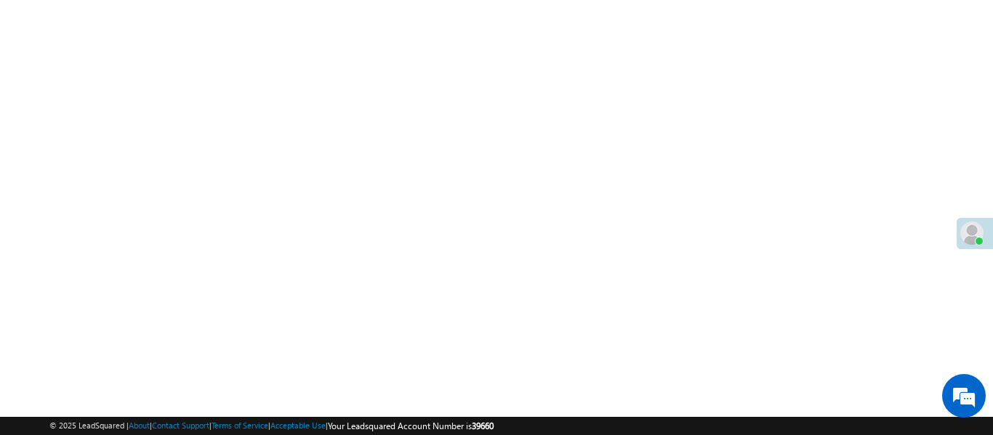
scroll to position [199, 0]
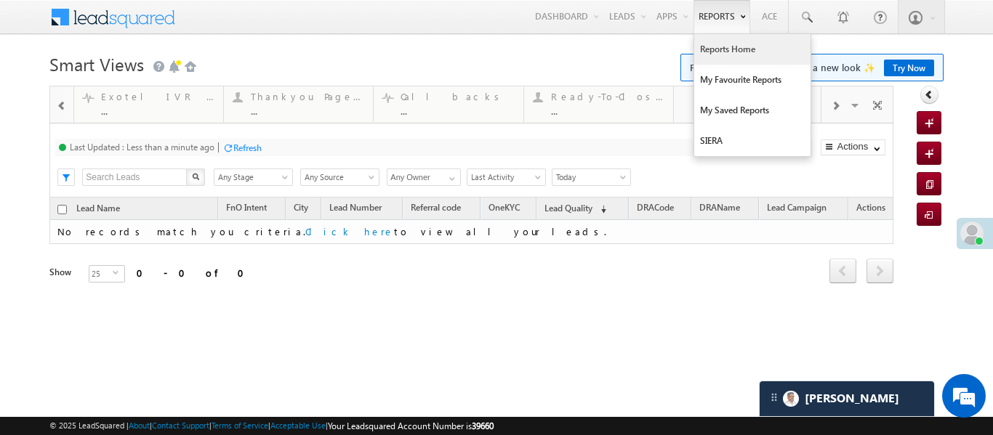
click at [739, 51] on link "Reports Home" at bounding box center [752, 49] width 116 height 31
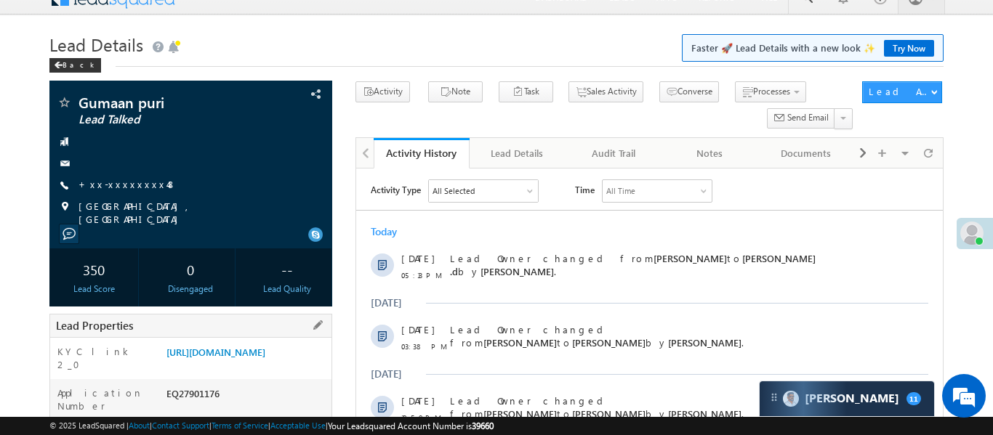
scroll to position [23, 0]
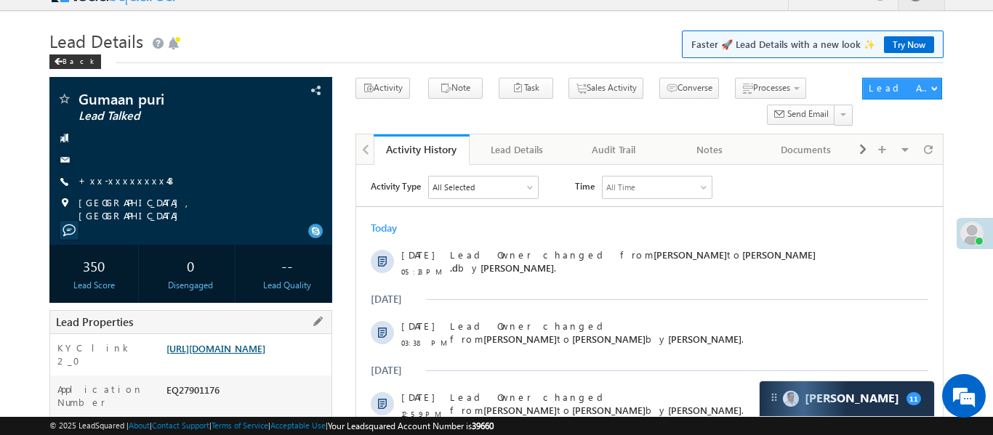
click at [243, 352] on link "[URL][DOMAIN_NAME]" at bounding box center [215, 348] width 99 height 12
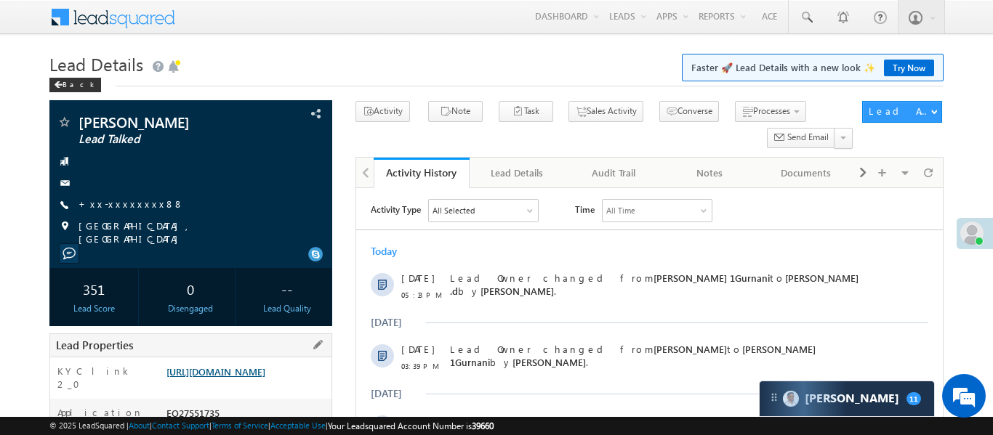
click at [264, 378] on link "https://angelbroking1-pk3em7sa.customui-test.leadsquared.com?leadId=b4a8a573-c1…" at bounding box center [215, 371] width 99 height 12
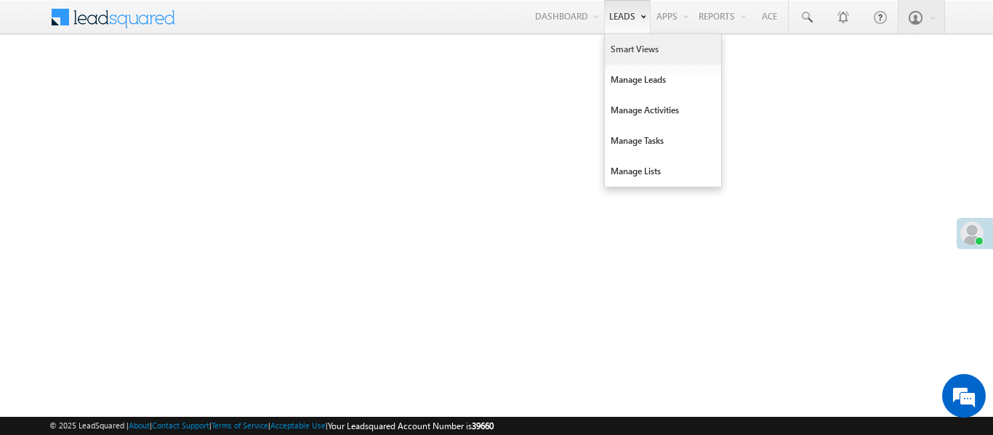
click at [626, 56] on link "Smart Views" at bounding box center [663, 49] width 116 height 31
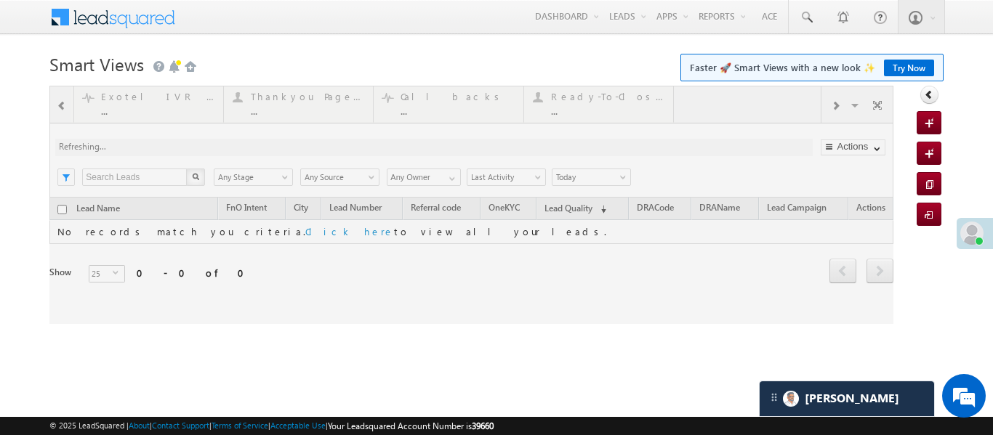
click at [58, 105] on div at bounding box center [471, 205] width 844 height 238
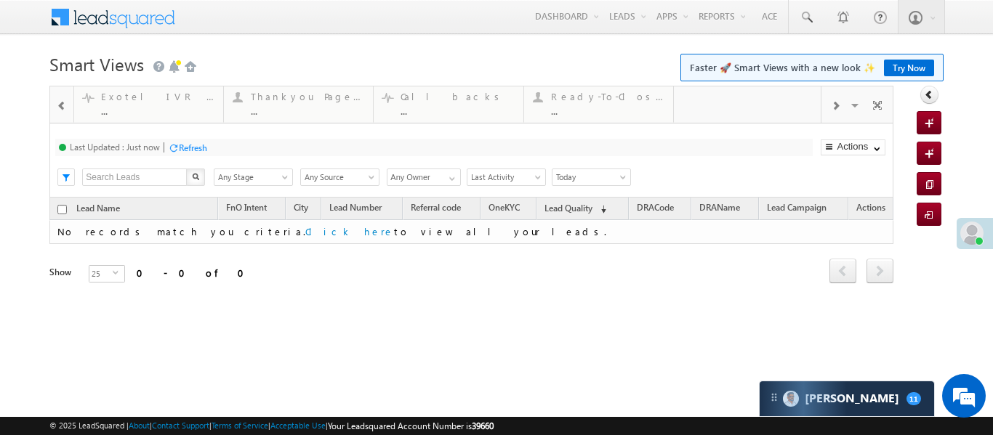
click at [64, 103] on span at bounding box center [62, 106] width 10 height 12
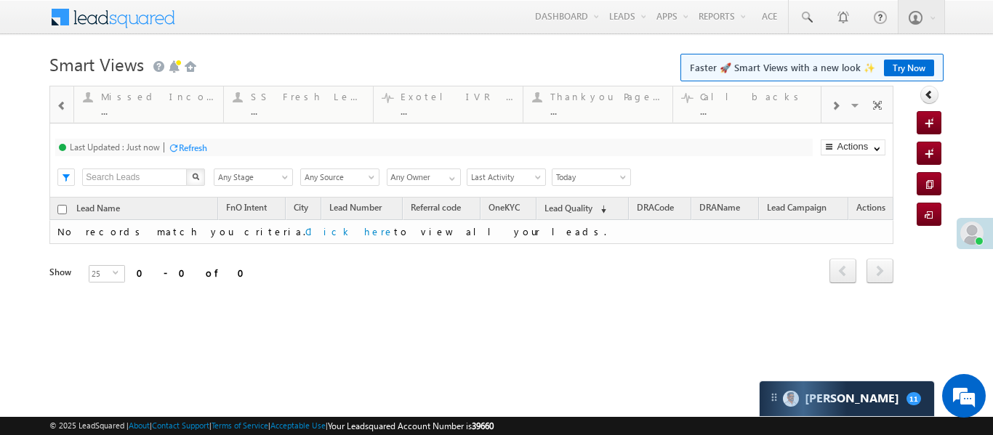
click at [64, 103] on span at bounding box center [62, 106] width 10 height 12
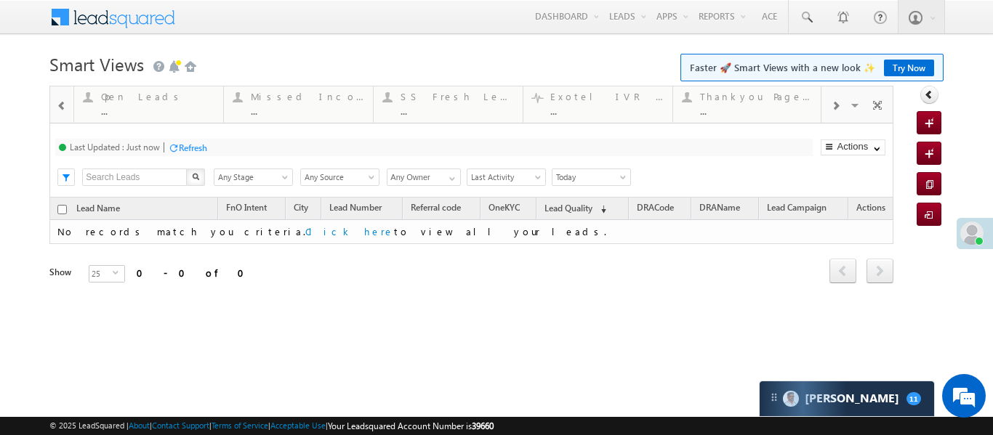
click at [64, 103] on span at bounding box center [62, 106] width 10 height 12
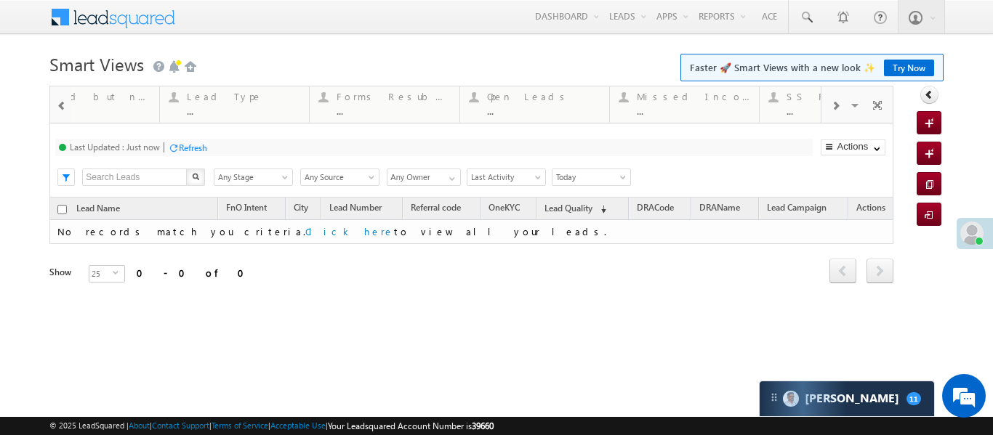
click at [64, 103] on span at bounding box center [62, 106] width 10 height 12
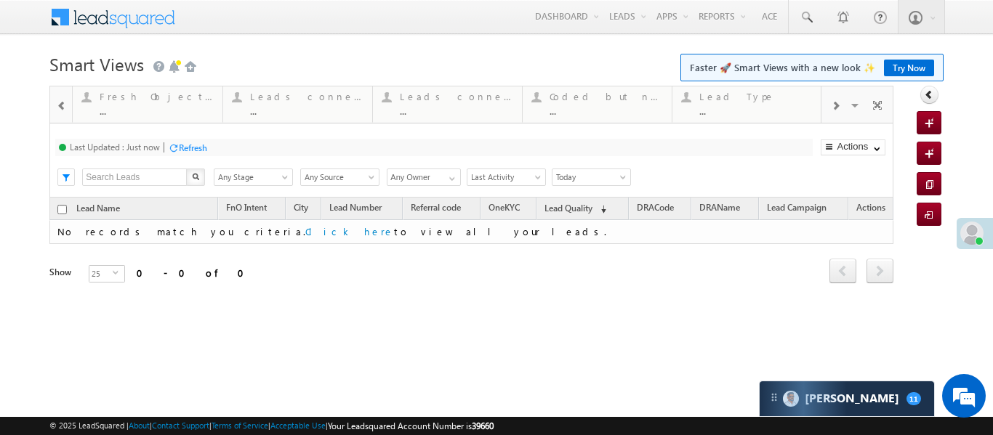
click at [64, 103] on span at bounding box center [62, 106] width 10 height 12
click at [168, 113] on div "..." at bounding box center [156, 110] width 113 height 11
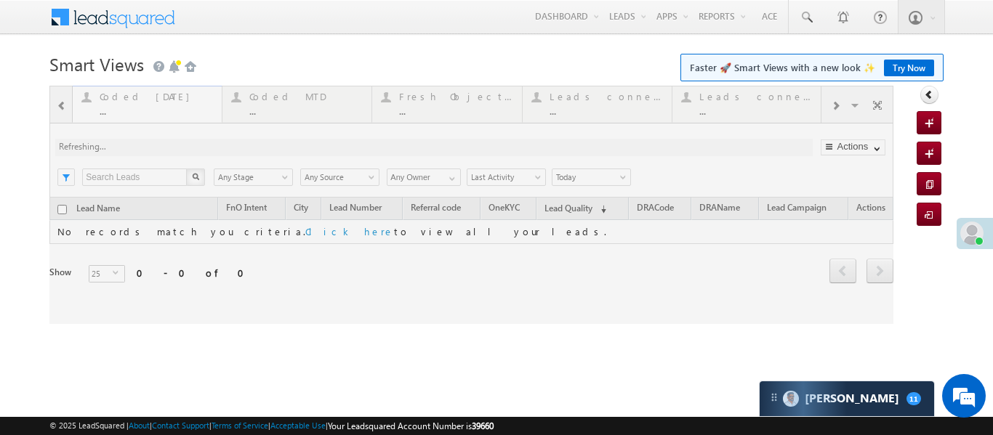
click at [168, 113] on div at bounding box center [471, 205] width 844 height 238
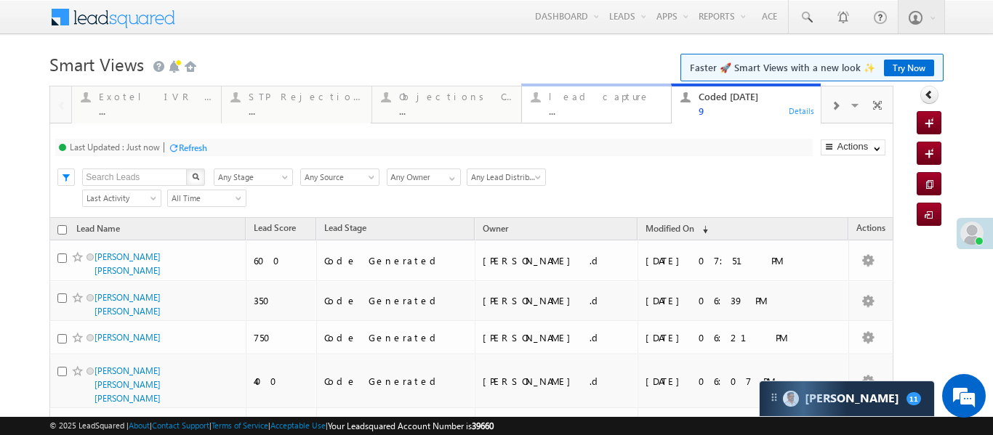
click at [583, 110] on div "..." at bounding box center [605, 110] width 113 height 11
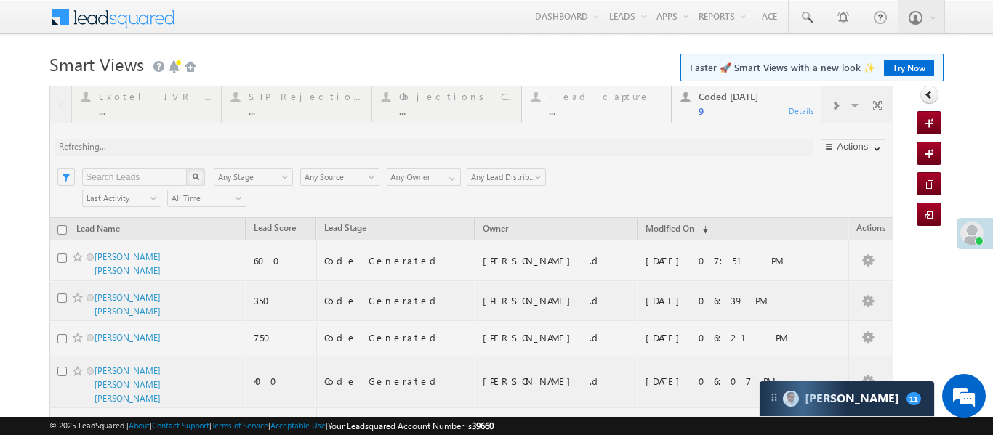
click at [583, 110] on div at bounding box center [471, 373] width 844 height 575
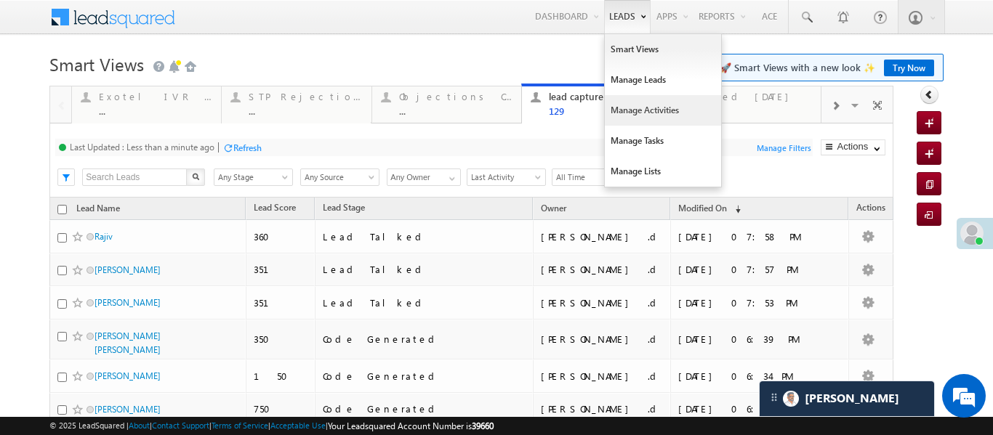
click at [640, 105] on link "Manage Activities" at bounding box center [663, 110] width 116 height 31
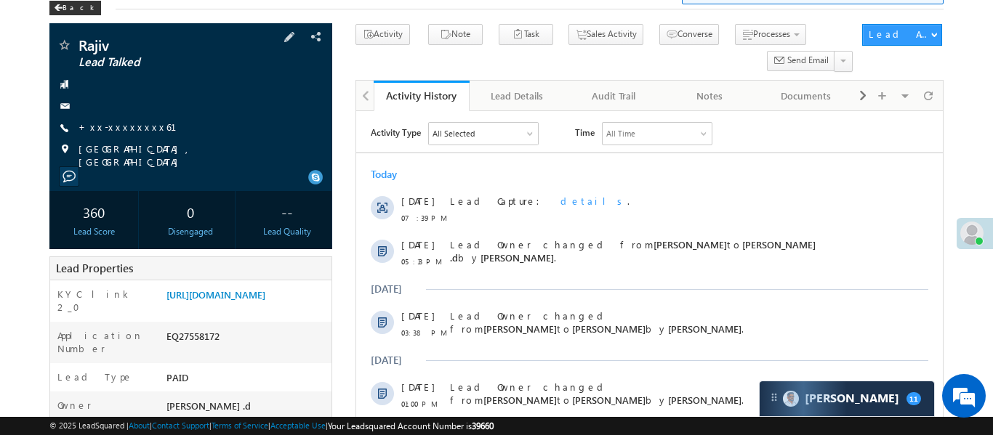
scroll to position [100, 0]
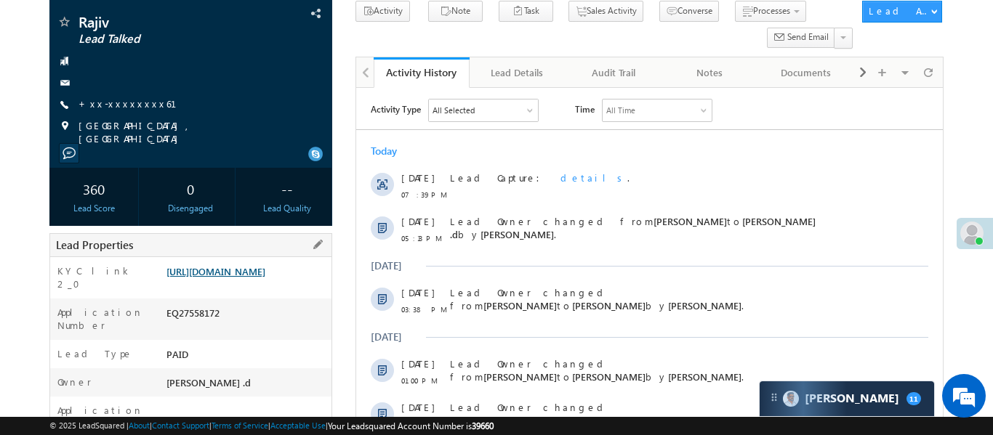
click at [188, 268] on link "https://angelbroking1-pk3em7sa.customui-test.leadsquared.com?leadId=b0613a42-db…" at bounding box center [215, 271] width 99 height 12
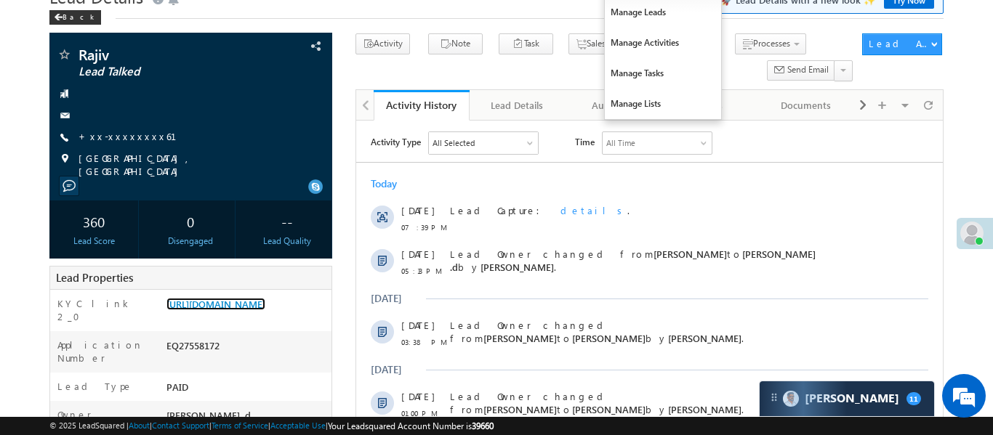
scroll to position [0, 0]
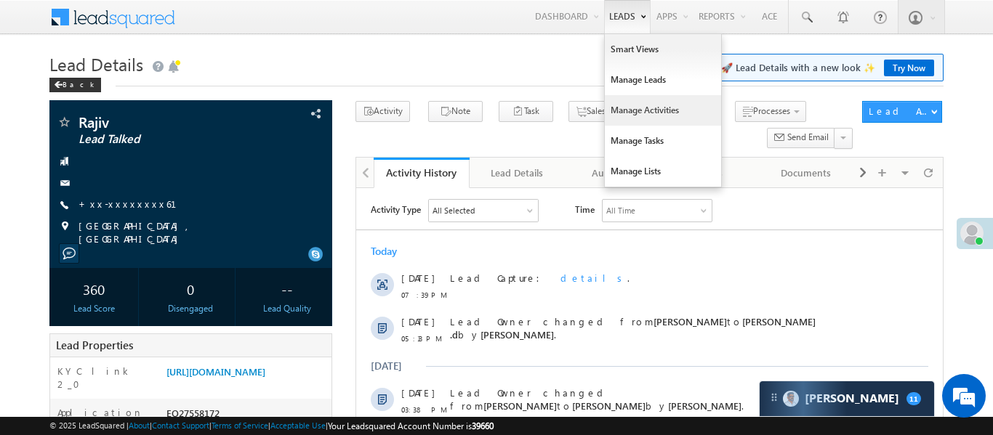
click at [641, 101] on link "Manage Activities" at bounding box center [663, 110] width 116 height 31
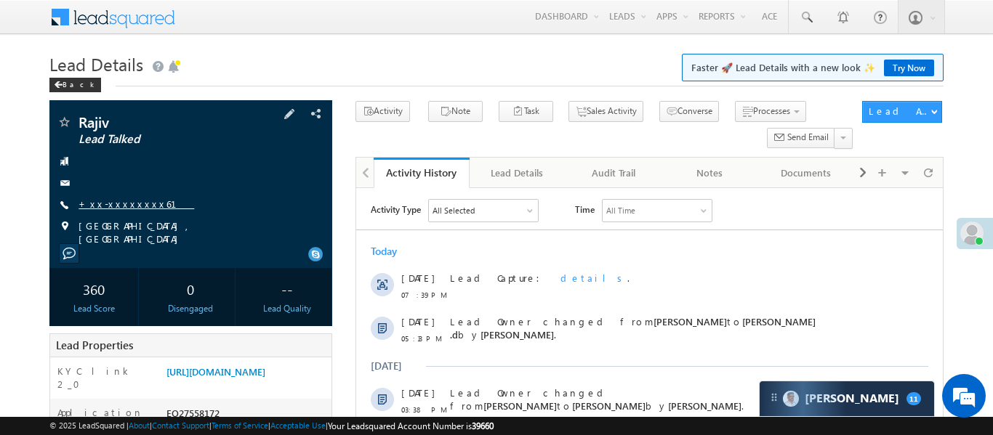
click at [121, 208] on link "+xx-xxxxxxxx61" at bounding box center [136, 204] width 116 height 12
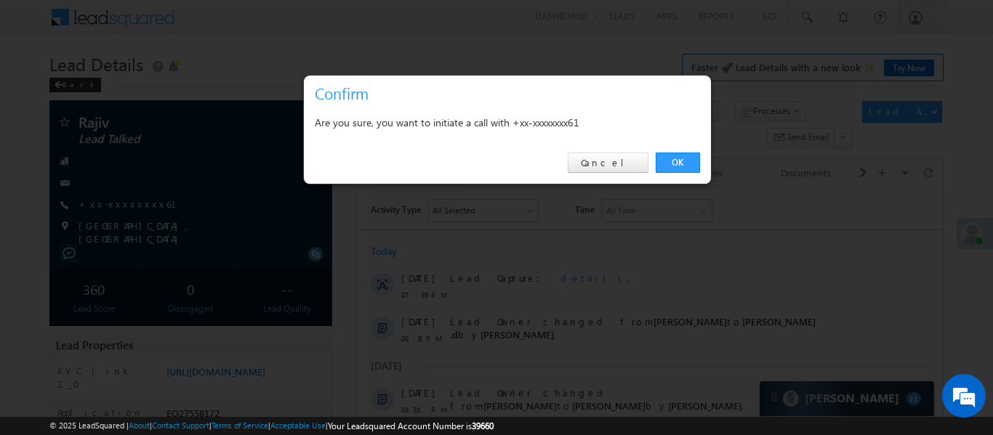
click at [700, 154] on div "OK Cancel" at bounding box center [507, 162] width 407 height 41
click at [663, 158] on link "OK" at bounding box center [677, 163] width 44 height 20
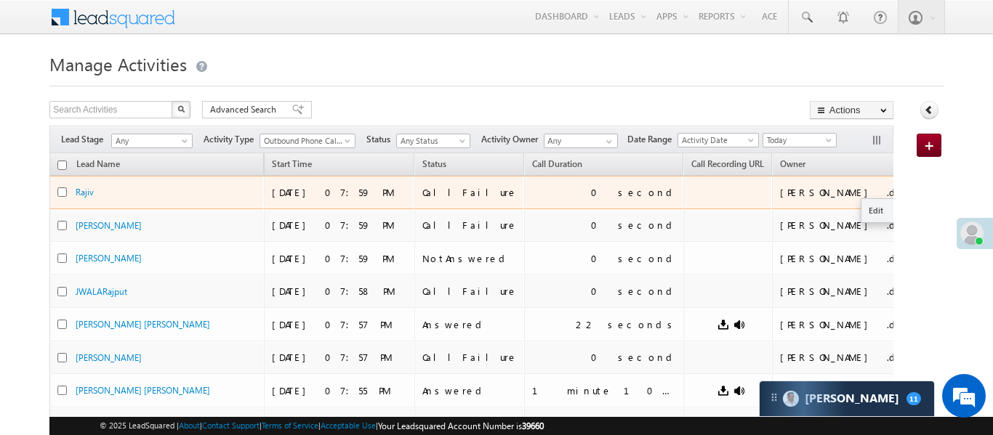
click at [919, 191] on button "button" at bounding box center [926, 192] width 15 height 15
click at [861, 206] on link "Edit" at bounding box center [897, 210] width 73 height 17
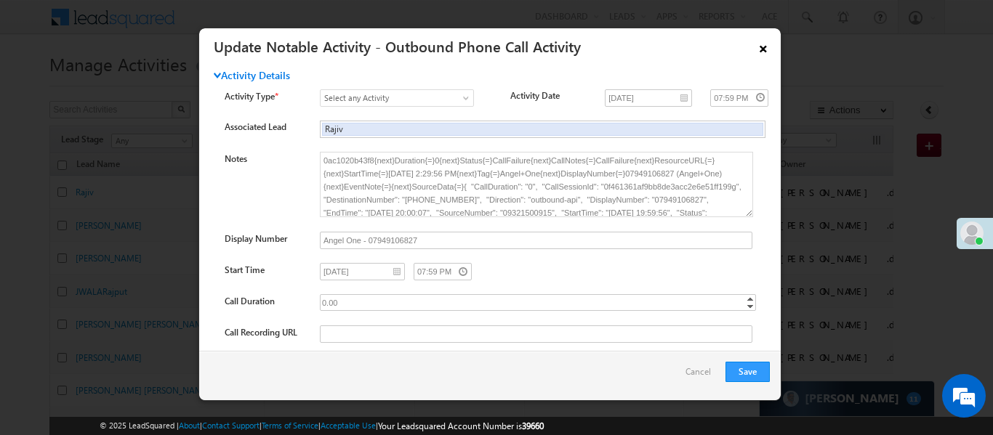
click at [761, 48] on link "×" at bounding box center [763, 45] width 25 height 25
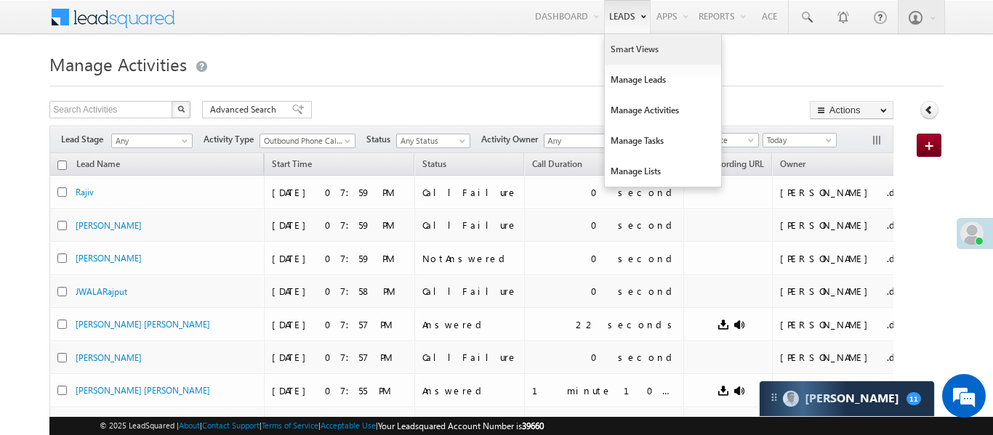
click at [615, 47] on link "Smart Views" at bounding box center [663, 49] width 116 height 31
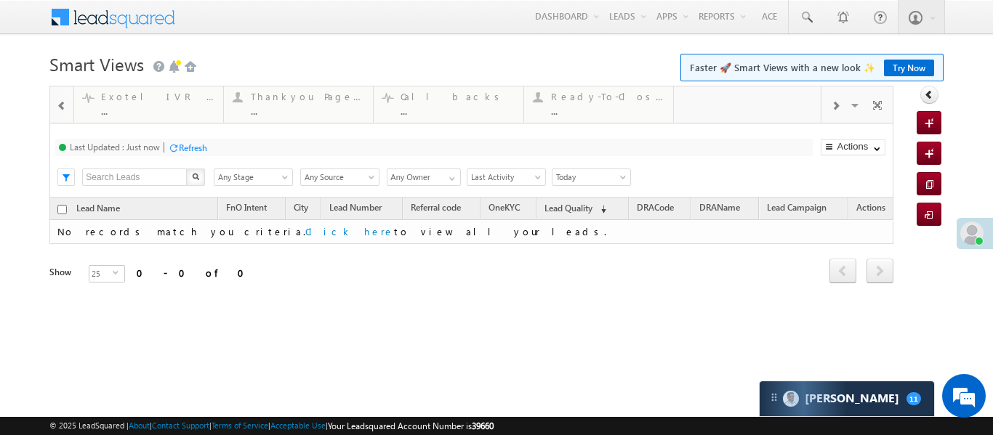
click at [59, 102] on span at bounding box center [62, 106] width 10 height 12
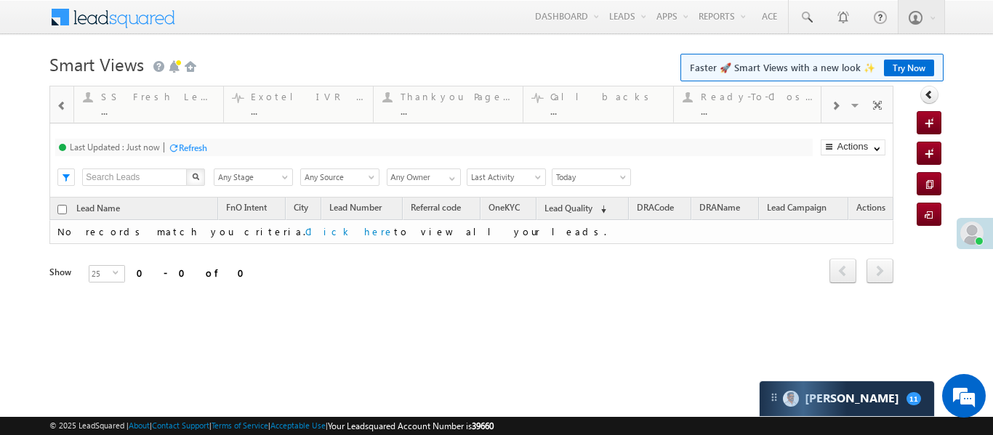
click at [59, 102] on span at bounding box center [62, 106] width 10 height 12
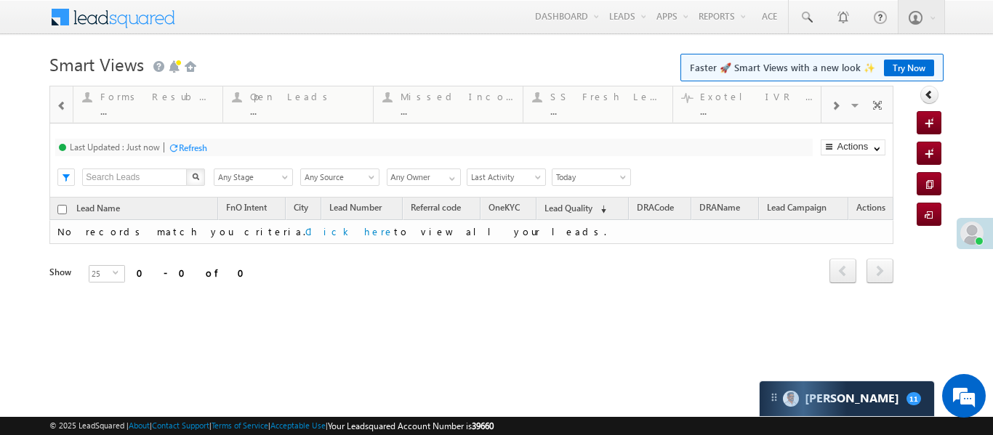
click at [59, 102] on span at bounding box center [62, 106] width 10 height 12
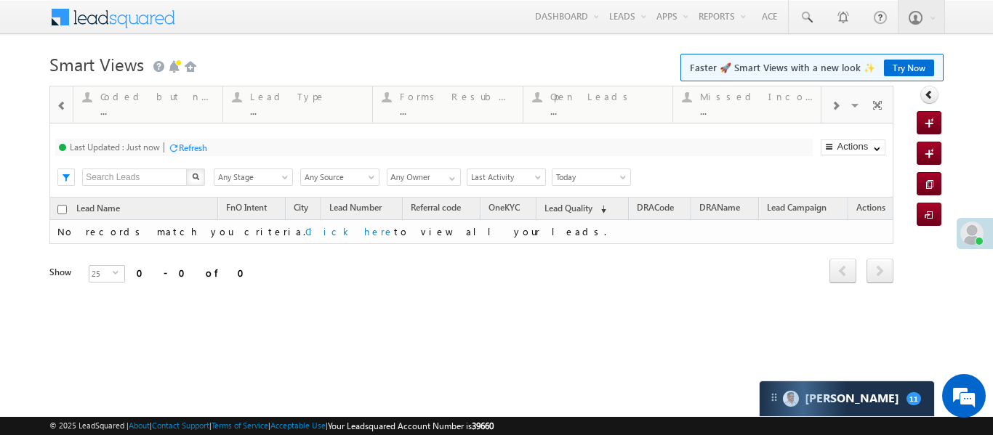
click at [59, 102] on span at bounding box center [62, 106] width 10 height 12
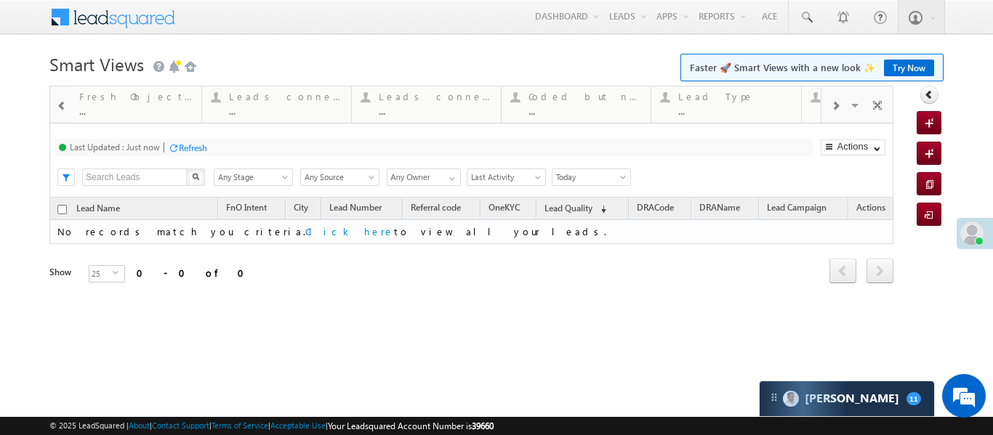
click at [59, 102] on span at bounding box center [62, 106] width 10 height 12
click at [122, 102] on div "Coded [DATE]" at bounding box center [156, 97] width 113 height 12
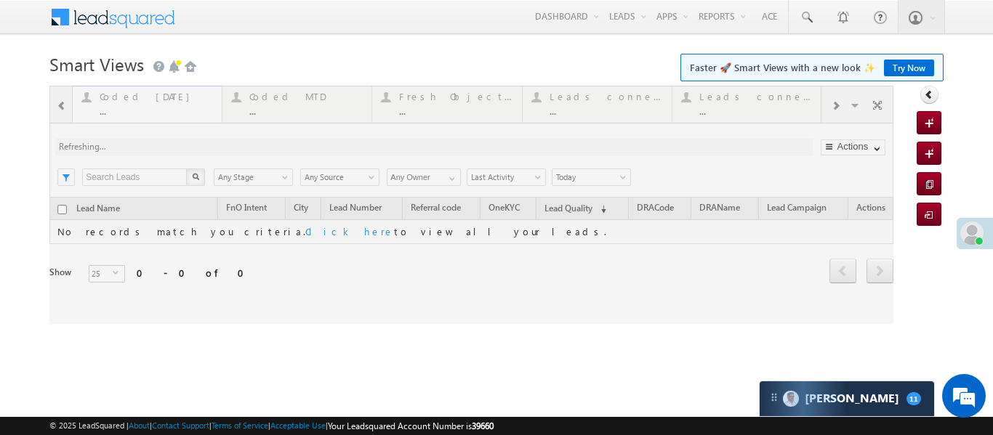
click at [122, 102] on div at bounding box center [471, 205] width 844 height 238
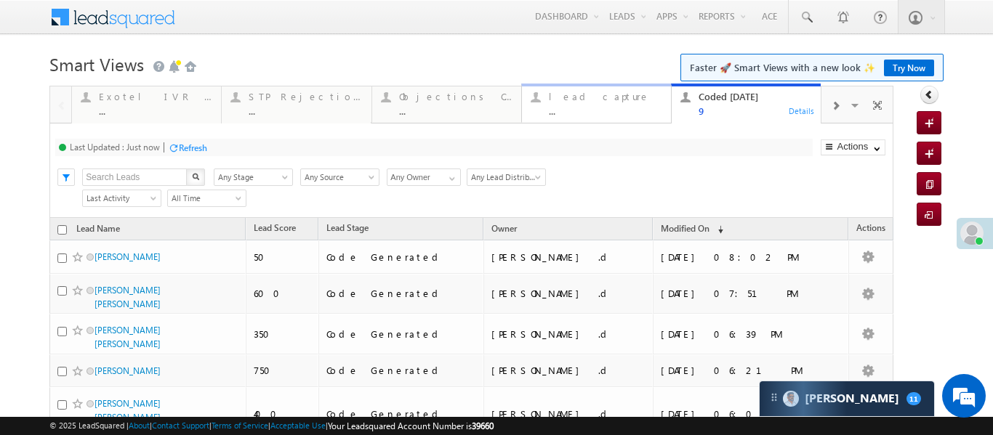
click at [607, 99] on div "lead capture" at bounding box center [605, 97] width 113 height 12
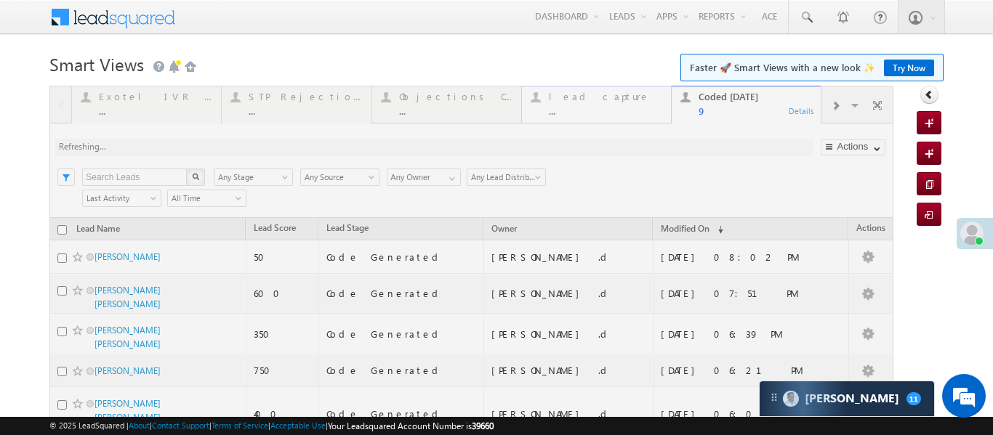
click at [607, 99] on div at bounding box center [471, 373] width 844 height 575
